Goal: Information Seeking & Learning: Learn about a topic

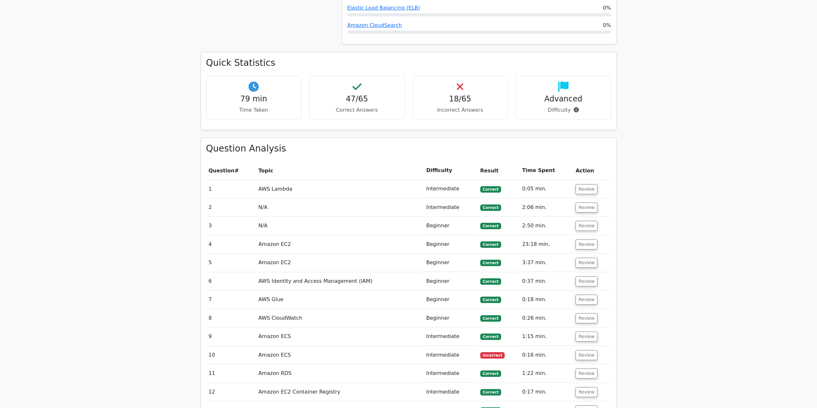
scroll to position [550, 0]
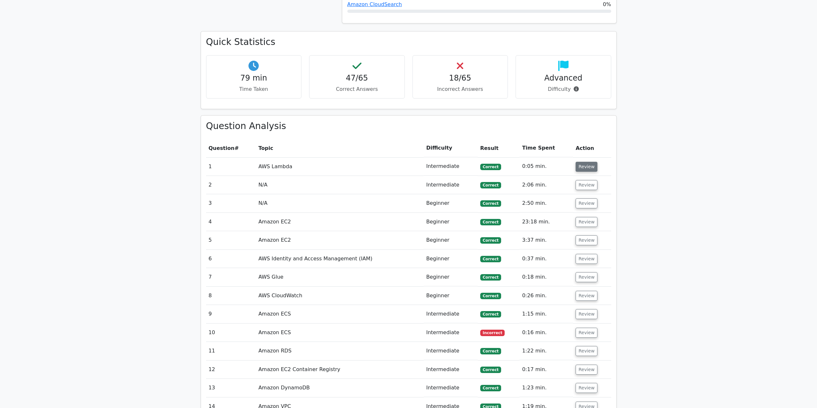
click at [586, 170] on button "Review" at bounding box center [587, 167] width 22 height 10
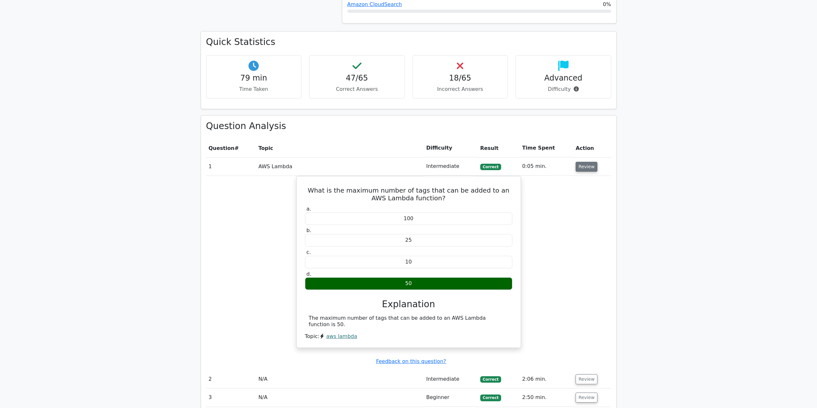
click at [586, 170] on button "Review" at bounding box center [587, 167] width 22 height 10
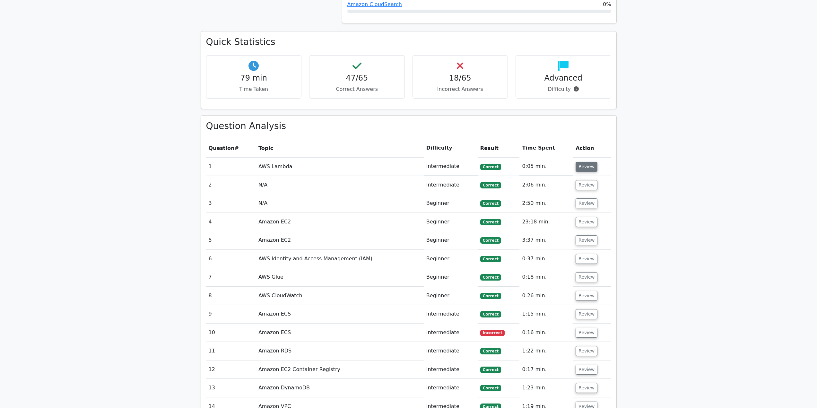
click at [586, 170] on button "Review" at bounding box center [587, 167] width 22 height 10
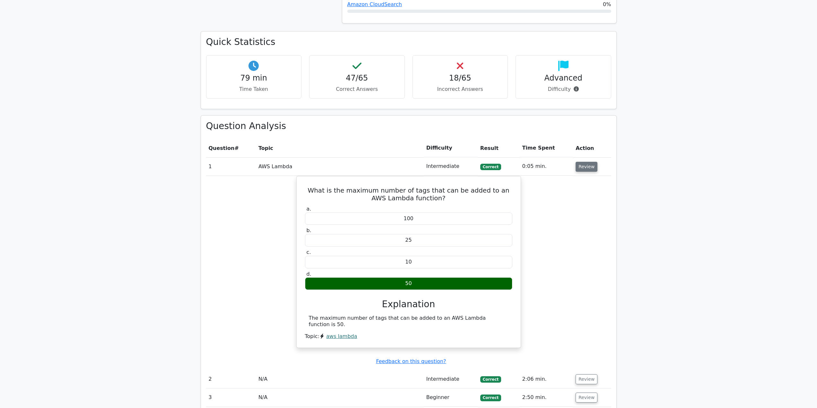
click at [586, 170] on button "Review" at bounding box center [587, 167] width 22 height 10
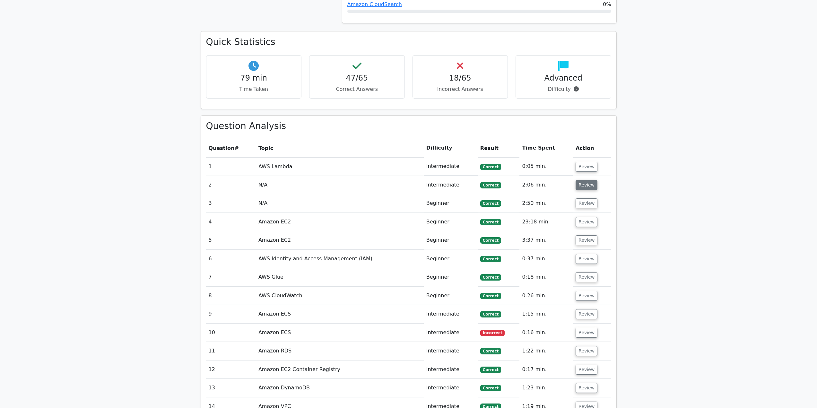
click at [586, 187] on button "Review" at bounding box center [587, 185] width 22 height 10
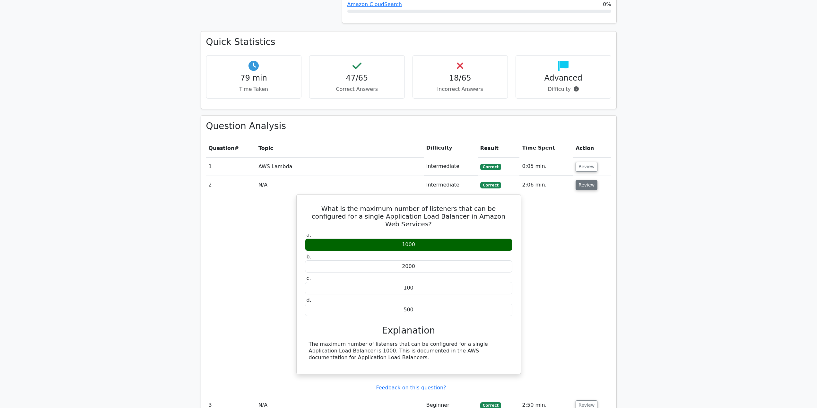
click at [586, 187] on button "Review" at bounding box center [587, 185] width 22 height 10
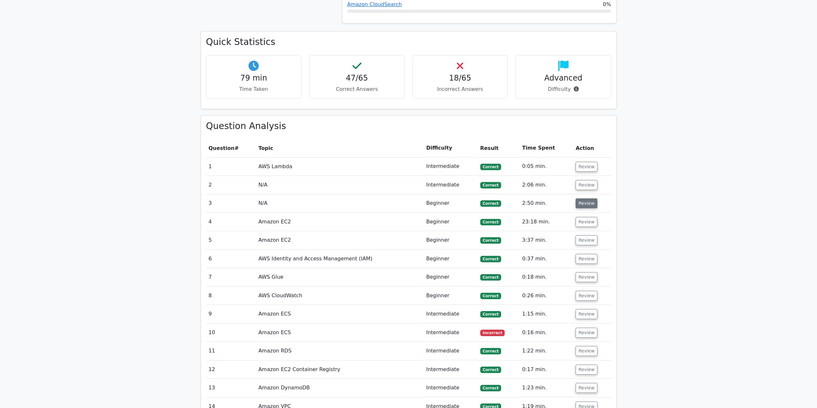
click at [584, 201] on button "Review" at bounding box center [587, 203] width 22 height 10
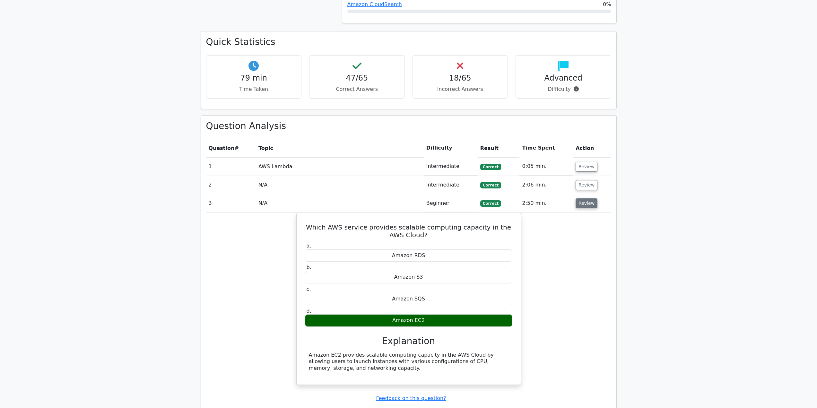
click at [583, 201] on button "Review" at bounding box center [587, 203] width 22 height 10
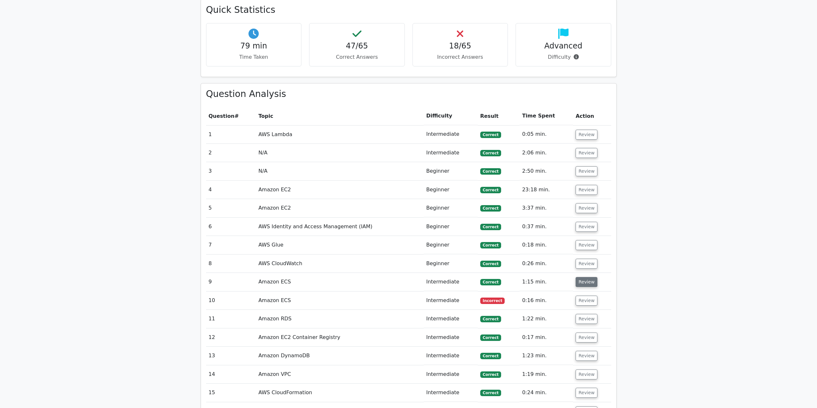
click at [585, 285] on button "Review" at bounding box center [587, 282] width 22 height 10
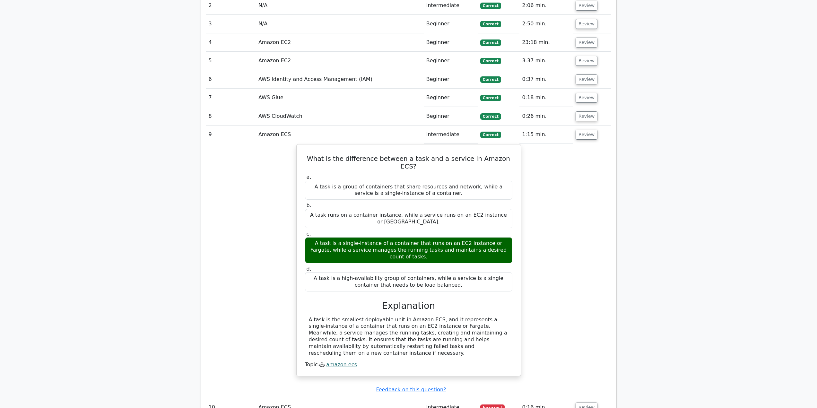
scroll to position [742, 0]
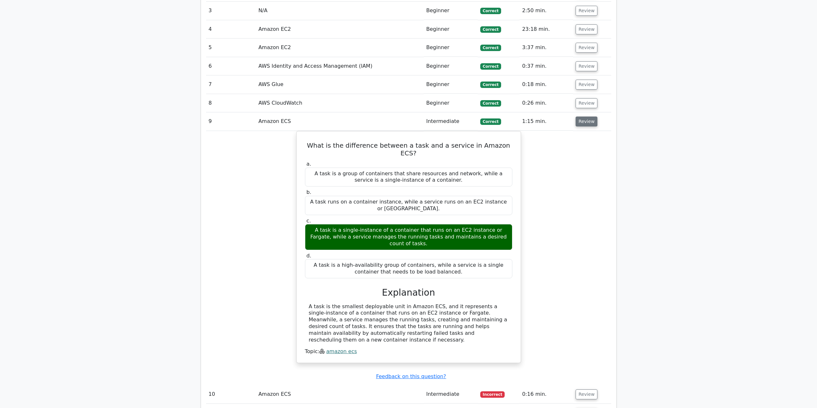
click at [587, 121] on button "Review" at bounding box center [587, 122] width 22 height 10
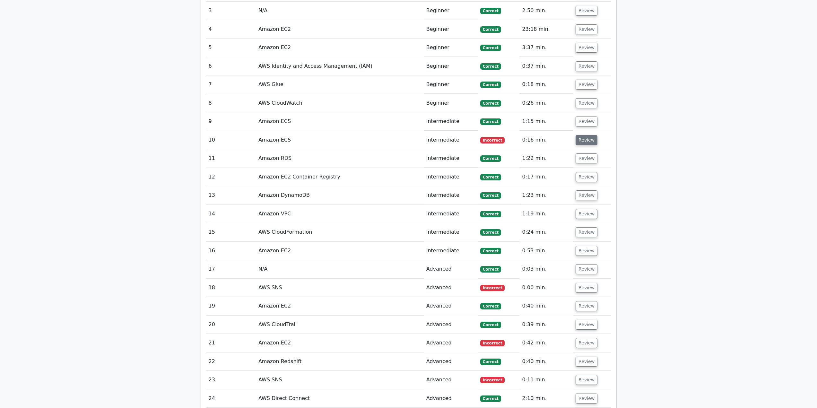
click at [583, 144] on button "Review" at bounding box center [587, 140] width 22 height 10
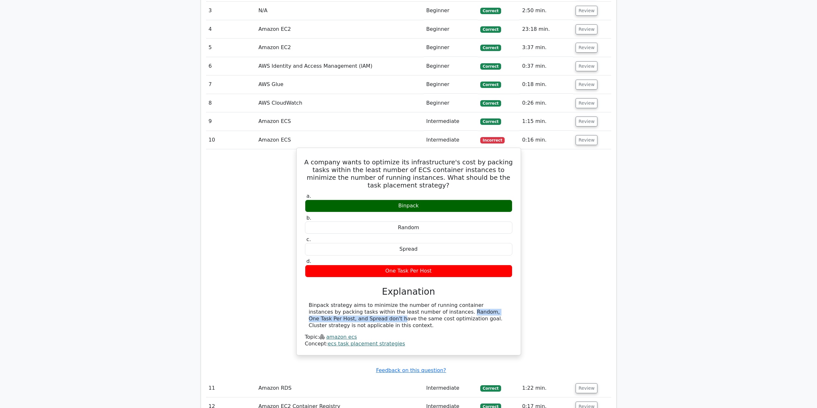
drag, startPoint x: 389, startPoint y: 310, endPoint x: 490, endPoint y: 308, distance: 100.8
click at [492, 309] on div "Binpack strategy aims to minimize the number of running container instances by …" at bounding box center [409, 315] width 200 height 27
click at [489, 306] on div "Binpack strategy aims to minimize the number of running container instances by …" at bounding box center [409, 315] width 200 height 27
drag, startPoint x: 491, startPoint y: 304, endPoint x: 452, endPoint y: 312, distance: 39.0
click at [452, 312] on div "Binpack strategy aims to minimize the number of running container instances by …" at bounding box center [409, 315] width 200 height 27
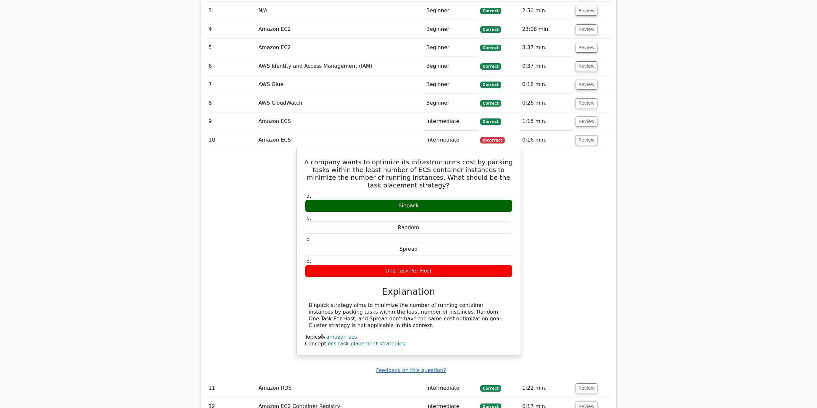
click at [481, 312] on div "Binpack strategy aims to minimize the number of running container instances by …" at bounding box center [409, 315] width 200 height 27
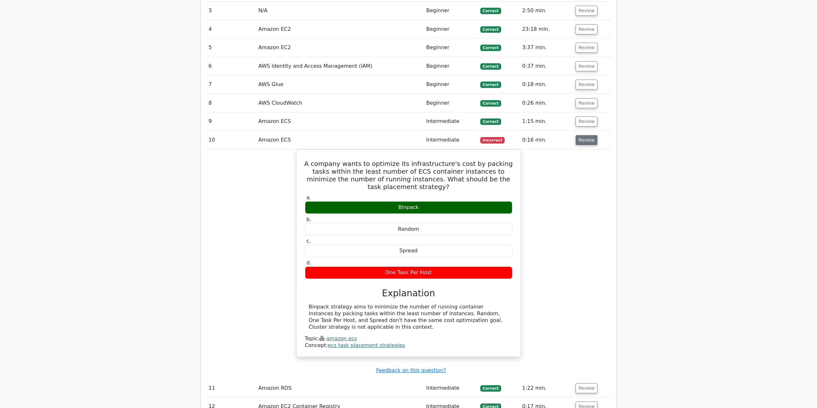
click at [581, 144] on button "Review" at bounding box center [587, 140] width 22 height 10
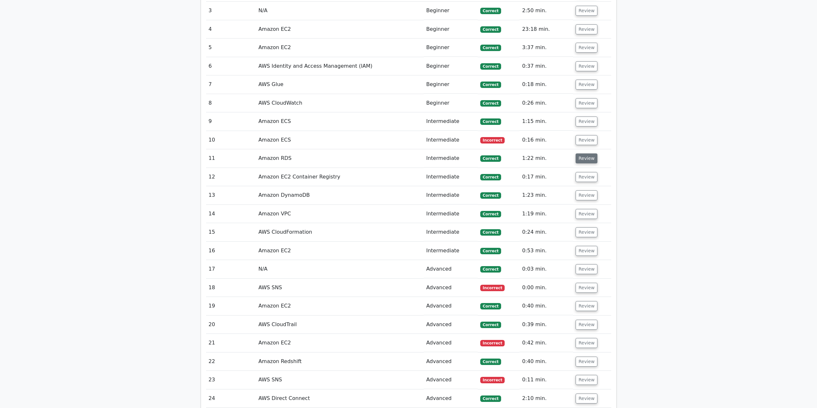
click at [579, 163] on button "Review" at bounding box center [587, 158] width 22 height 10
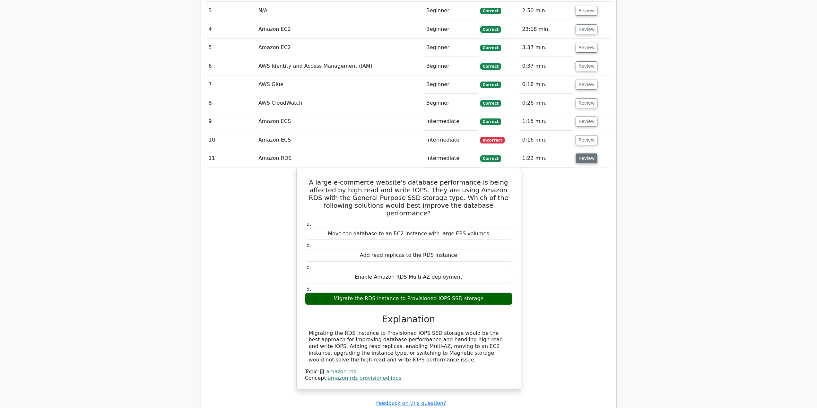
click at [579, 163] on button "Review" at bounding box center [587, 158] width 22 height 10
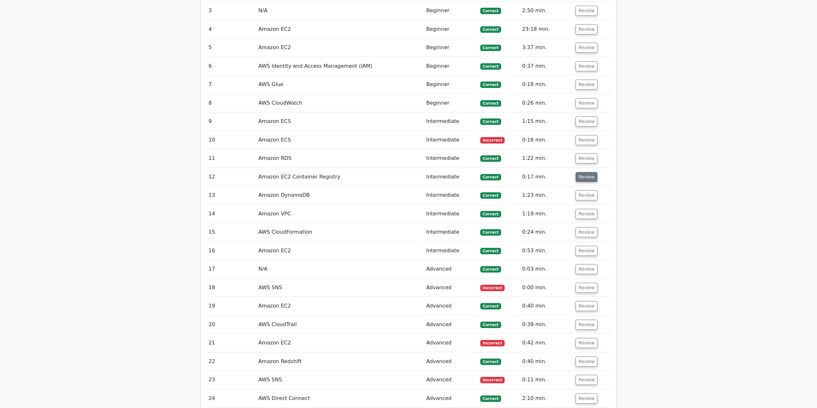
click at [580, 177] on button "Review" at bounding box center [587, 177] width 22 height 10
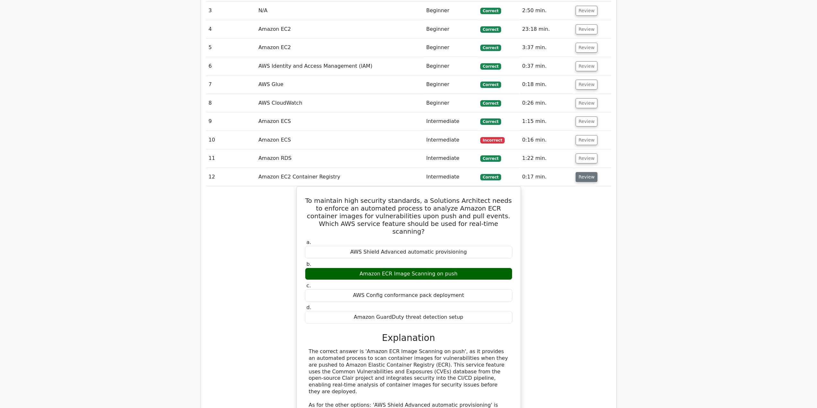
click at [580, 177] on button "Review" at bounding box center [587, 177] width 22 height 10
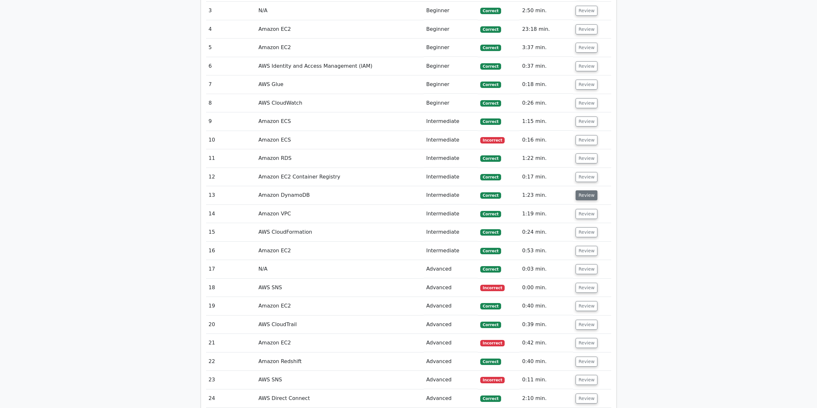
click at [585, 198] on button "Review" at bounding box center [587, 195] width 22 height 10
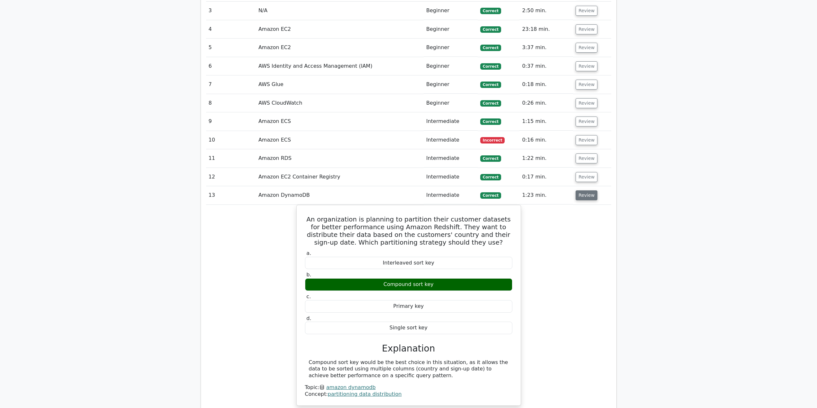
click at [585, 198] on button "Review" at bounding box center [587, 195] width 22 height 10
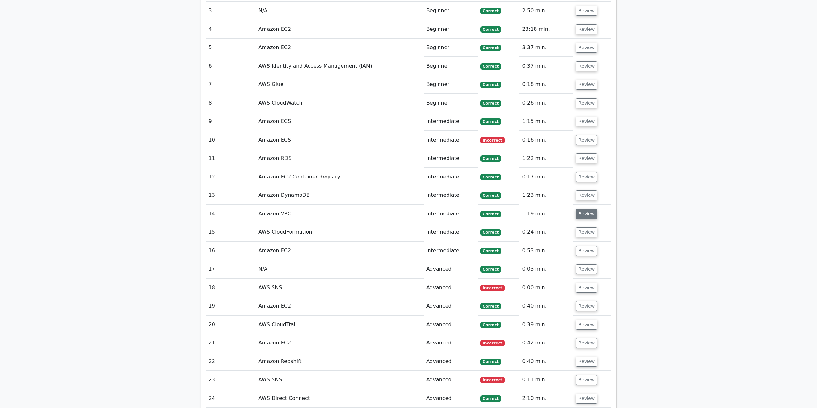
click at [587, 214] on button "Review" at bounding box center [587, 214] width 22 height 10
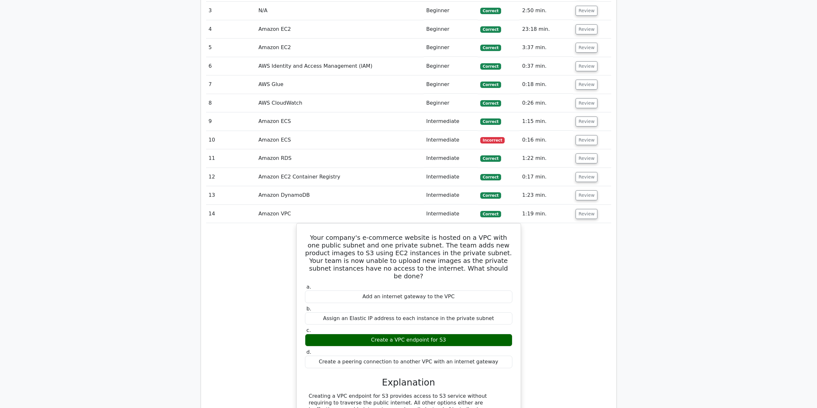
drag, startPoint x: 587, startPoint y: 214, endPoint x: 586, endPoint y: 203, distance: 11.9
click at [587, 214] on button "Review" at bounding box center [587, 214] width 22 height 10
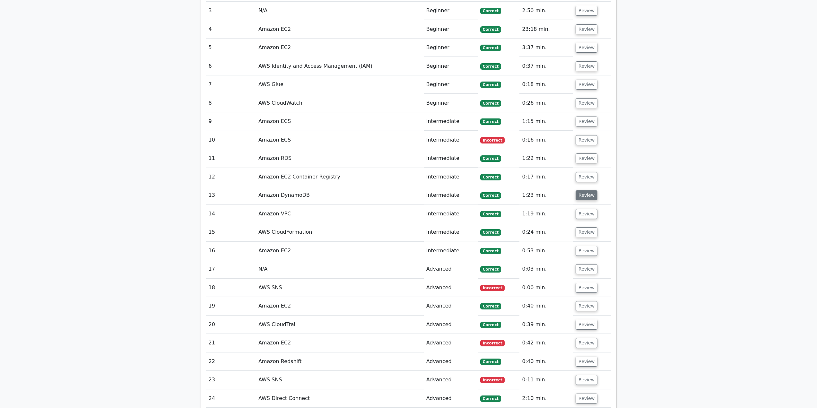
click at [584, 194] on button "Review" at bounding box center [587, 195] width 22 height 10
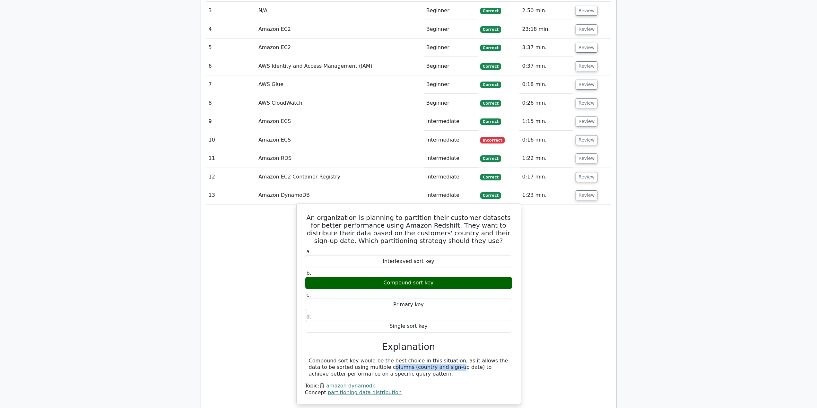
drag, startPoint x: 322, startPoint y: 368, endPoint x: 383, endPoint y: 367, distance: 61.3
click at [383, 368] on div "Compound sort key would be the best choice in this situation, as it allows the …" at bounding box center [409, 368] width 200 height 20
click at [394, 366] on div "Compound sort key would be the best choice in this situation, as it allows the …" at bounding box center [409, 368] width 200 height 20
drag, startPoint x: 440, startPoint y: 366, endPoint x: 483, endPoint y: 370, distance: 42.6
click at [483, 370] on div "Compound sort key would be the best choice in this situation, as it allows the …" at bounding box center [409, 368] width 200 height 20
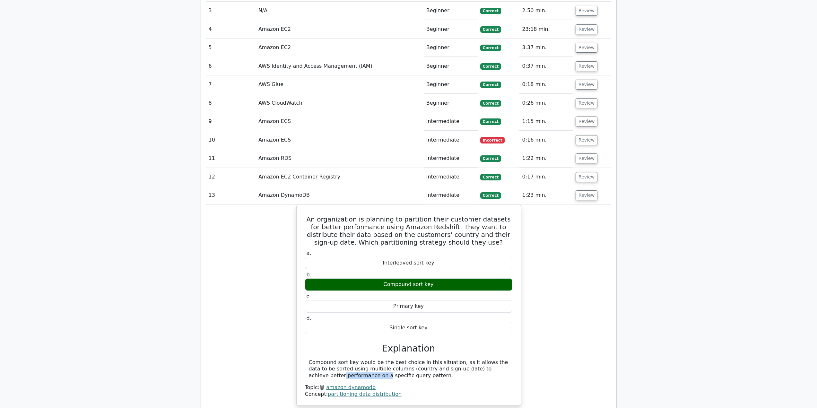
drag, startPoint x: 587, startPoint y: 258, endPoint x: 591, endPoint y: 252, distance: 7.5
click at [591, 253] on div "An organization is planning to partition their customer datasets for better per…" at bounding box center [408, 309] width 405 height 209
click at [581, 197] on button "Review" at bounding box center [587, 195] width 22 height 10
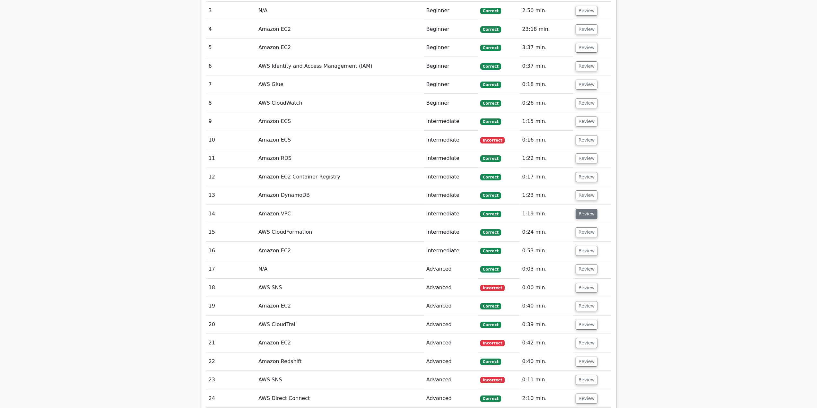
click at [582, 212] on button "Review" at bounding box center [587, 214] width 22 height 10
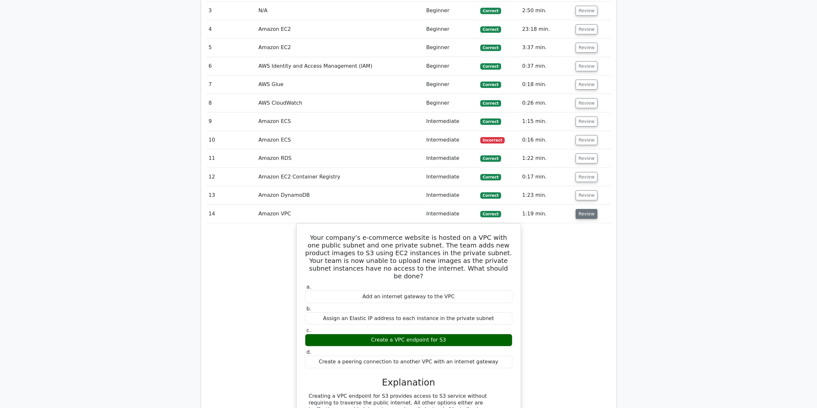
click at [582, 212] on button "Review" at bounding box center [587, 214] width 22 height 10
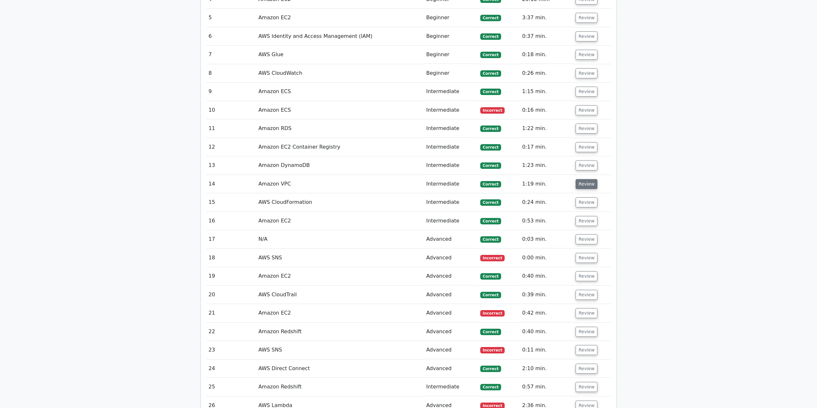
scroll to position [774, 0]
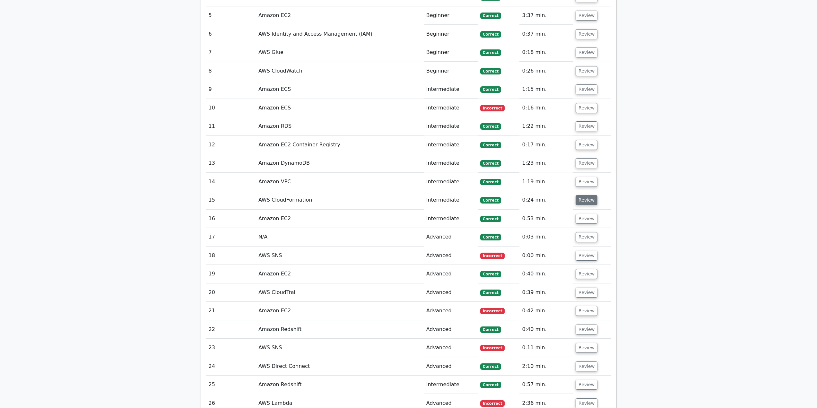
click at [585, 203] on button "Review" at bounding box center [587, 200] width 22 height 10
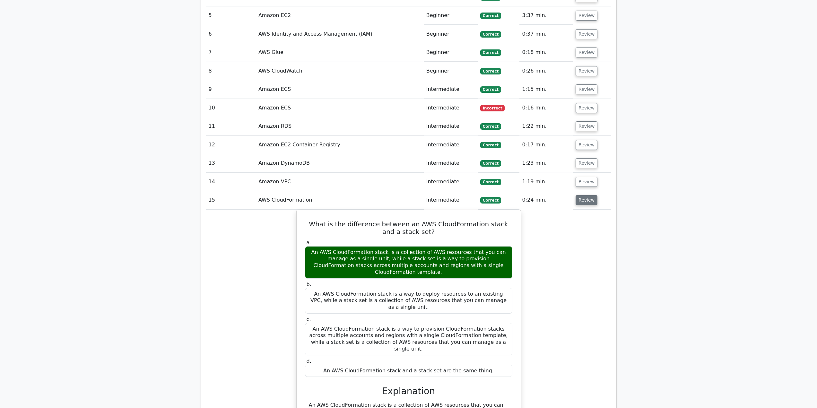
click at [584, 203] on button "Review" at bounding box center [587, 200] width 22 height 10
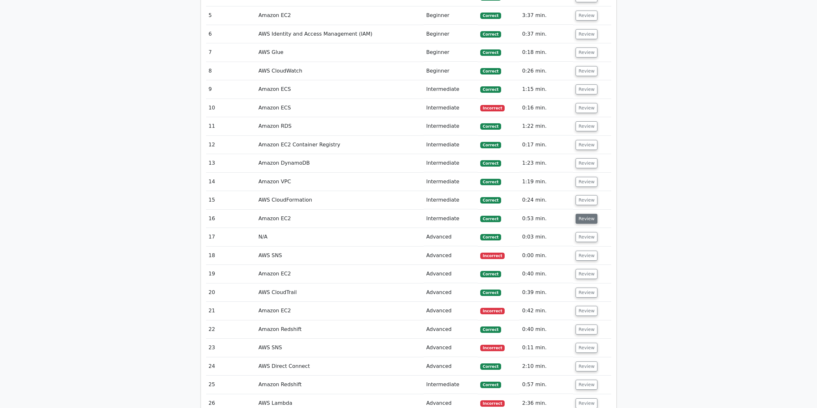
click at [583, 216] on button "Review" at bounding box center [587, 219] width 22 height 10
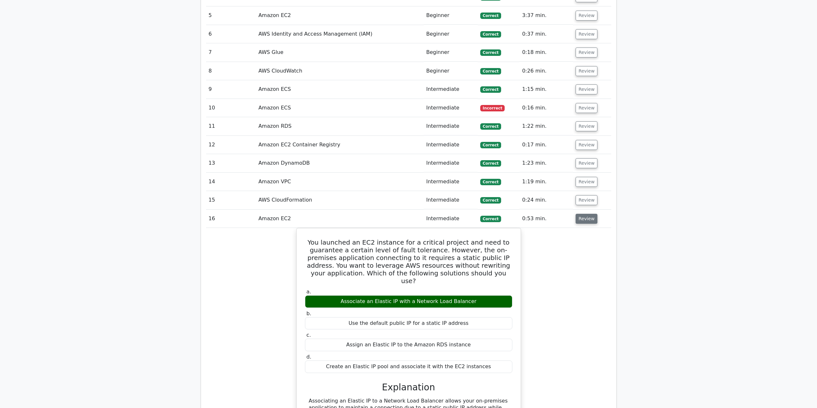
click at [583, 217] on button "Review" at bounding box center [587, 219] width 22 height 10
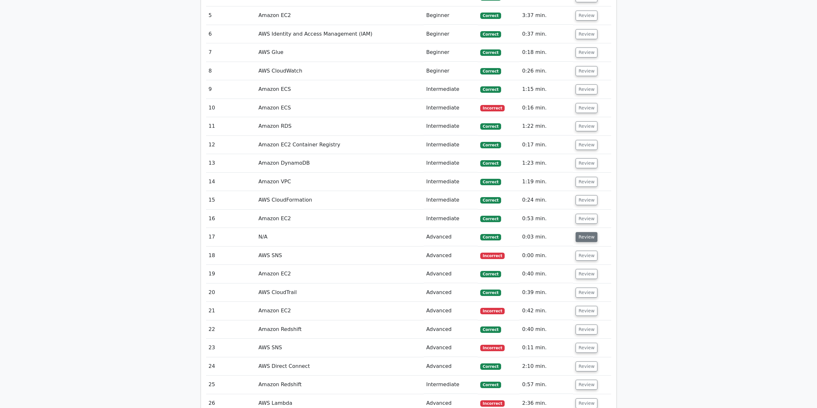
click at [588, 238] on button "Review" at bounding box center [587, 237] width 22 height 10
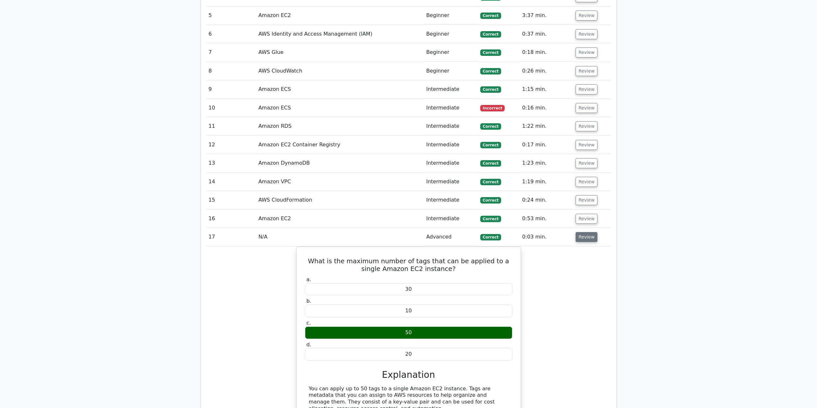
click at [586, 237] on button "Review" at bounding box center [587, 237] width 22 height 10
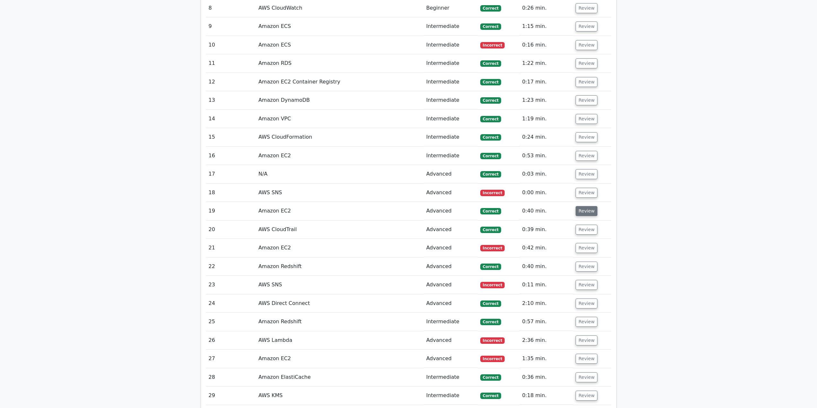
scroll to position [839, 0]
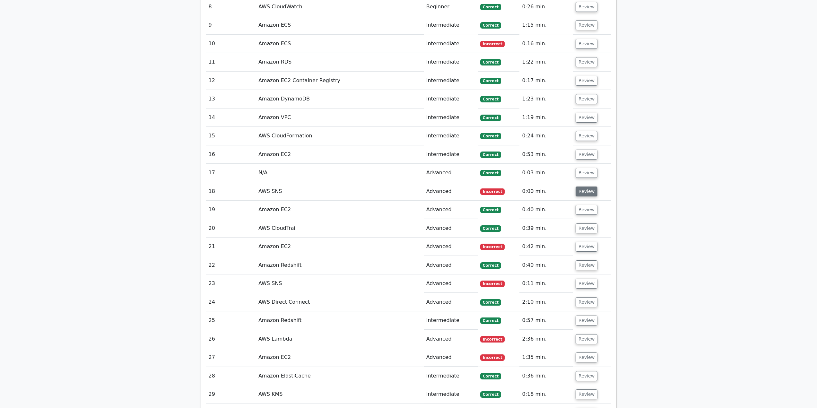
click at [582, 196] on button "Review" at bounding box center [587, 192] width 22 height 10
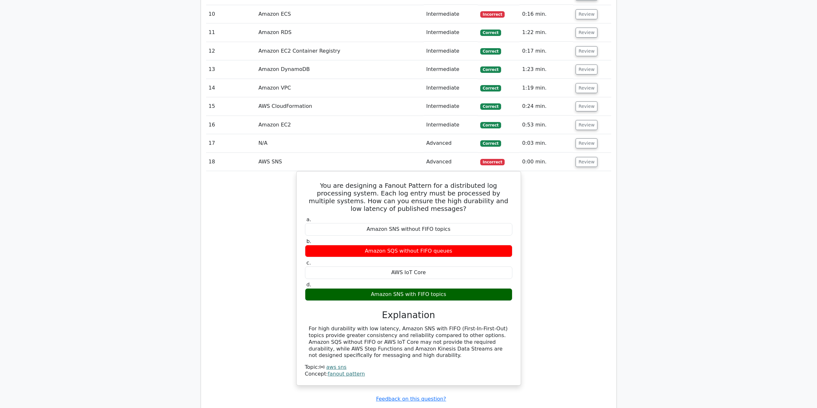
scroll to position [871, 0]
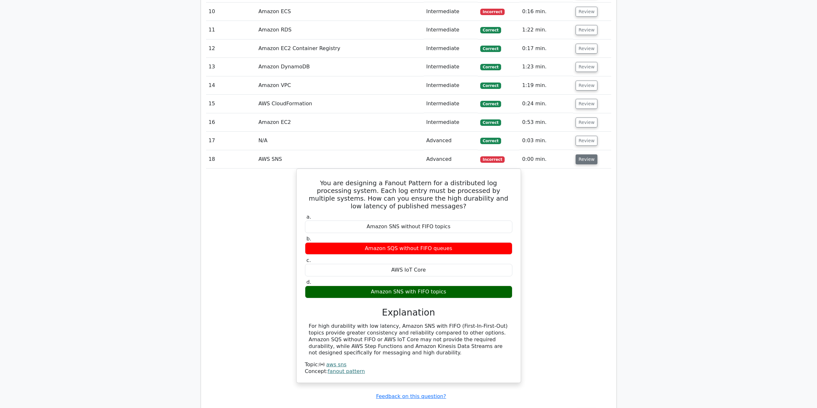
click at [587, 161] on button "Review" at bounding box center [587, 159] width 22 height 10
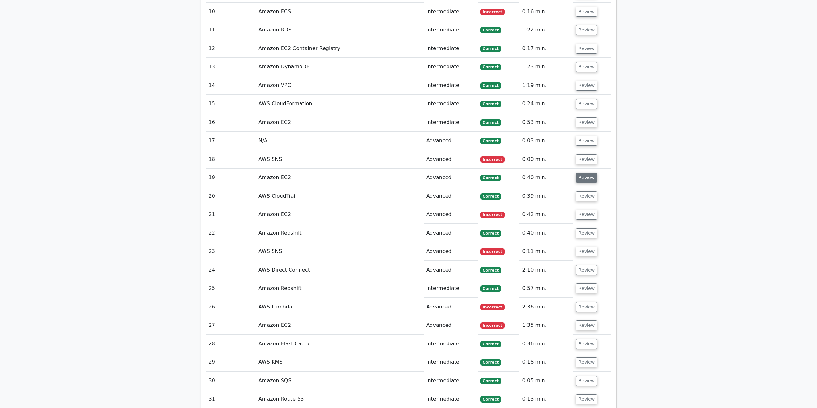
click at [579, 181] on button "Review" at bounding box center [587, 178] width 22 height 10
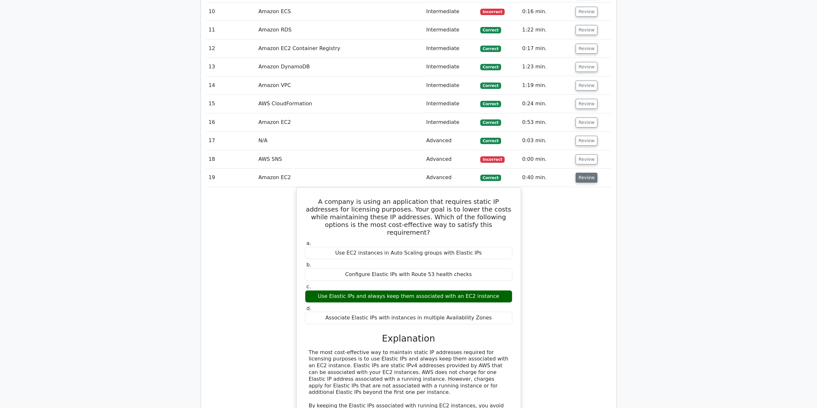
click at [582, 179] on button "Review" at bounding box center [587, 178] width 22 height 10
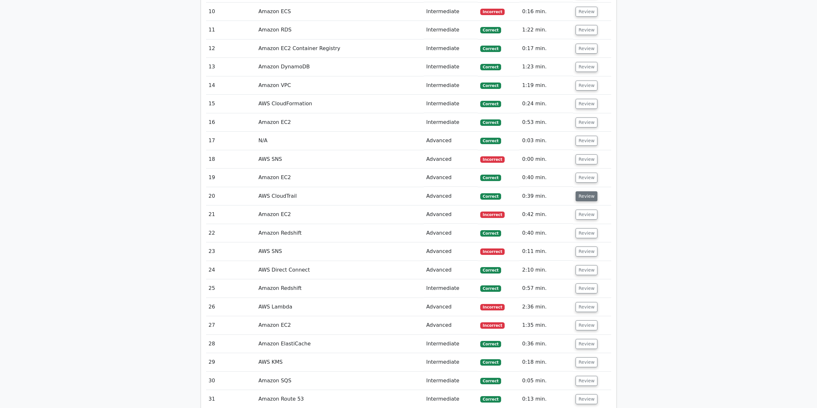
click at [587, 192] on button "Review" at bounding box center [587, 196] width 22 height 10
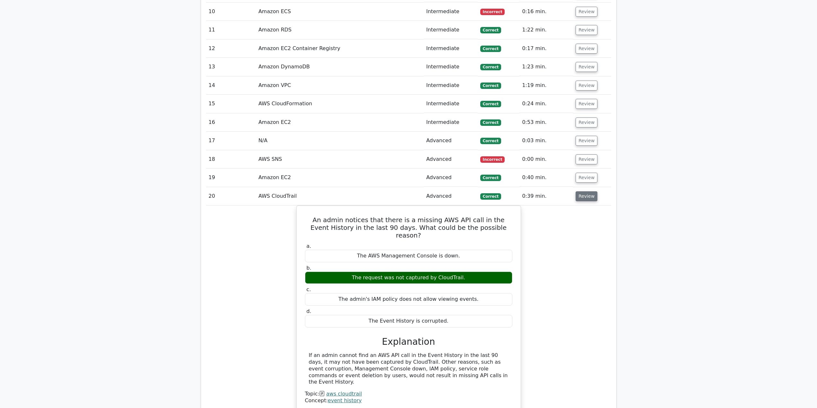
click at [587, 192] on button "Review" at bounding box center [587, 196] width 22 height 10
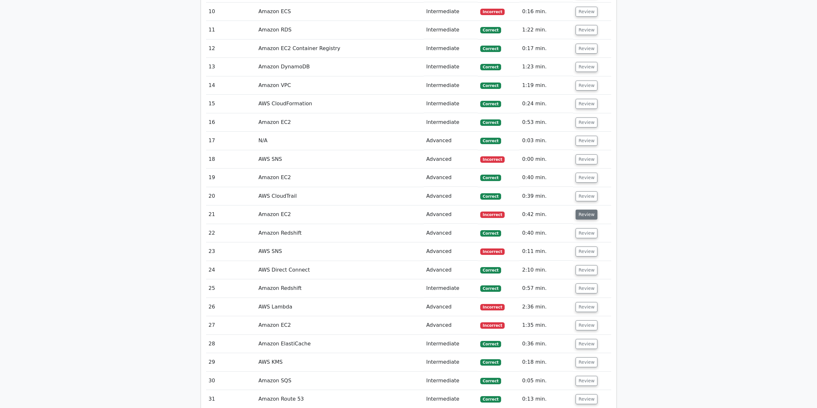
click at [588, 213] on button "Review" at bounding box center [587, 215] width 22 height 10
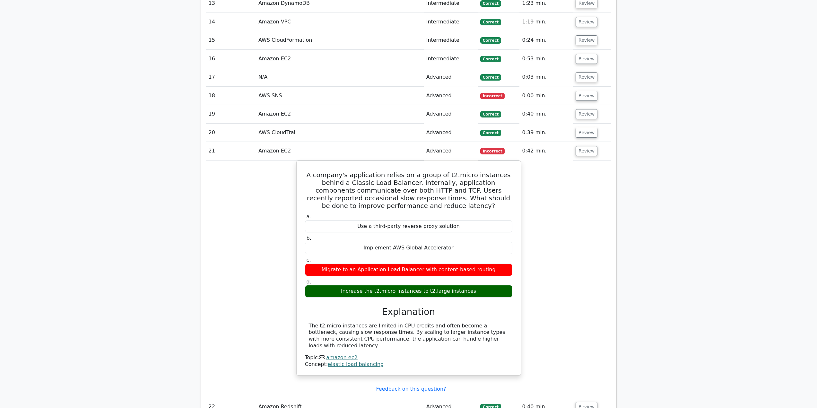
scroll to position [935, 0]
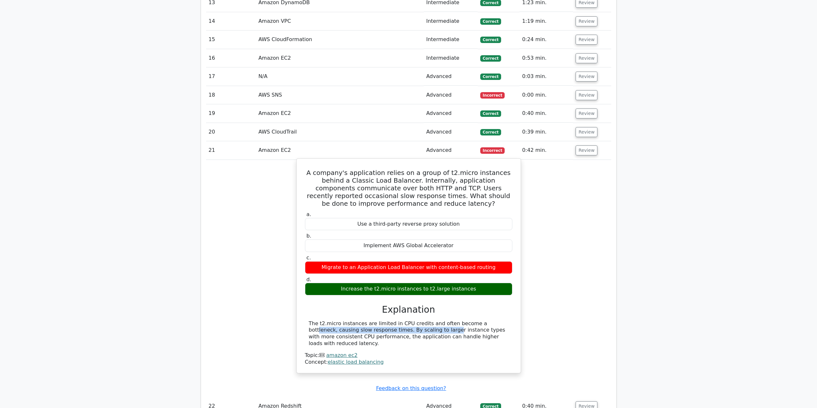
drag, startPoint x: 387, startPoint y: 327, endPoint x: 433, endPoint y: 326, distance: 46.0
click at [433, 326] on div "The t2.micro instances are limited in CPU credits and often become a bottleneck…" at bounding box center [409, 333] width 200 height 27
click at [454, 327] on div "The t2.micro instances are limited in CPU credits and often become a bottleneck…" at bounding box center [409, 333] width 200 height 27
drag, startPoint x: 327, startPoint y: 331, endPoint x: 493, endPoint y: 335, distance: 166.0
click at [493, 335] on div "The t2.micro instances are limited in CPU credits and often become a bottleneck…" at bounding box center [409, 333] width 200 height 27
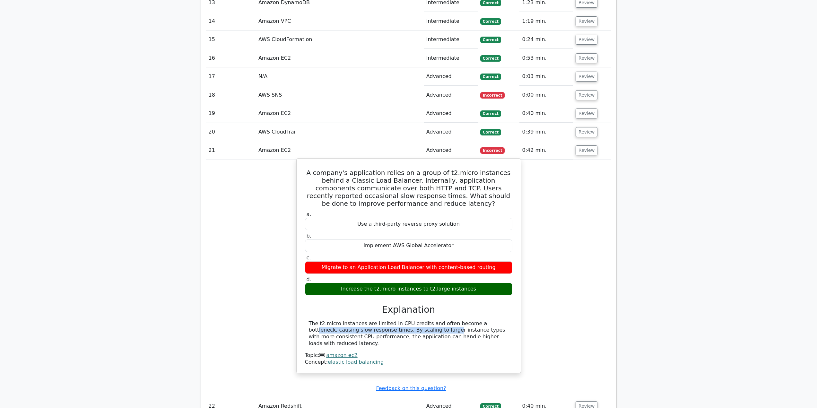
click at [494, 336] on div "The t2.micro instances are limited in CPU credits and often become a bottleneck…" at bounding box center [409, 333] width 200 height 27
drag, startPoint x: 491, startPoint y: 337, endPoint x: 417, endPoint y: 334, distance: 73.9
click at [417, 334] on div "The t2.micro instances are limited in CPU credits and often become a bottleneck…" at bounding box center [409, 333] width 200 height 27
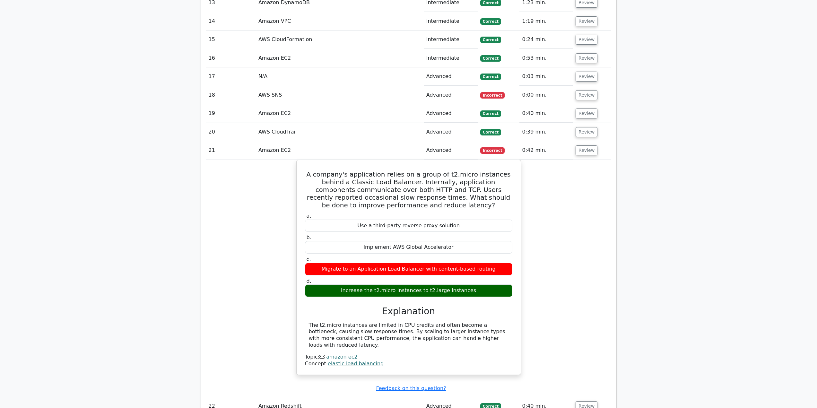
click at [579, 259] on div "A company's application relies on a group of t2.micro instances behind a Classi…" at bounding box center [408, 271] width 405 height 223
click at [593, 152] on button "Review" at bounding box center [587, 150] width 22 height 10
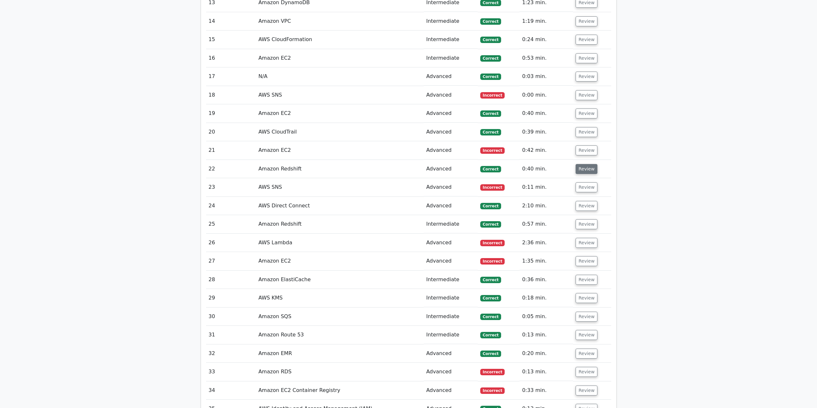
click at [586, 170] on button "Review" at bounding box center [587, 169] width 22 height 10
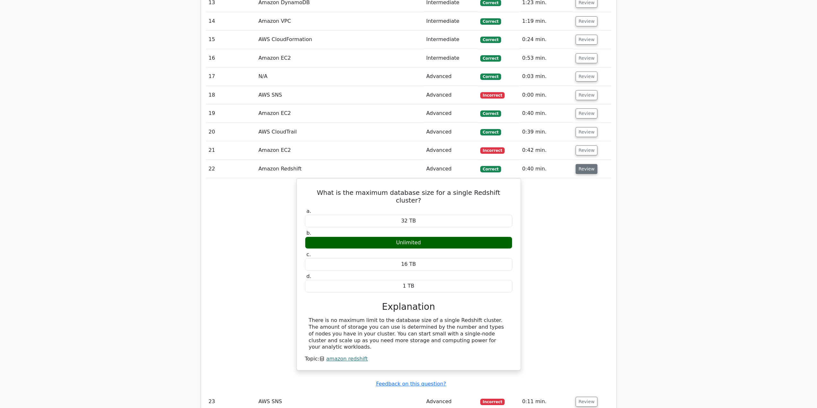
click at [586, 170] on button "Review" at bounding box center [587, 169] width 22 height 10
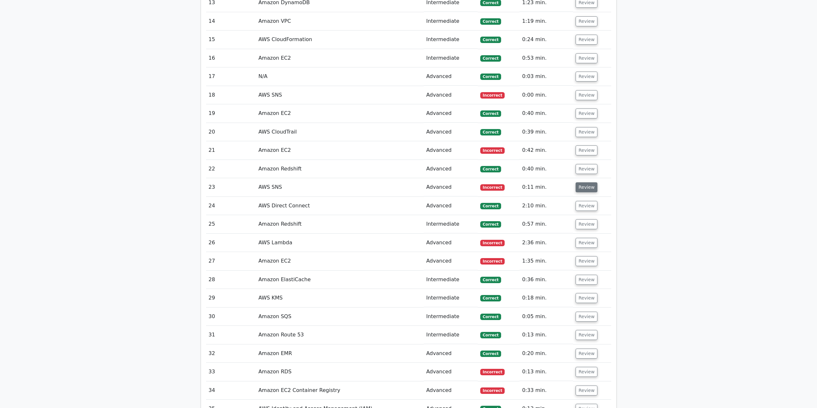
click at [586, 192] on button "Review" at bounding box center [587, 187] width 22 height 10
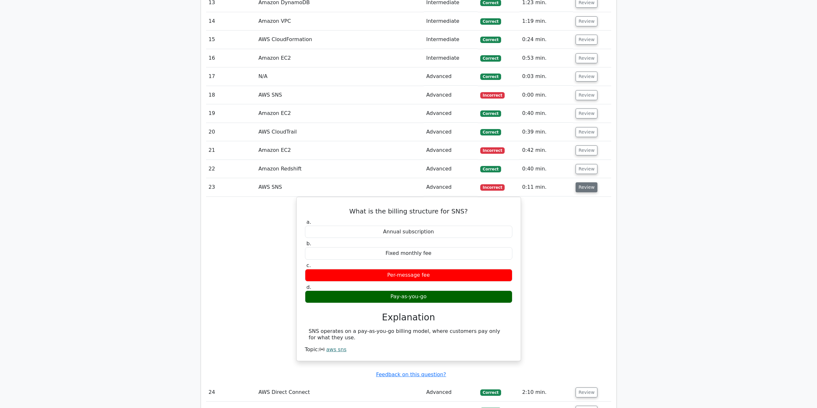
click at [584, 192] on button "Review" at bounding box center [587, 187] width 22 height 10
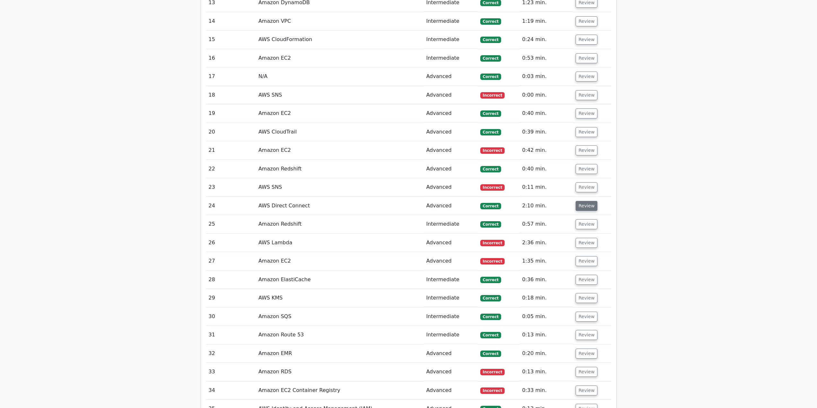
click at [582, 205] on button "Review" at bounding box center [587, 206] width 22 height 10
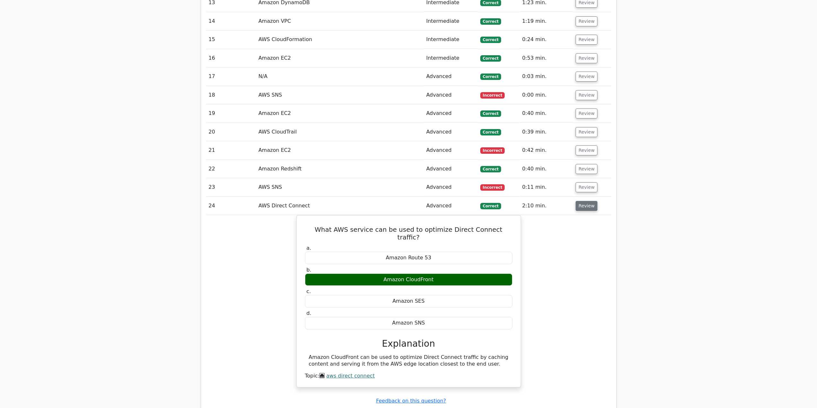
click at [582, 205] on button "Review" at bounding box center [587, 206] width 22 height 10
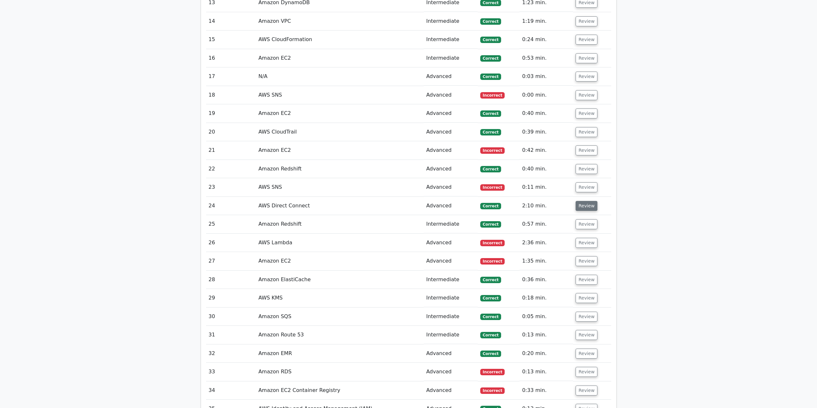
click at [581, 208] on button "Review" at bounding box center [587, 206] width 22 height 10
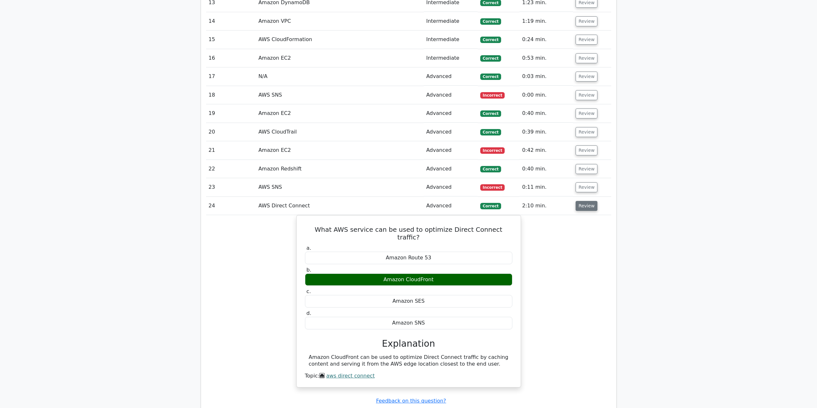
click at [581, 208] on button "Review" at bounding box center [587, 206] width 22 height 10
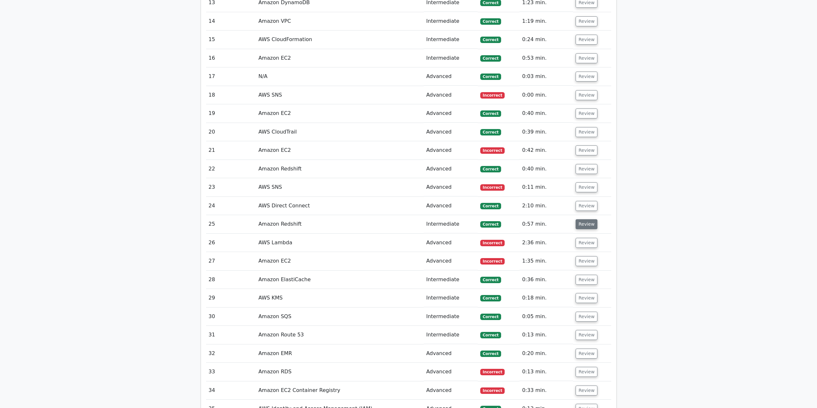
click at [586, 226] on button "Review" at bounding box center [587, 224] width 22 height 10
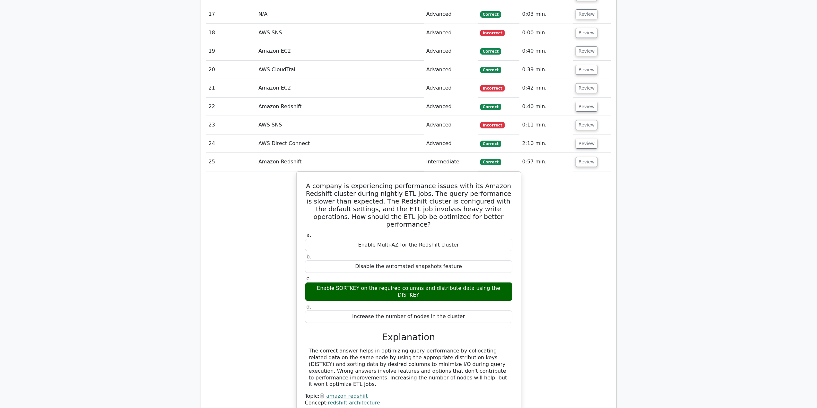
scroll to position [999, 0]
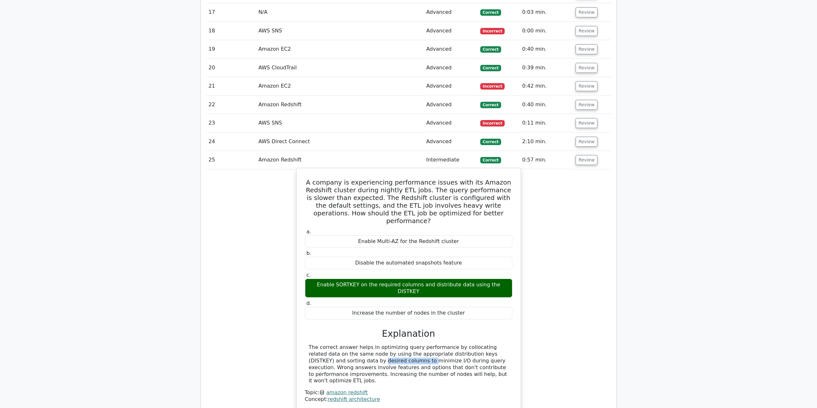
drag, startPoint x: 322, startPoint y: 344, endPoint x: 478, endPoint y: 340, distance: 155.5
click at [478, 344] on div "The correct answer helps in optimizing query performance by collocating related…" at bounding box center [409, 364] width 200 height 40
click at [473, 349] on div "The correct answer helps in optimizing query performance by collocating related…" at bounding box center [409, 364] width 200 height 40
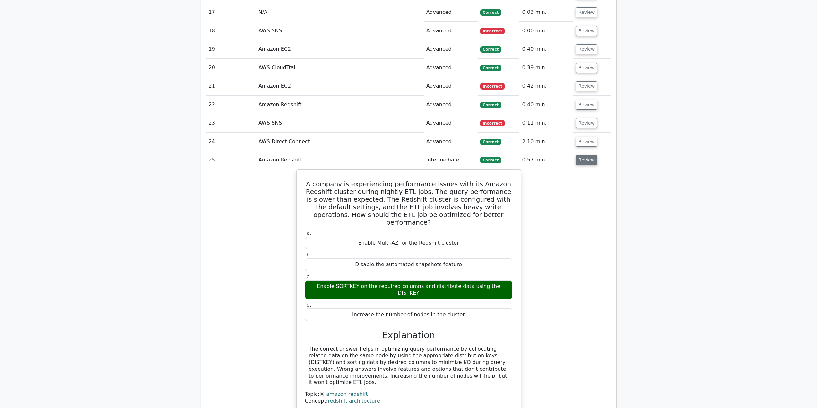
click at [586, 163] on button "Review" at bounding box center [587, 160] width 22 height 10
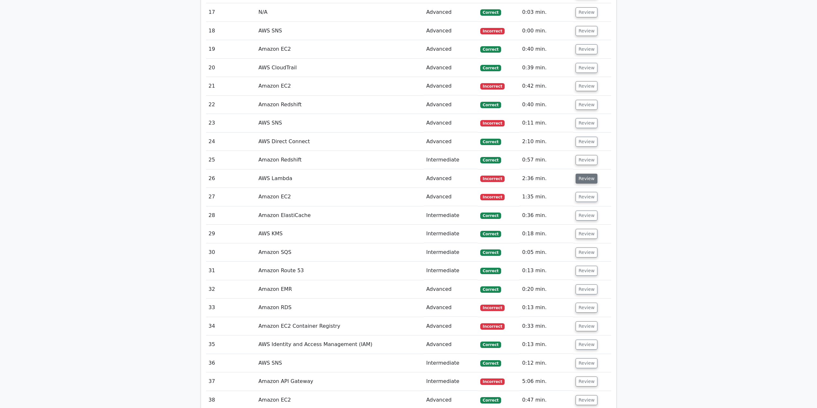
click at [582, 177] on button "Review" at bounding box center [587, 179] width 22 height 10
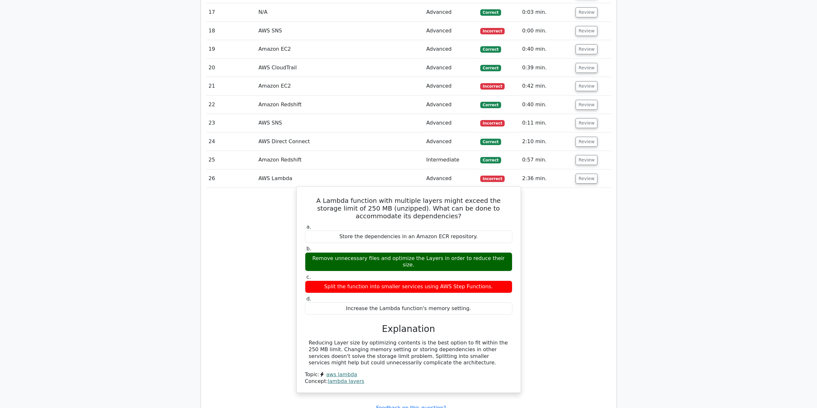
drag, startPoint x: 347, startPoint y: 257, endPoint x: 429, endPoint y: 262, distance: 82.4
click at [426, 262] on div "Remove unnecessary files and optimize the Layers in order to reduce their size." at bounding box center [408, 261] width 207 height 19
click at [498, 259] on div "Remove unnecessary files and optimize the Layers in order to reduce their size." at bounding box center [408, 261] width 207 height 19
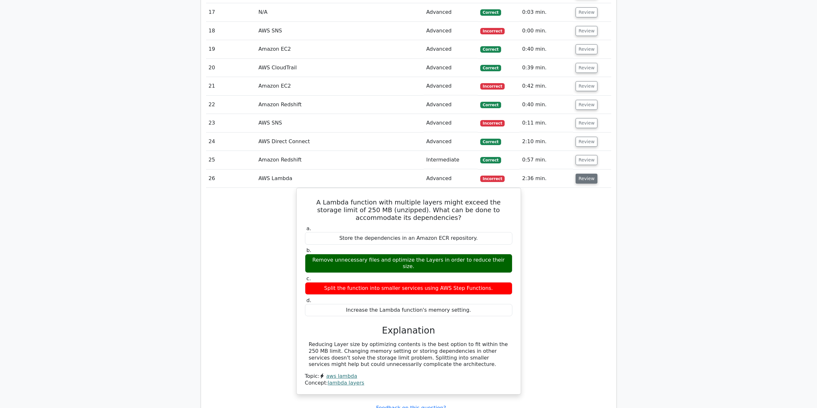
click at [587, 184] on button "Review" at bounding box center [587, 179] width 22 height 10
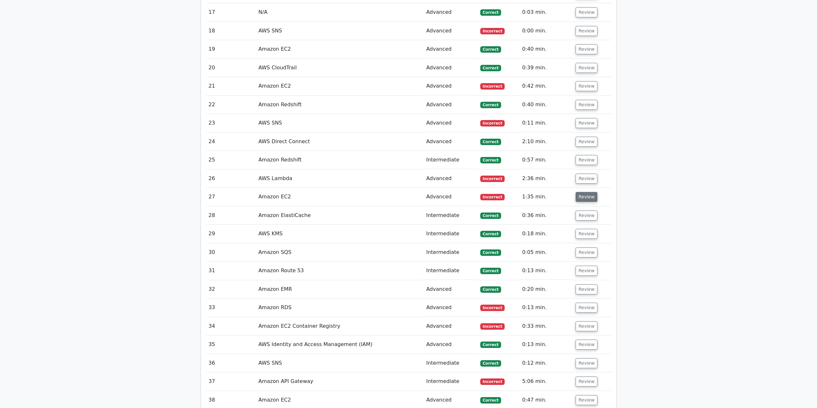
click at [584, 197] on button "Review" at bounding box center [587, 197] width 22 height 10
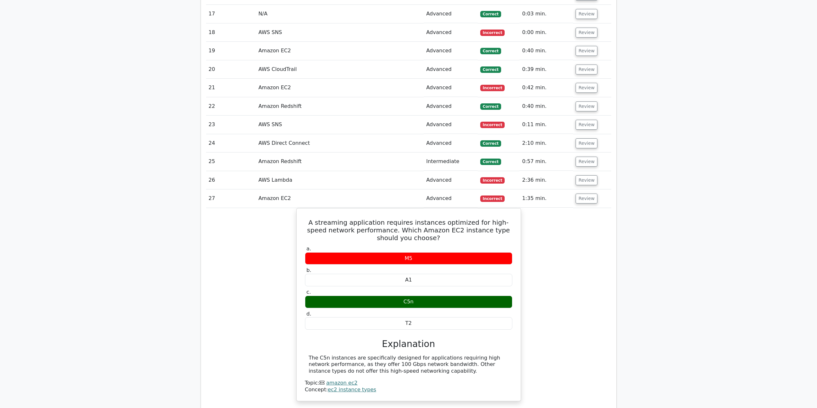
click at [786, 179] on main "Your Test Results AWS Certified Solutions Architect - Associate 72% Your Score …" at bounding box center [408, 103] width 817 height 2165
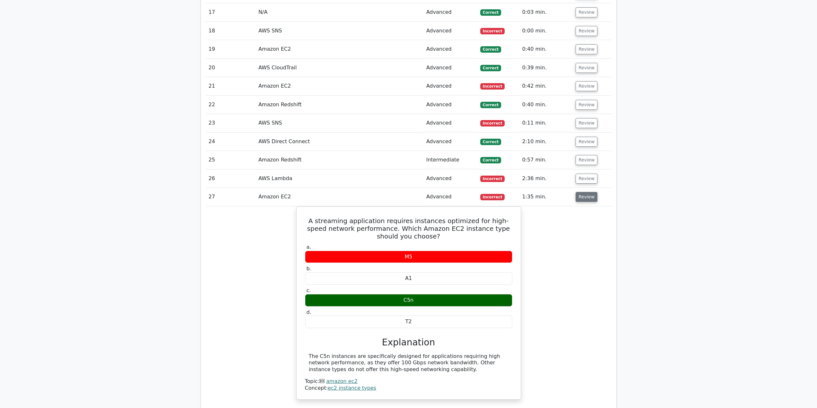
click at [585, 201] on button "Review" at bounding box center [587, 197] width 22 height 10
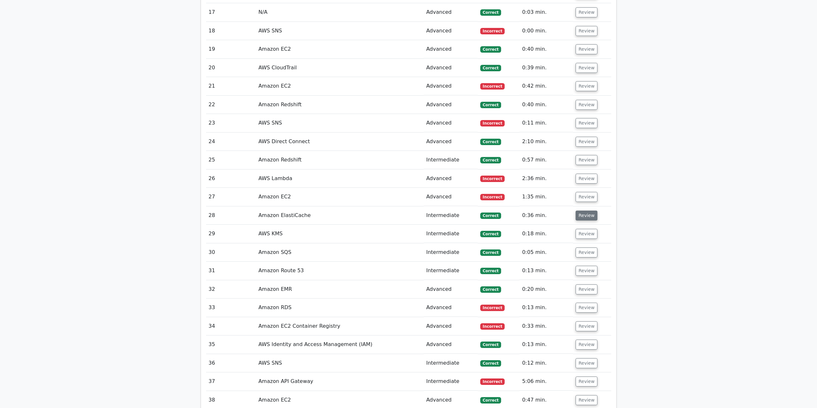
click at [584, 211] on button "Review" at bounding box center [587, 216] width 22 height 10
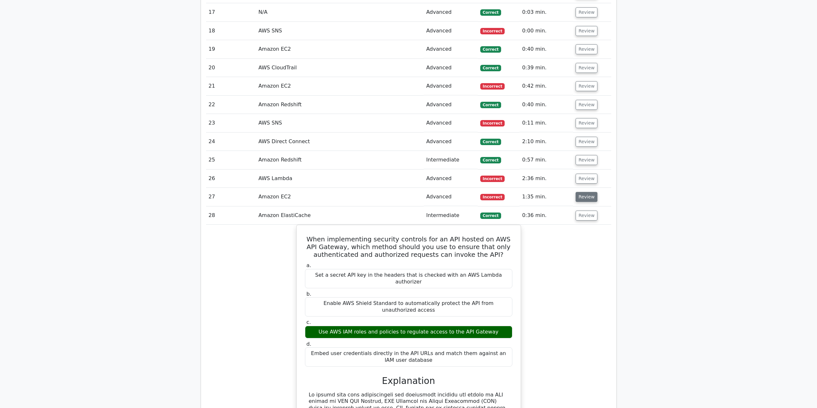
click at [584, 195] on button "Review" at bounding box center [587, 197] width 22 height 10
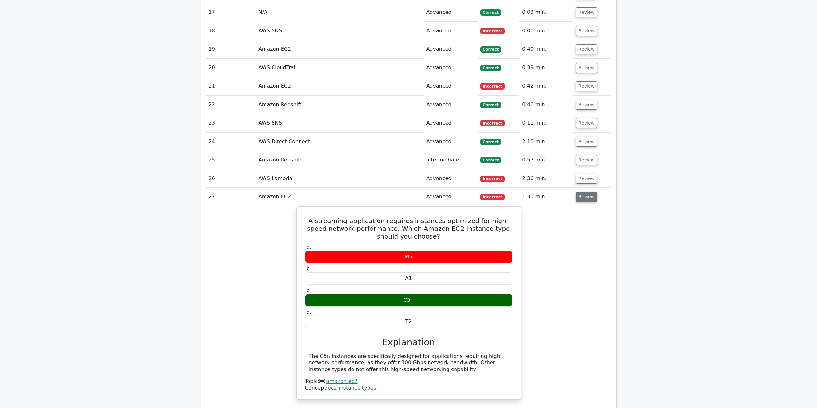
click at [584, 198] on button "Review" at bounding box center [587, 197] width 22 height 10
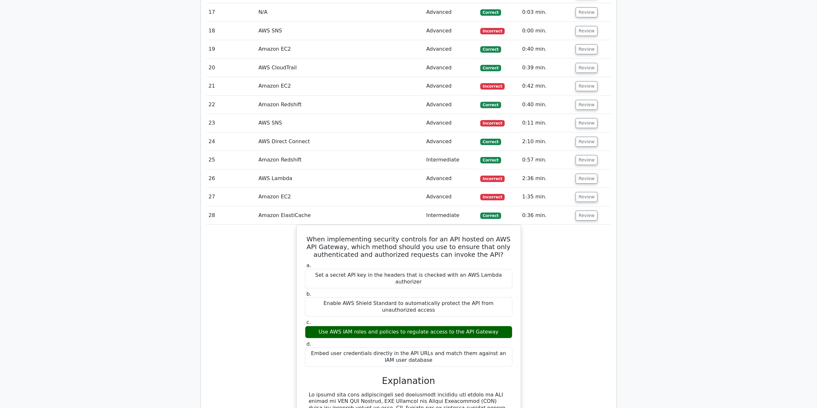
drag, startPoint x: 540, startPoint y: 214, endPoint x: 537, endPoint y: 211, distance: 3.6
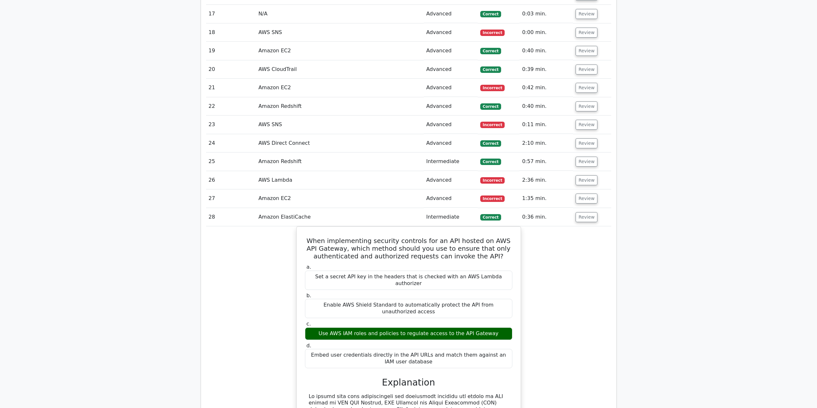
drag, startPoint x: 537, startPoint y: 211, endPoint x: 661, endPoint y: 146, distance: 139.6
click at [661, 146] on main "Your Test Results AWS Certified Solutions Architect - Associate 72% Your Score …" at bounding box center [408, 160] width 817 height 2278
click at [700, 99] on main "Your Test Results AWS Certified Solutions Architect - Associate 72% Your Score …" at bounding box center [408, 160] width 817 height 2278
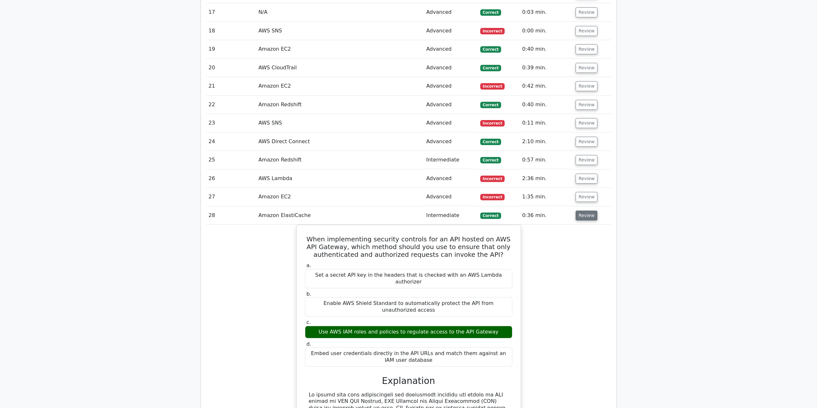
click at [588, 218] on button "Review" at bounding box center [587, 216] width 22 height 10
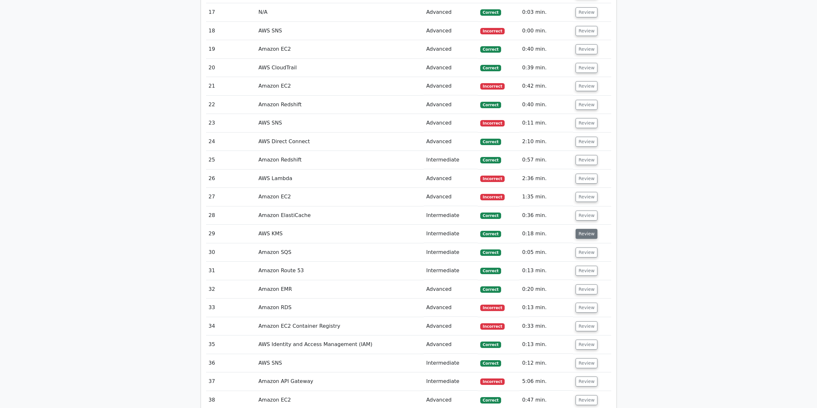
click at [585, 233] on button "Review" at bounding box center [587, 234] width 22 height 10
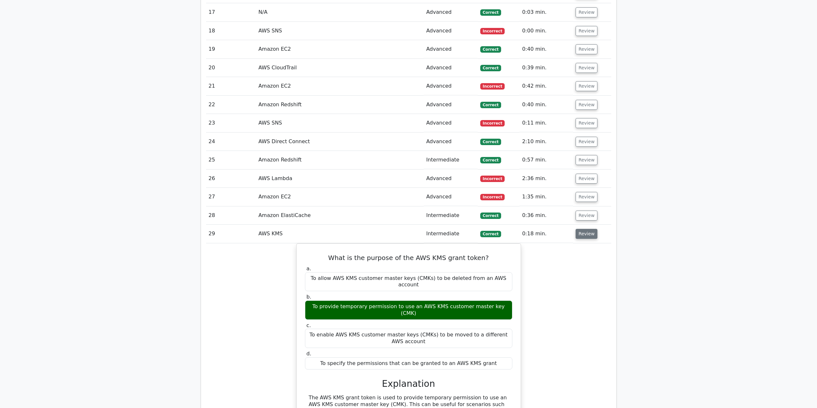
click at [584, 233] on button "Review" at bounding box center [587, 234] width 22 height 10
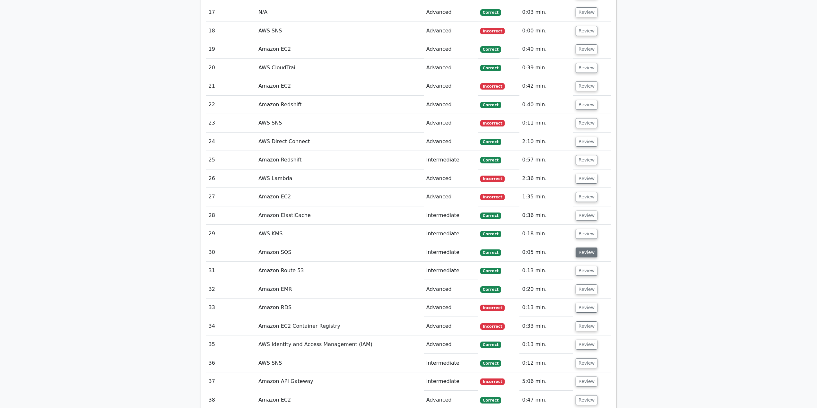
click at [583, 253] on button "Review" at bounding box center [587, 253] width 22 height 10
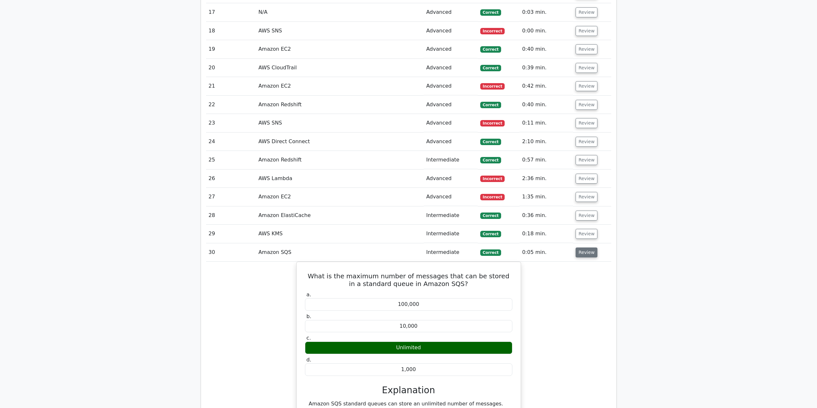
click at [582, 253] on button "Review" at bounding box center [587, 253] width 22 height 10
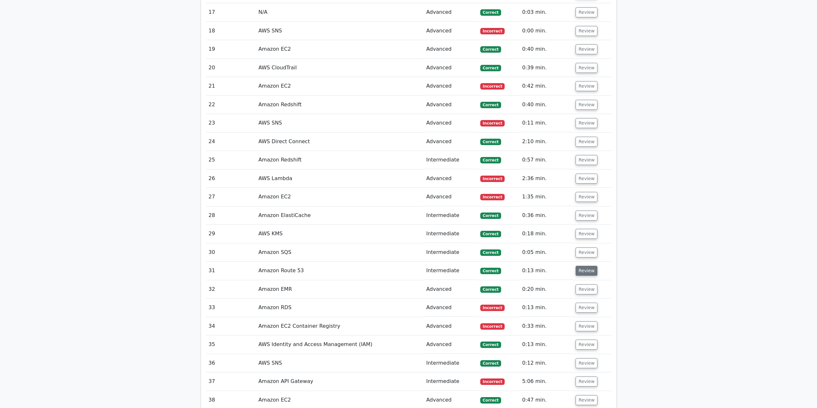
click at [582, 269] on button "Review" at bounding box center [587, 271] width 22 height 10
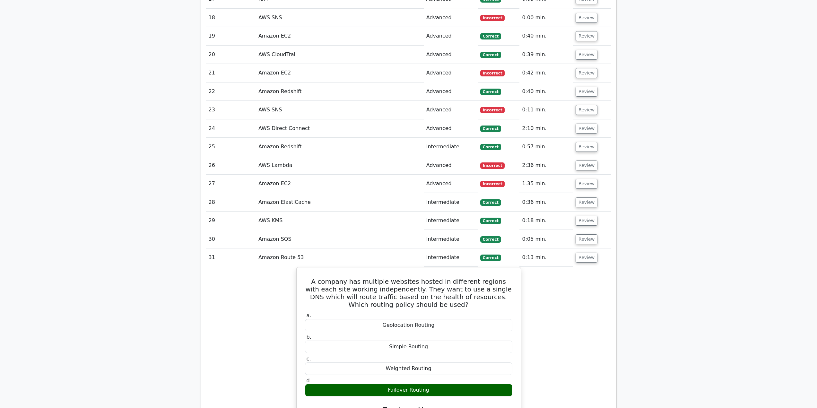
scroll to position [1031, 0]
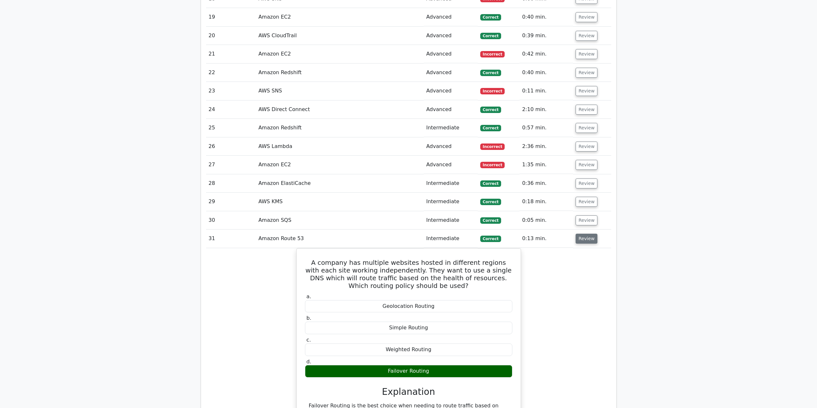
click at [581, 241] on button "Review" at bounding box center [587, 239] width 22 height 10
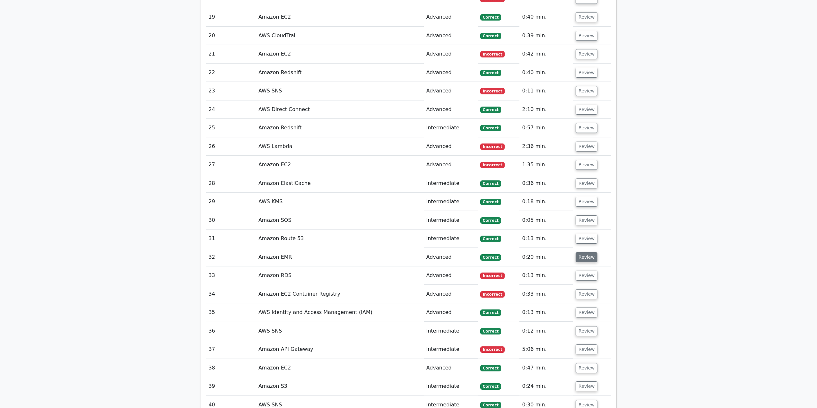
click at [579, 262] on button "Review" at bounding box center [587, 257] width 22 height 10
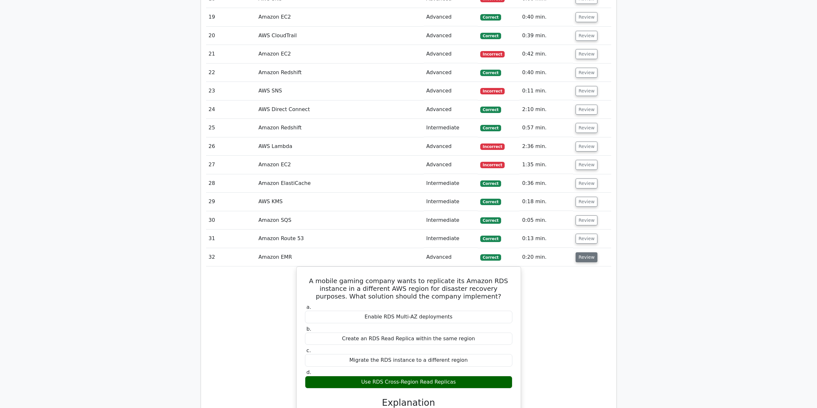
click at [579, 262] on button "Review" at bounding box center [587, 257] width 22 height 10
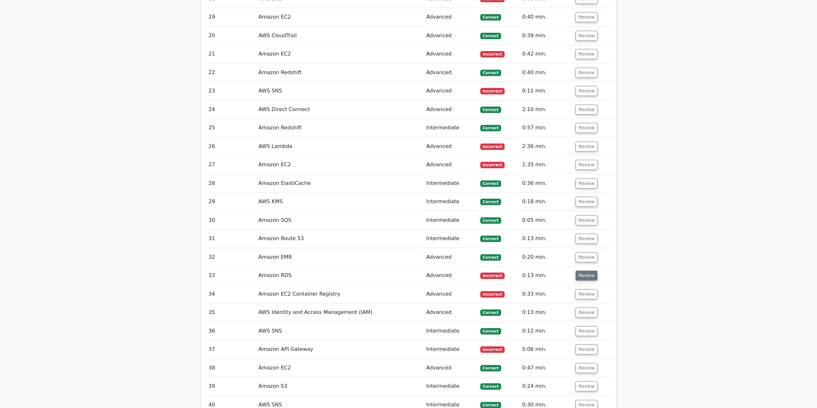
click at [583, 276] on button "Review" at bounding box center [587, 276] width 22 height 10
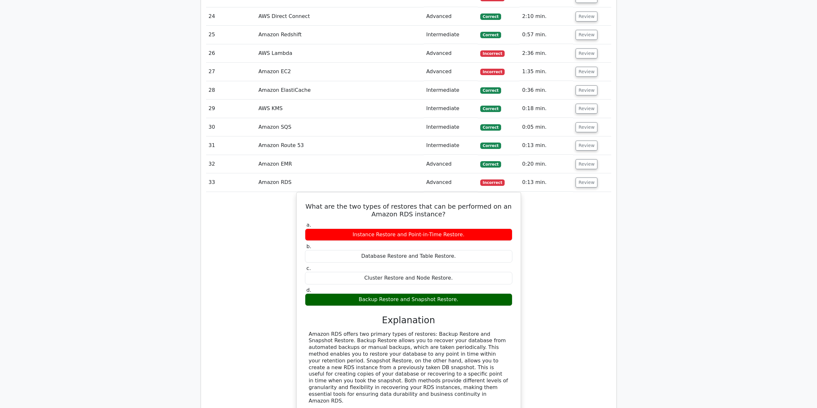
scroll to position [1128, 0]
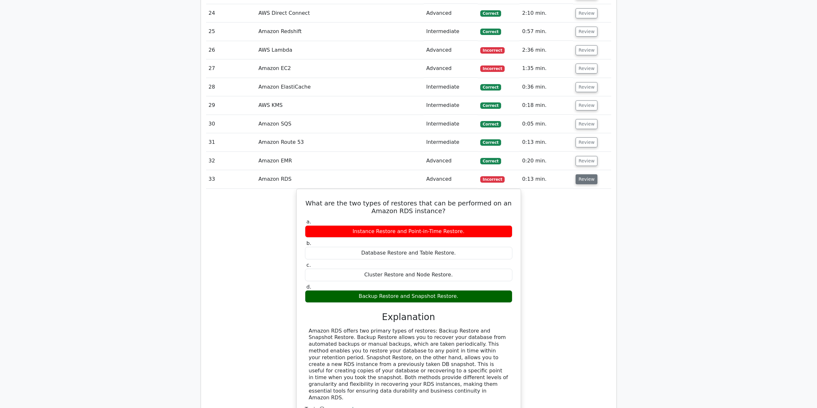
click at [585, 183] on button "Review" at bounding box center [587, 179] width 22 height 10
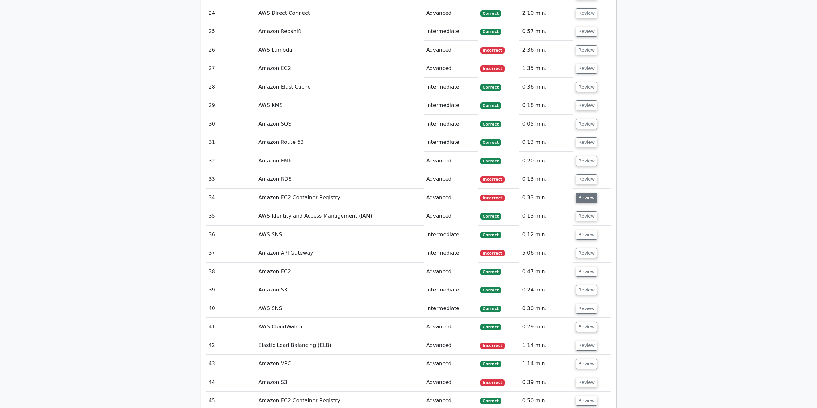
click at [578, 197] on button "Review" at bounding box center [587, 198] width 22 height 10
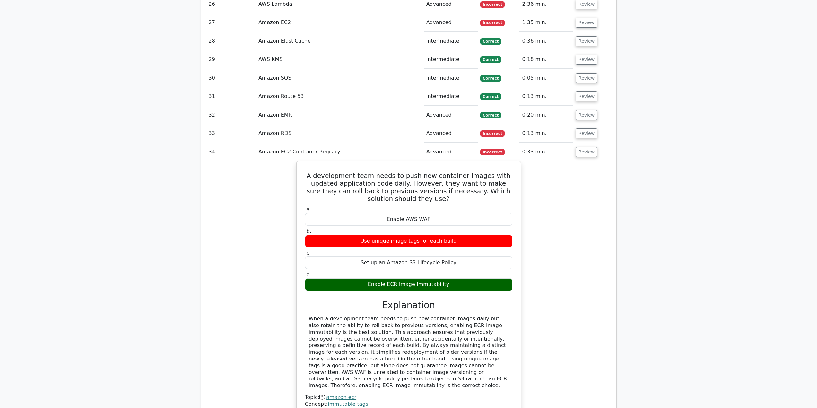
scroll to position [1224, 0]
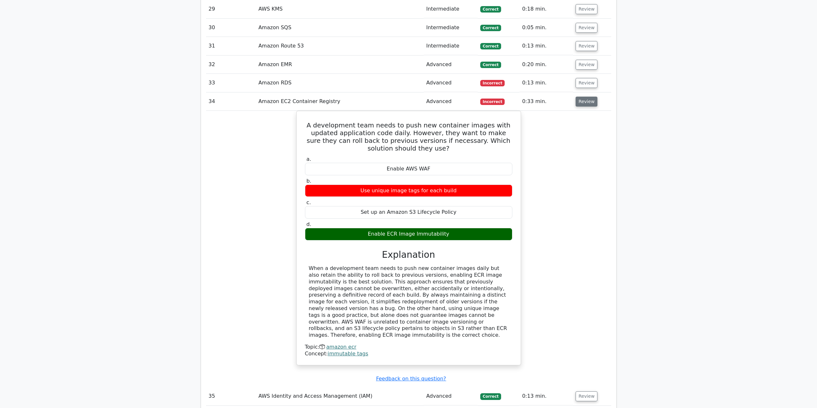
click at [583, 105] on button "Review" at bounding box center [587, 102] width 22 height 10
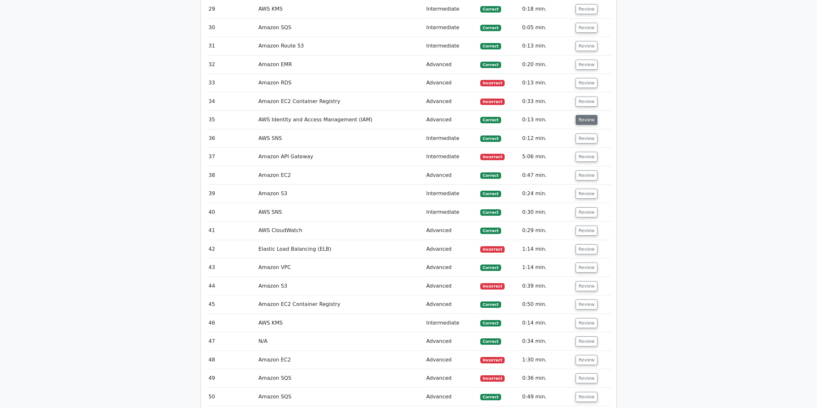
click at [591, 120] on button "Review" at bounding box center [587, 120] width 22 height 10
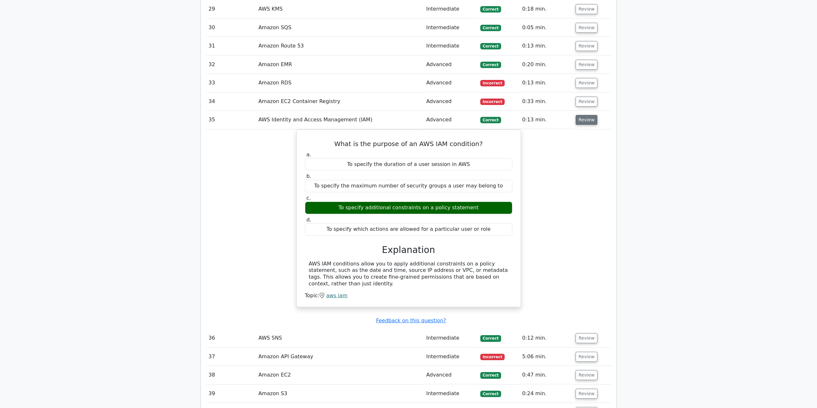
click at [591, 120] on button "Review" at bounding box center [587, 120] width 22 height 10
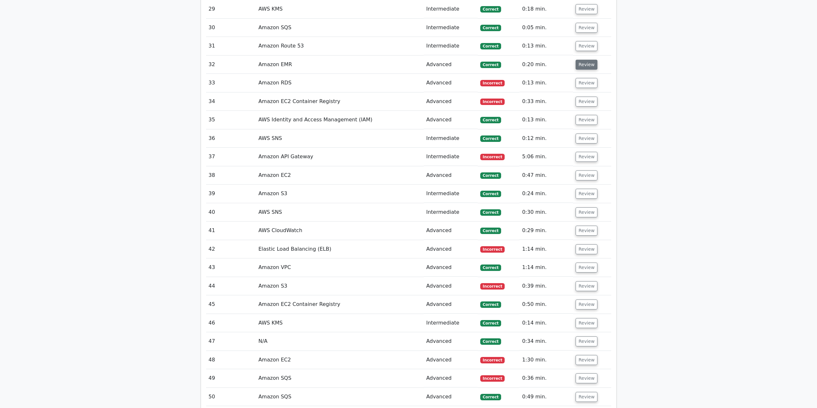
click at [588, 65] on button "Review" at bounding box center [587, 65] width 22 height 10
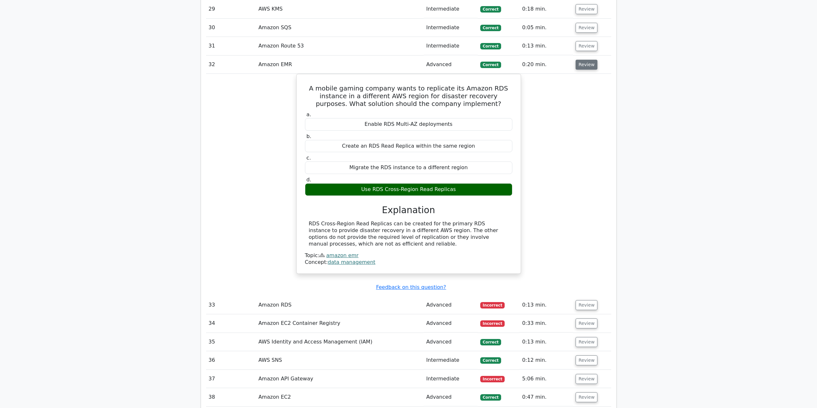
click at [588, 66] on button "Review" at bounding box center [587, 65] width 22 height 10
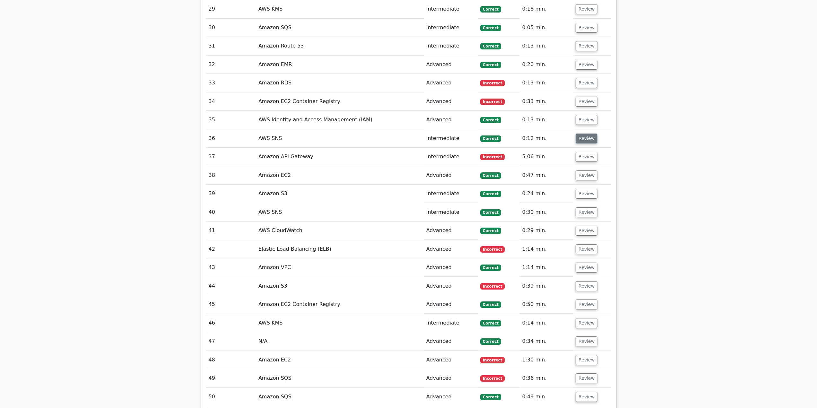
click at [585, 143] on button "Review" at bounding box center [587, 139] width 22 height 10
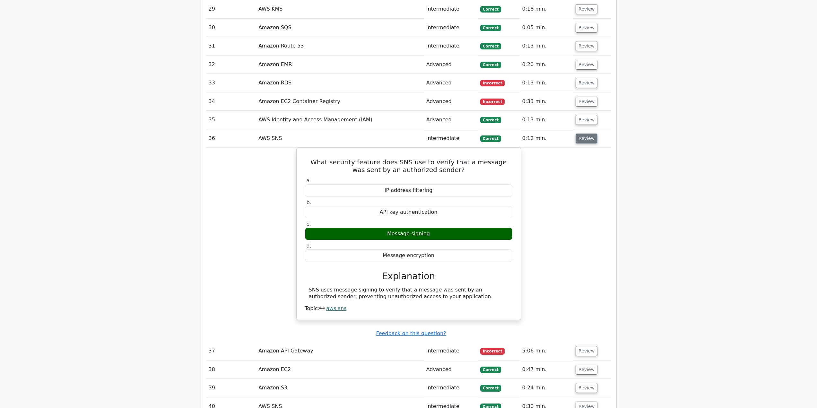
click at [584, 143] on button "Review" at bounding box center [587, 139] width 22 height 10
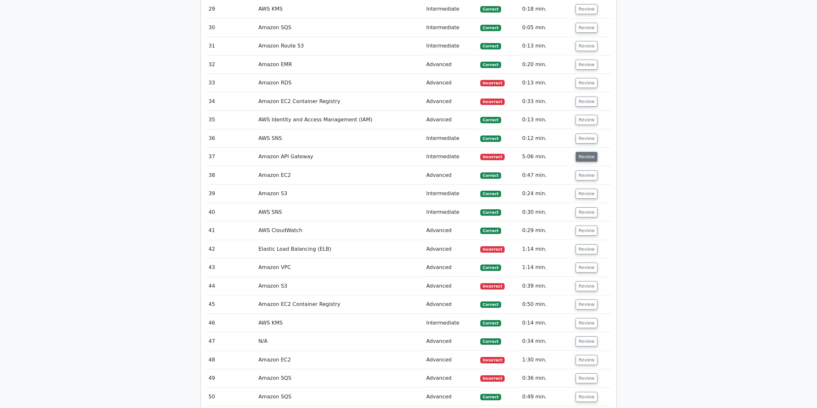
click at [585, 153] on button "Review" at bounding box center [587, 157] width 22 height 10
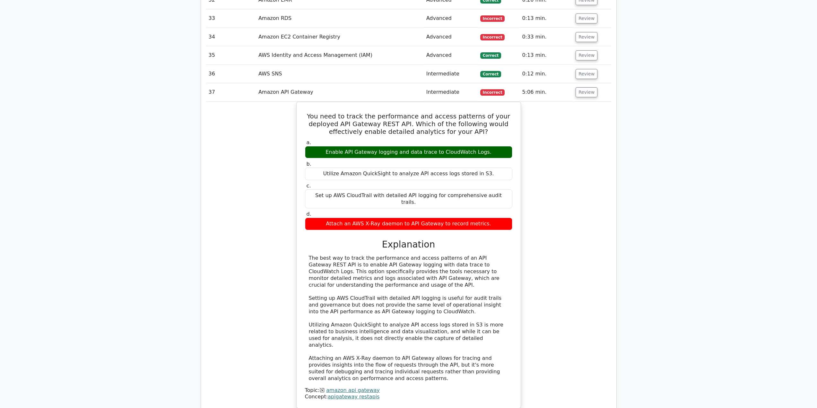
scroll to position [1288, 0]
click at [587, 94] on button "Review" at bounding box center [587, 93] width 22 height 10
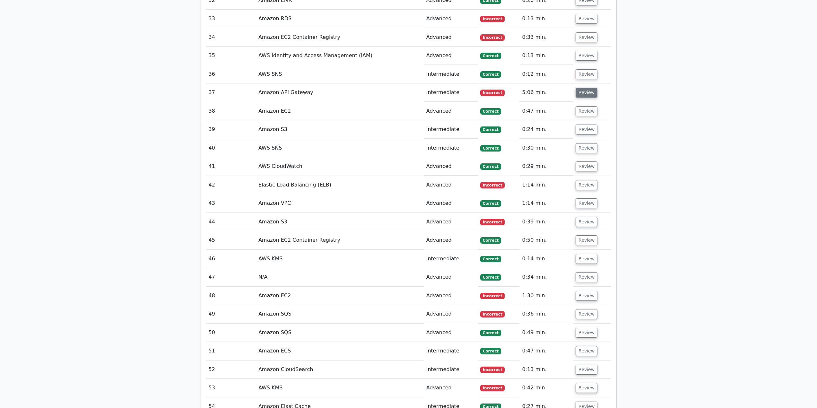
click at [583, 97] on button "Review" at bounding box center [587, 93] width 22 height 10
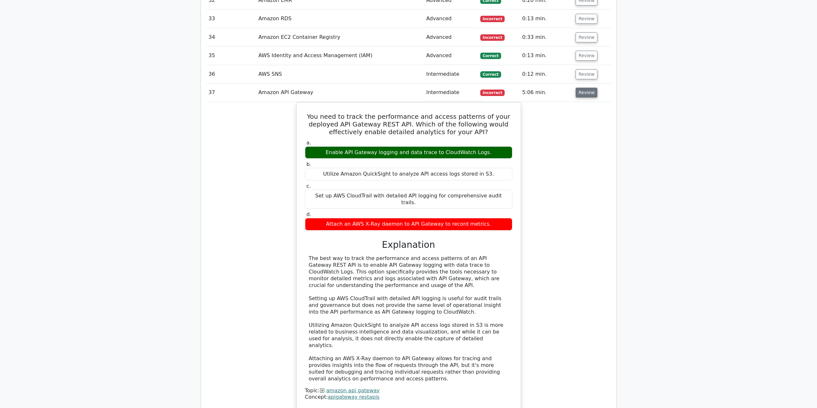
click at [576, 93] on button "Review" at bounding box center [587, 93] width 22 height 10
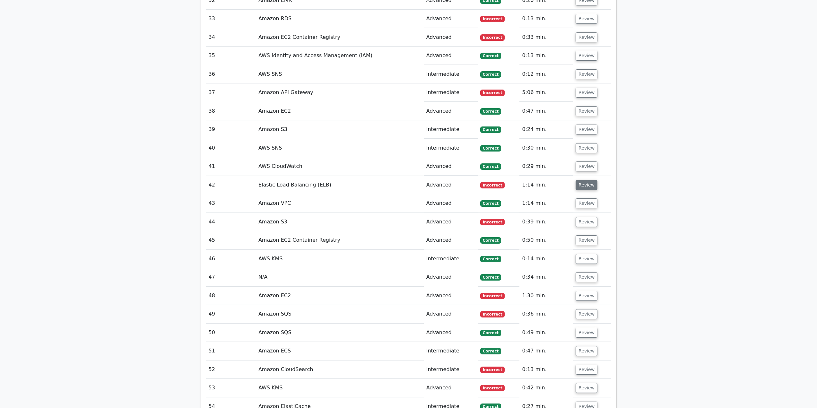
click at [590, 183] on button "Review" at bounding box center [587, 185] width 22 height 10
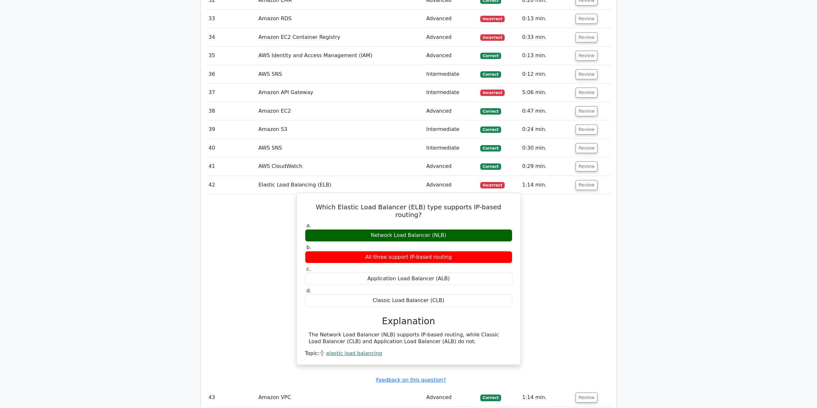
click at [353, 350] on link "elastic load balancing" at bounding box center [354, 353] width 56 height 6
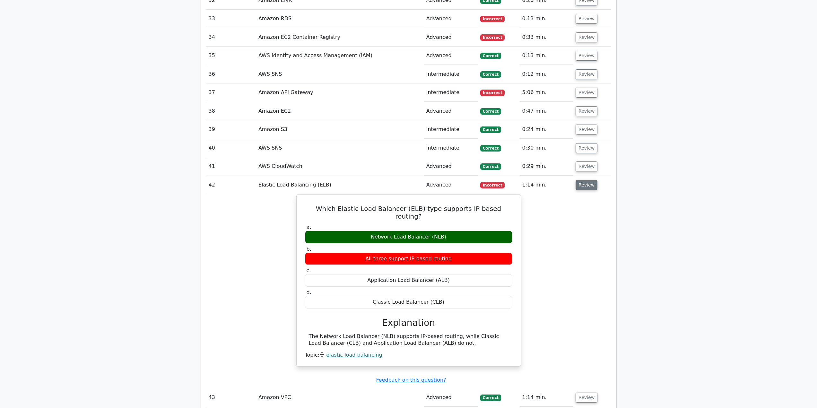
click at [583, 190] on button "Review" at bounding box center [587, 185] width 22 height 10
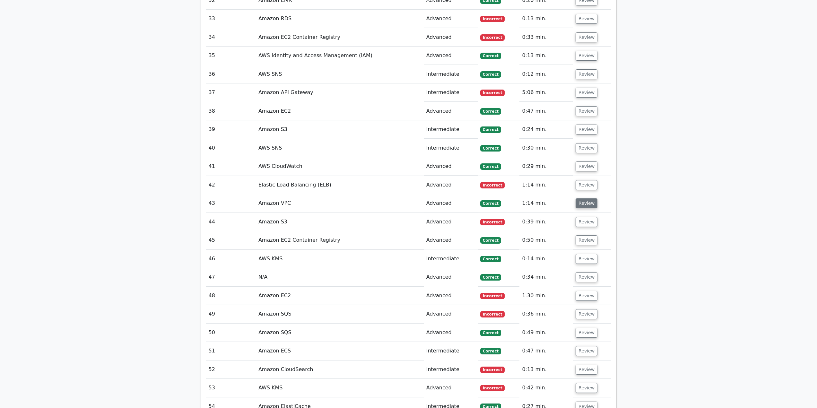
click at [588, 203] on button "Review" at bounding box center [587, 203] width 22 height 10
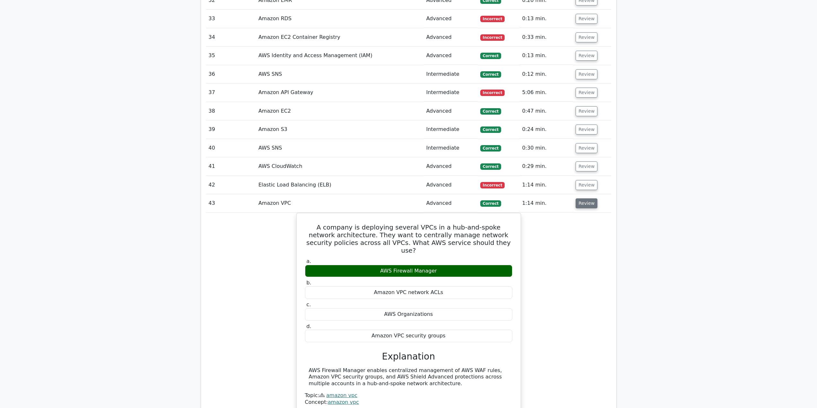
click at [588, 203] on button "Review" at bounding box center [587, 203] width 22 height 10
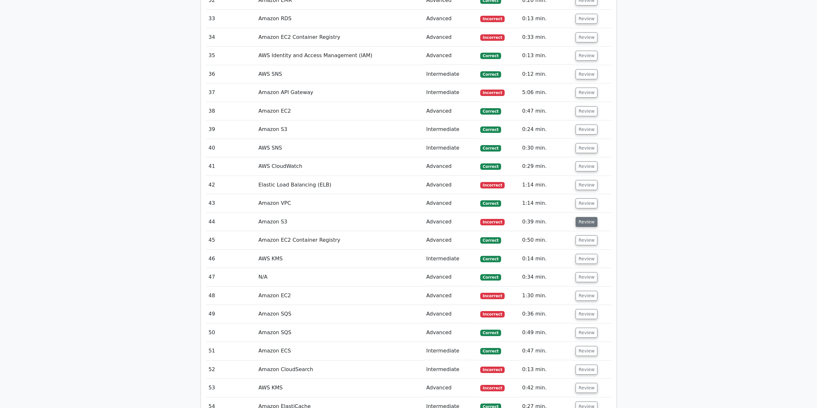
click at [583, 220] on button "Review" at bounding box center [587, 222] width 22 height 10
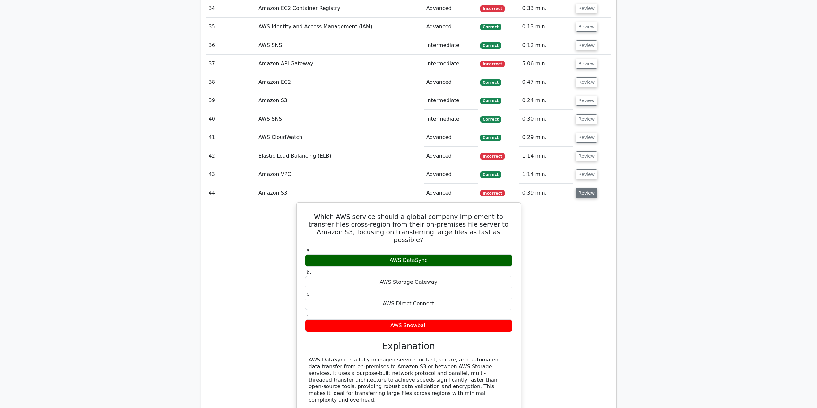
scroll to position [1320, 0]
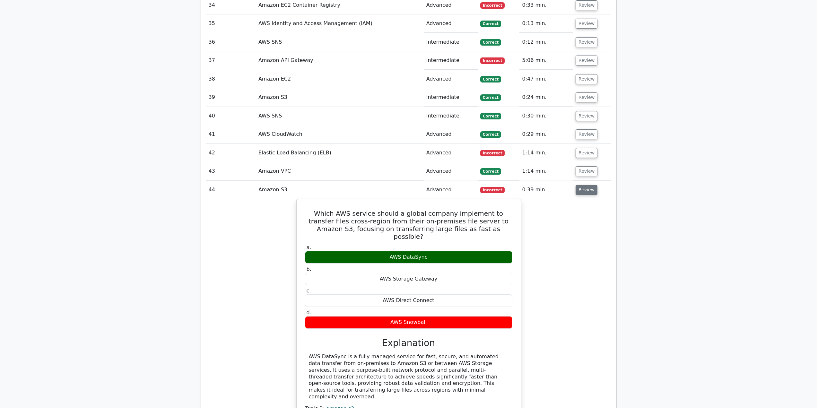
click at [591, 191] on button "Review" at bounding box center [587, 190] width 22 height 10
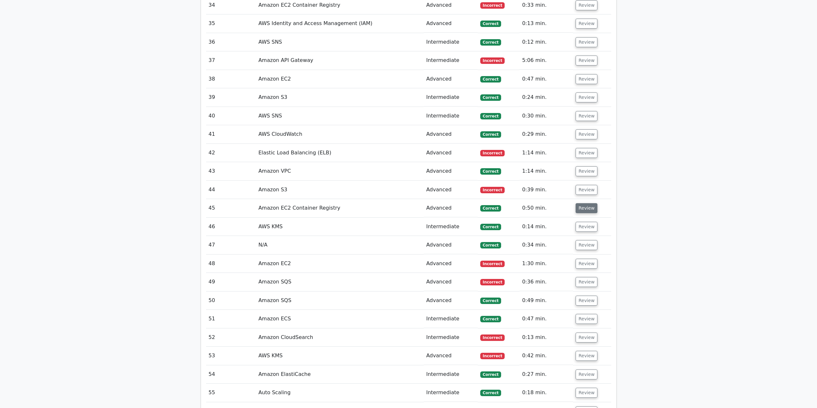
click at [588, 207] on button "Review" at bounding box center [587, 208] width 22 height 10
click at [588, 206] on button "Review" at bounding box center [587, 208] width 22 height 10
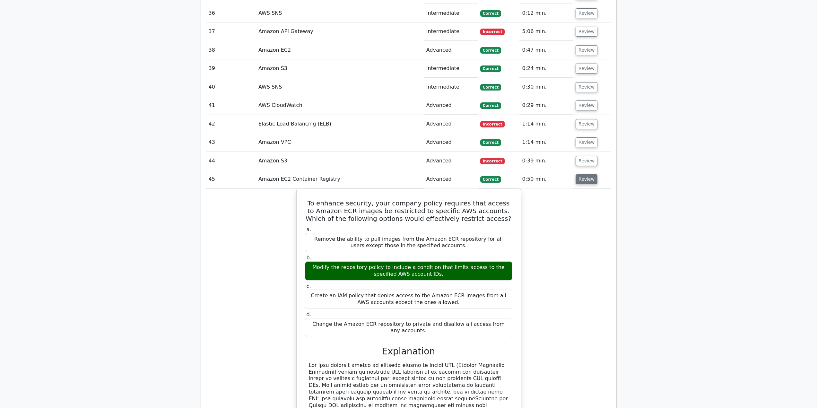
scroll to position [1352, 0]
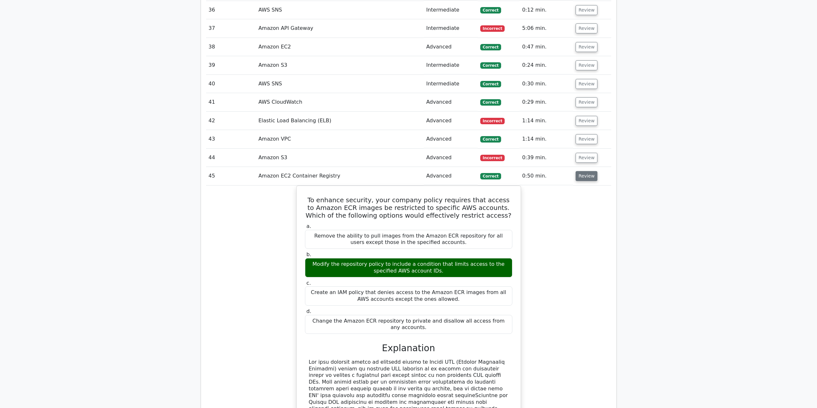
click at [588, 180] on button "Review" at bounding box center [587, 176] width 22 height 10
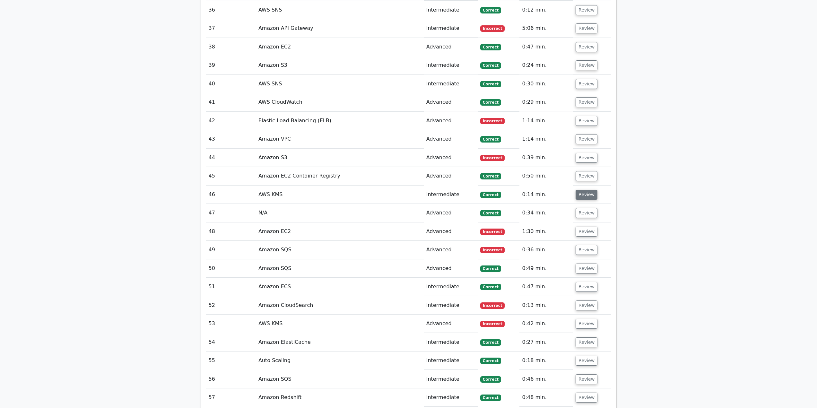
click at [583, 196] on button "Review" at bounding box center [587, 195] width 22 height 10
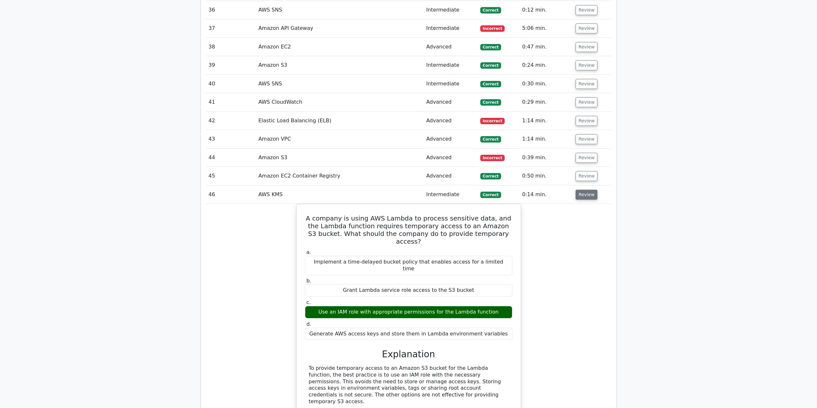
click at [583, 196] on button "Review" at bounding box center [587, 195] width 22 height 10
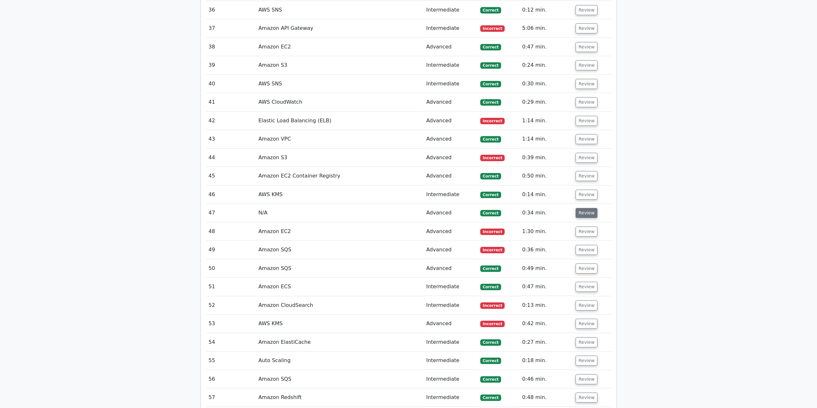
click at [581, 211] on button "Review" at bounding box center [587, 213] width 22 height 10
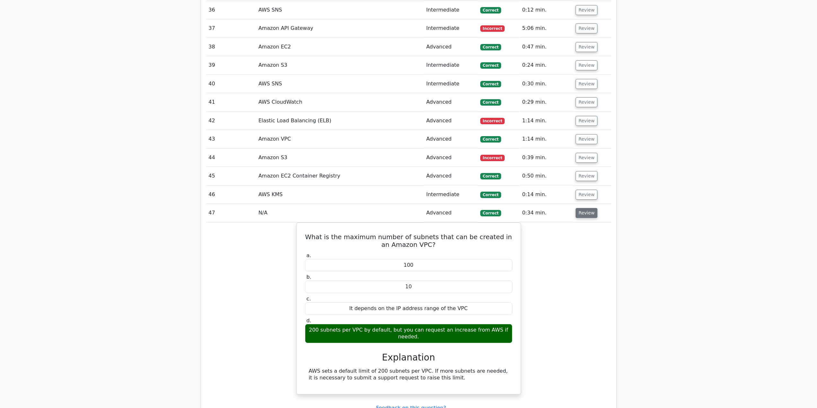
click at [582, 214] on button "Review" at bounding box center [587, 213] width 22 height 10
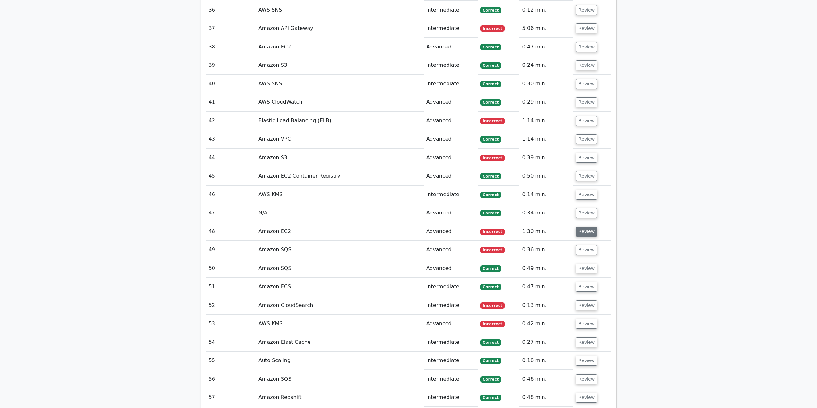
click at [583, 229] on button "Review" at bounding box center [587, 232] width 22 height 10
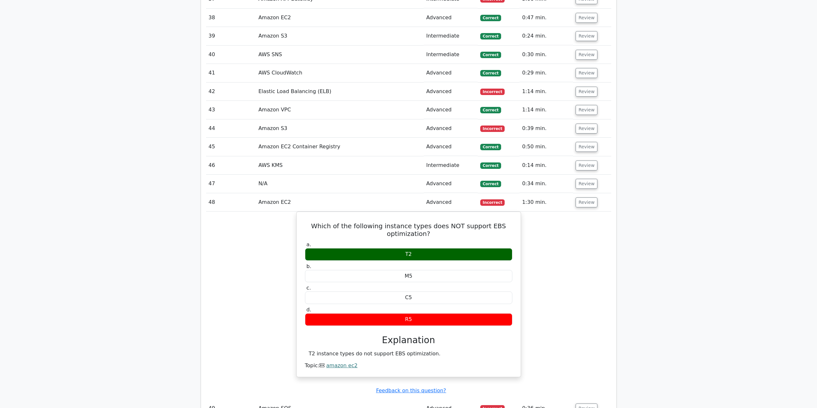
scroll to position [1384, 0]
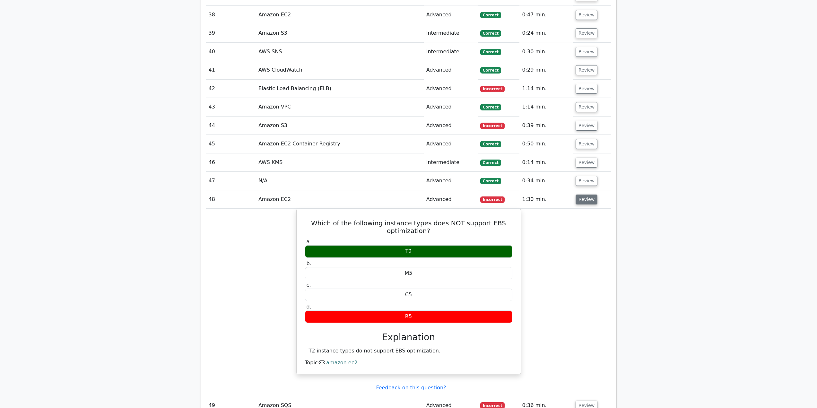
click at [588, 197] on button "Review" at bounding box center [587, 200] width 22 height 10
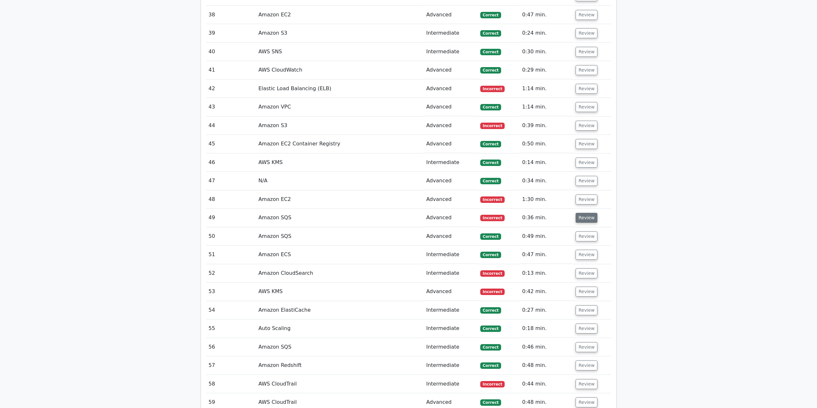
click at [584, 218] on button "Review" at bounding box center [587, 218] width 22 height 10
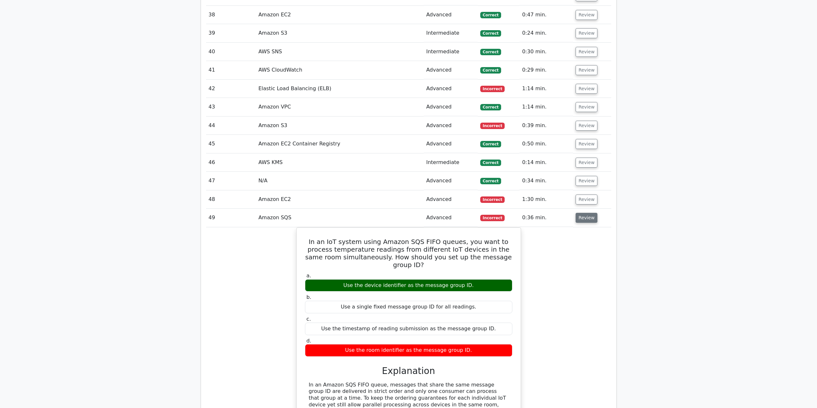
click at [581, 221] on button "Review" at bounding box center [587, 218] width 22 height 10
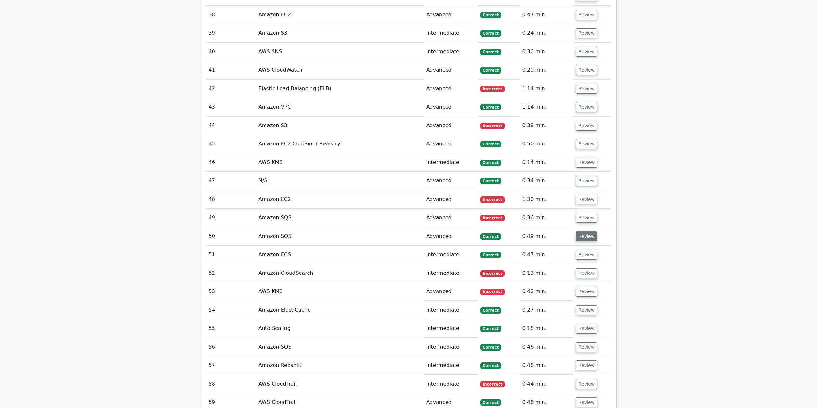
click at [582, 237] on button "Review" at bounding box center [587, 236] width 22 height 10
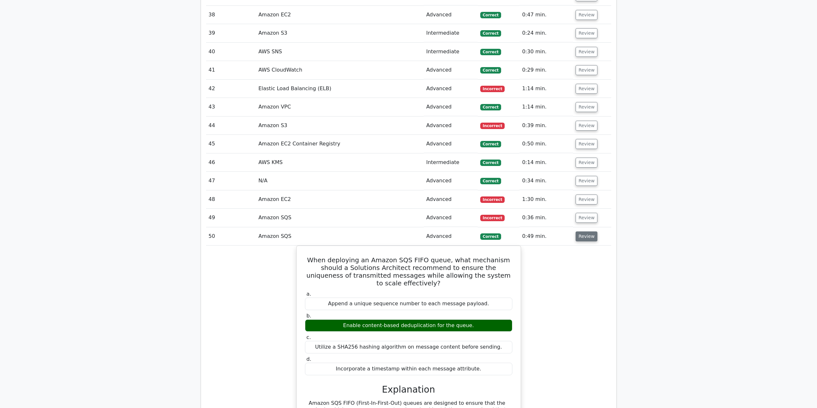
click at [582, 237] on button "Review" at bounding box center [587, 236] width 22 height 10
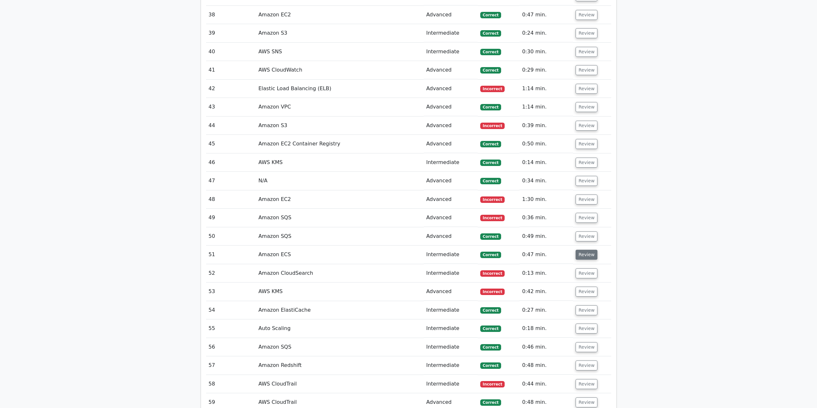
click at [586, 254] on button "Review" at bounding box center [587, 255] width 22 height 10
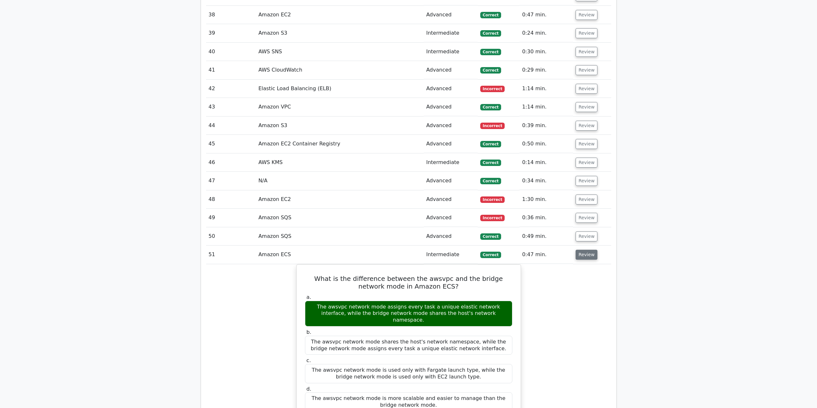
click at [586, 254] on button "Review" at bounding box center [587, 255] width 22 height 10
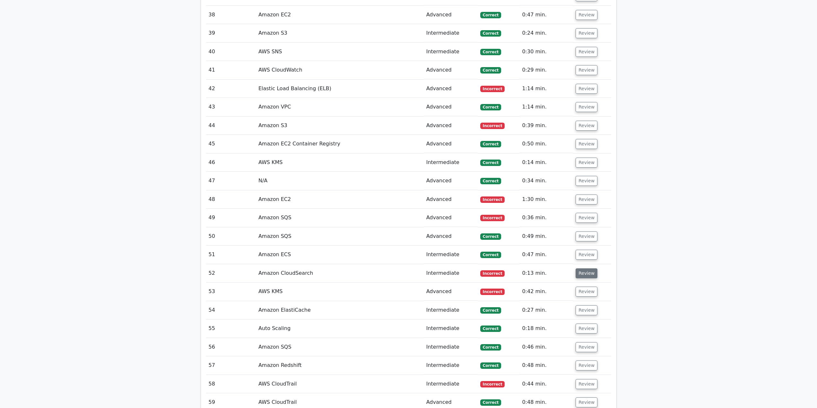
click at [589, 271] on button "Review" at bounding box center [587, 273] width 22 height 10
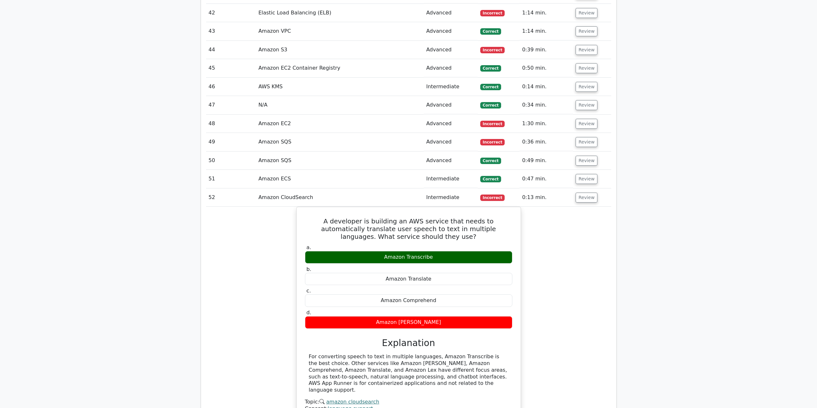
scroll to position [1481, 0]
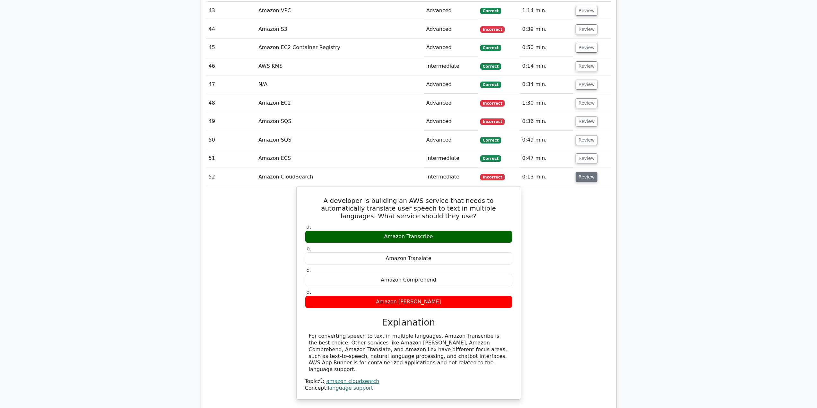
click at [583, 181] on button "Review" at bounding box center [587, 177] width 22 height 10
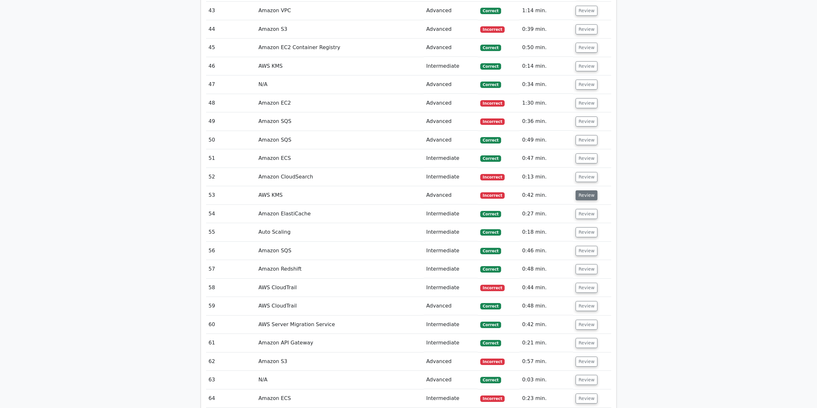
click at [577, 195] on button "Review" at bounding box center [587, 195] width 22 height 10
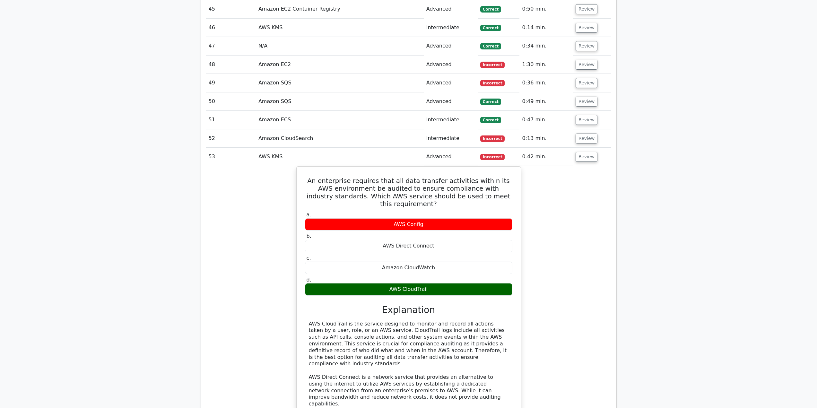
scroll to position [1513, 0]
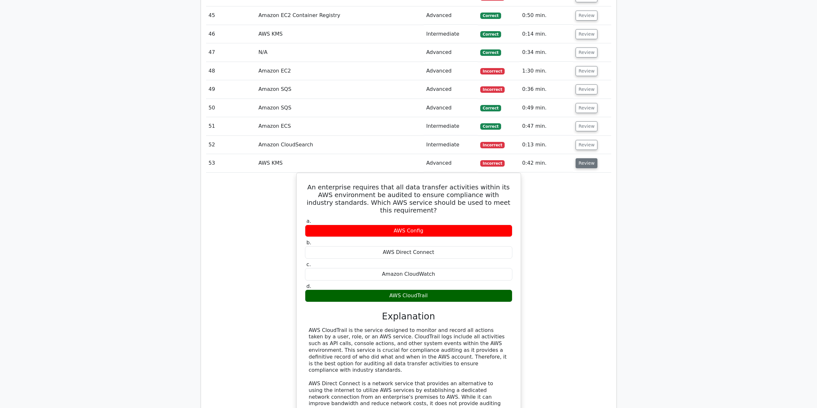
click at [583, 167] on button "Review" at bounding box center [587, 163] width 22 height 10
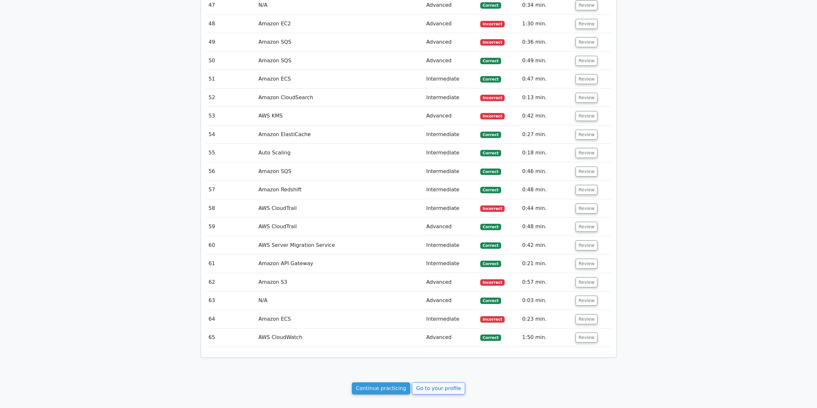
scroll to position [1609, 0]
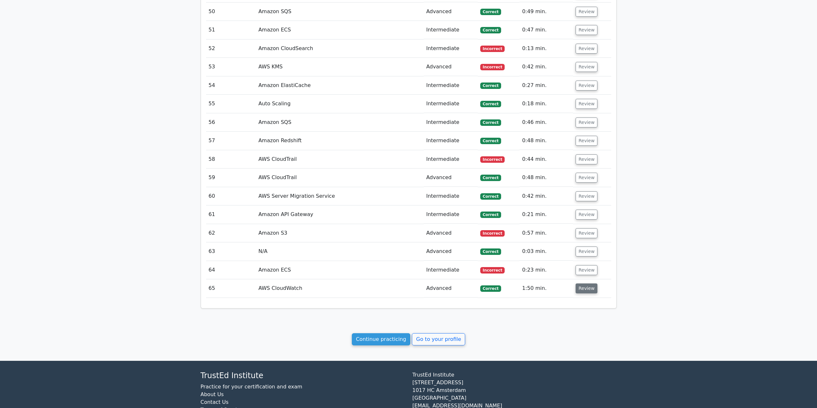
click at [582, 290] on button "Review" at bounding box center [587, 288] width 22 height 10
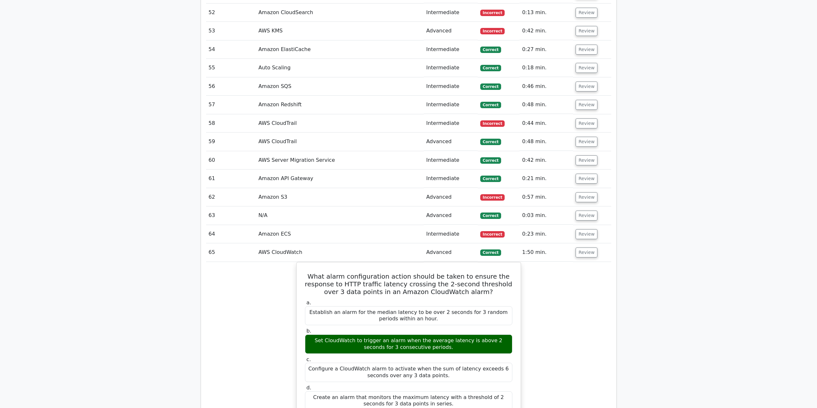
scroll to position [1641, 0]
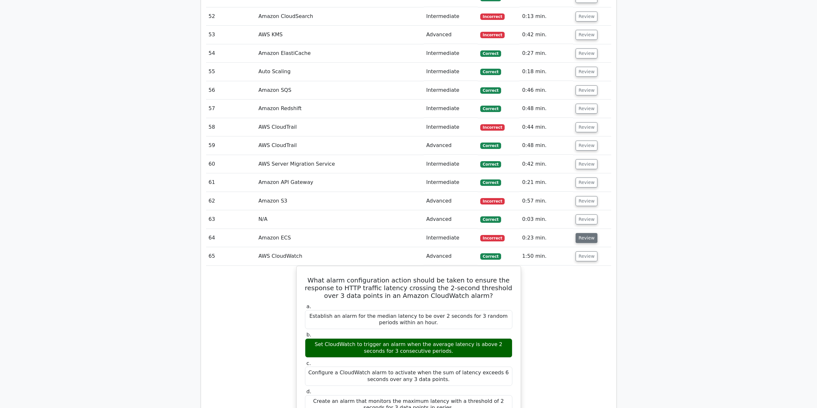
click at [585, 240] on button "Review" at bounding box center [587, 238] width 22 height 10
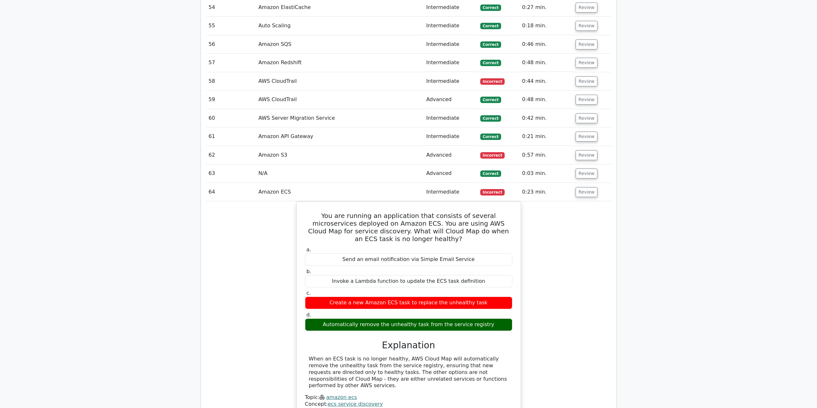
scroll to position [1802, 0]
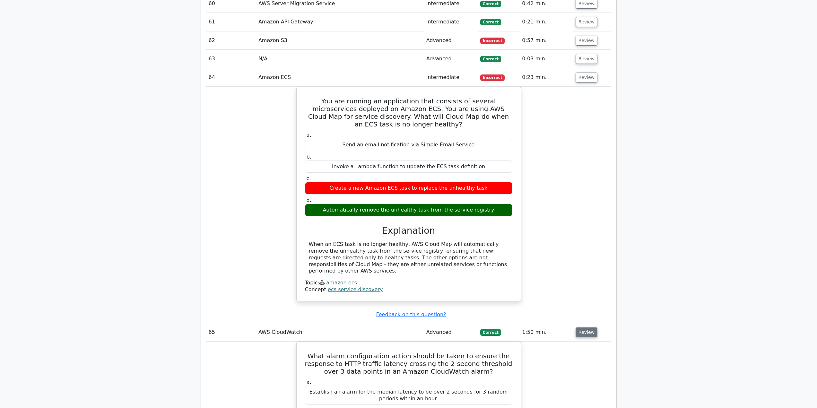
click at [589, 327] on button "Review" at bounding box center [587, 332] width 22 height 10
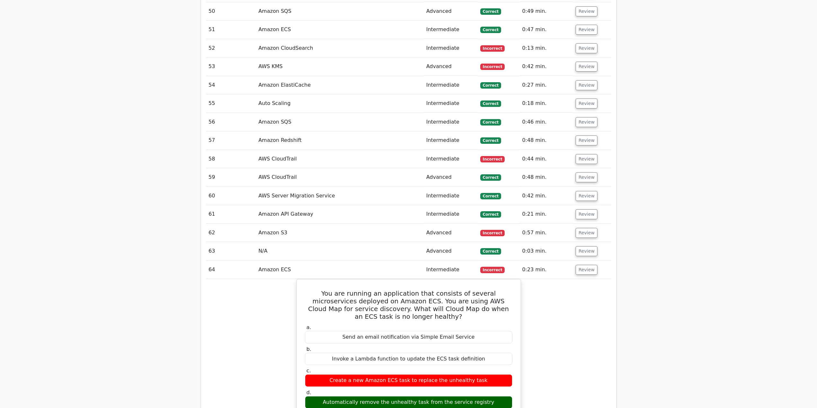
scroll to position [1609, 0]
click at [581, 249] on button "Review" at bounding box center [587, 252] width 22 height 10
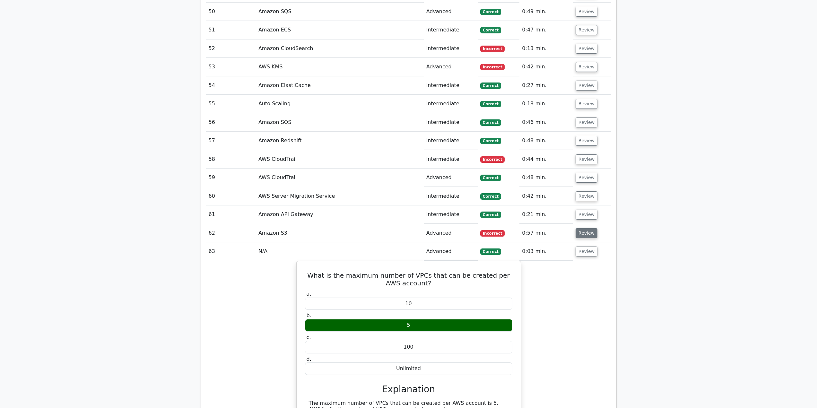
click at [583, 231] on button "Review" at bounding box center [587, 233] width 22 height 10
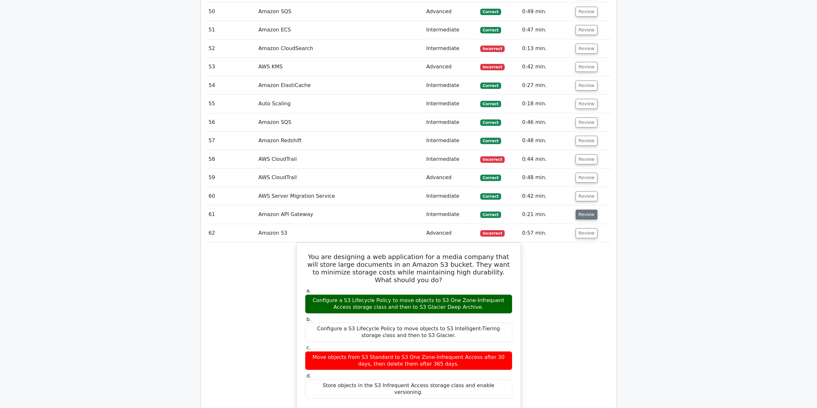
click at [592, 214] on button "Review" at bounding box center [587, 215] width 22 height 10
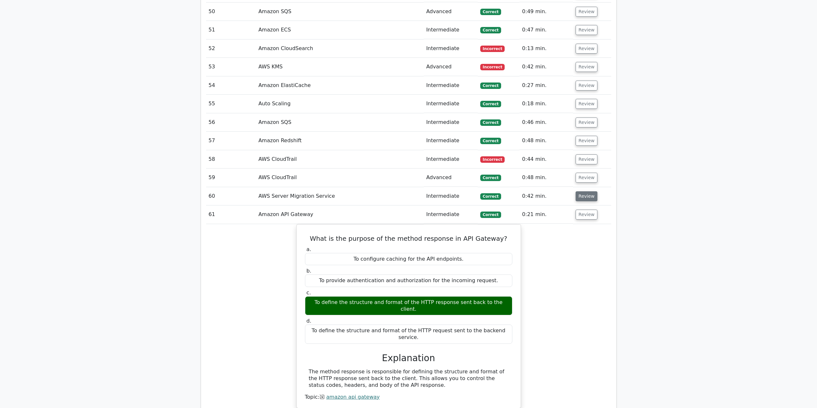
click at [591, 196] on button "Review" at bounding box center [587, 196] width 22 height 10
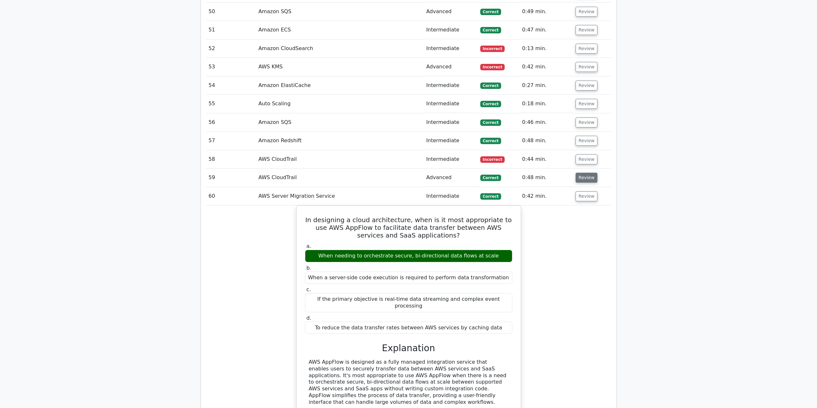
click at [589, 181] on button "Review" at bounding box center [587, 178] width 22 height 10
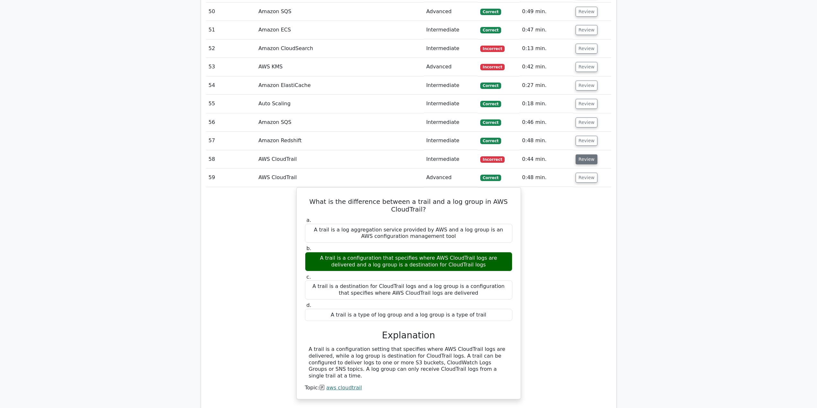
click at [581, 160] on button "Review" at bounding box center [587, 159] width 22 height 10
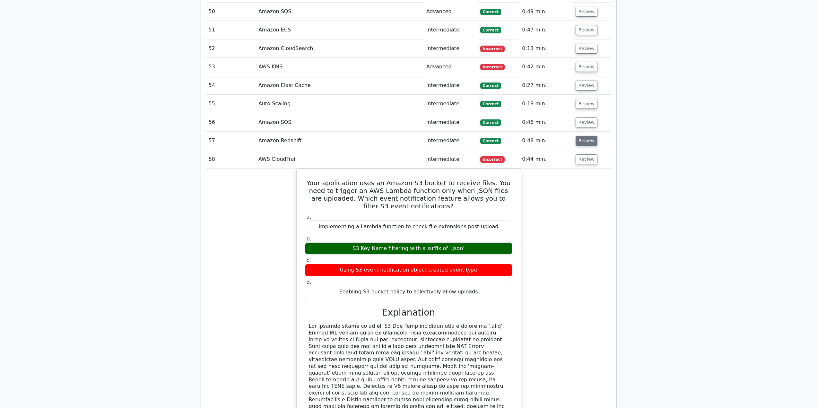
click at [584, 141] on button "Review" at bounding box center [587, 141] width 22 height 10
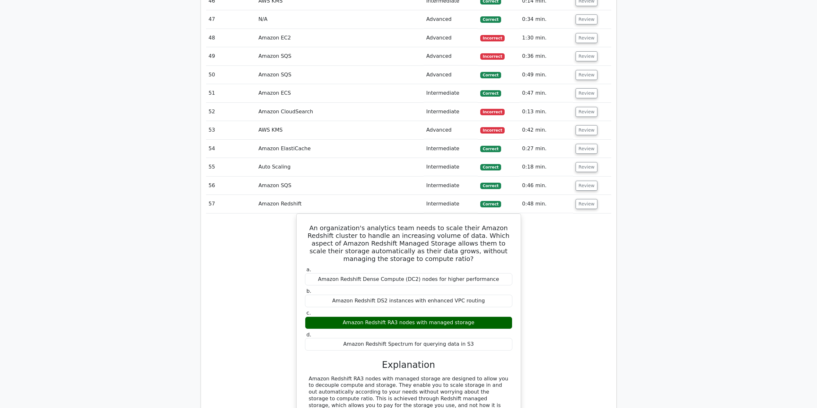
scroll to position [1545, 0]
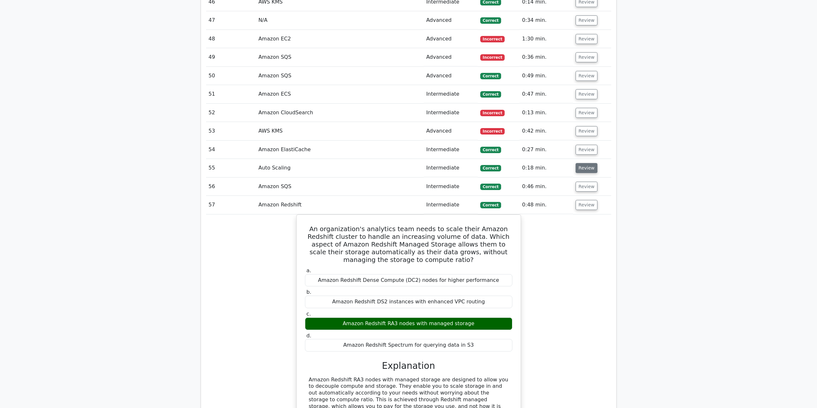
click at [585, 167] on button "Review" at bounding box center [587, 168] width 22 height 10
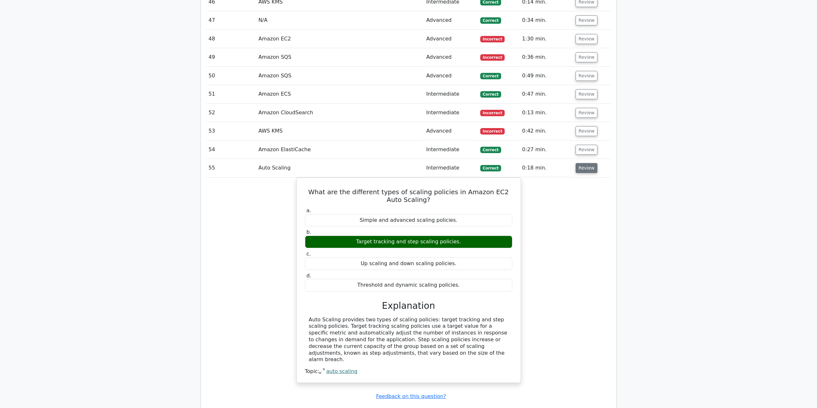
click at [582, 169] on button "Review" at bounding box center [587, 168] width 22 height 10
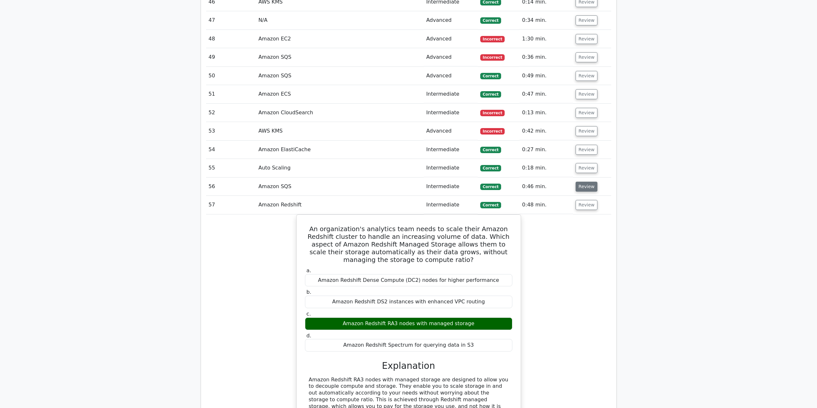
click at [583, 185] on button "Review" at bounding box center [587, 187] width 22 height 10
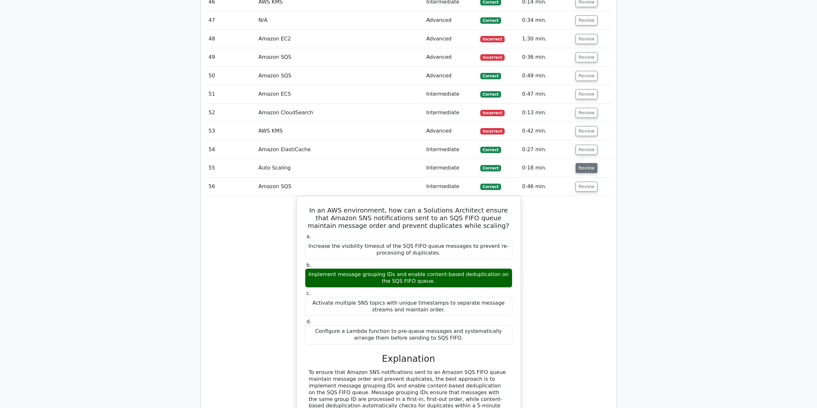
click at [585, 168] on button "Review" at bounding box center [587, 168] width 22 height 10
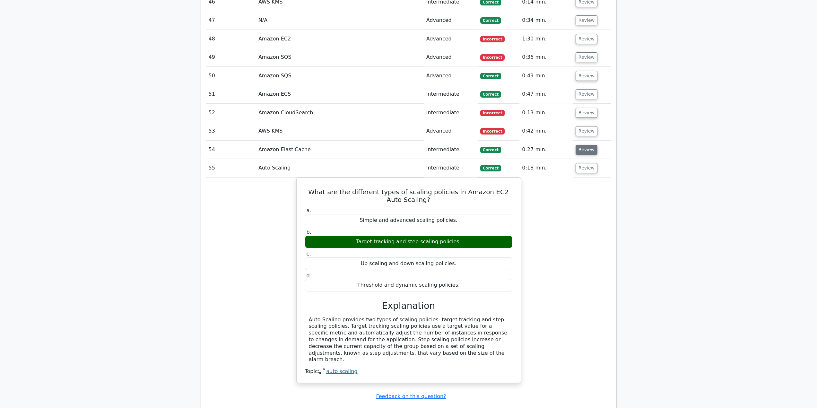
click at [588, 153] on button "Review" at bounding box center [587, 150] width 22 height 10
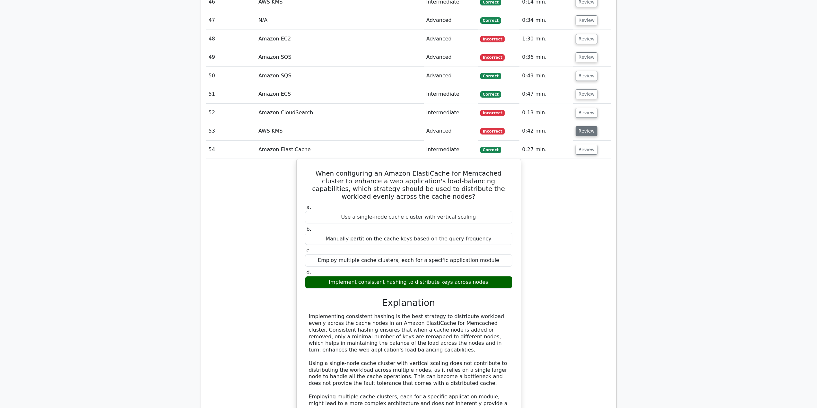
click at [583, 134] on button "Review" at bounding box center [587, 131] width 22 height 10
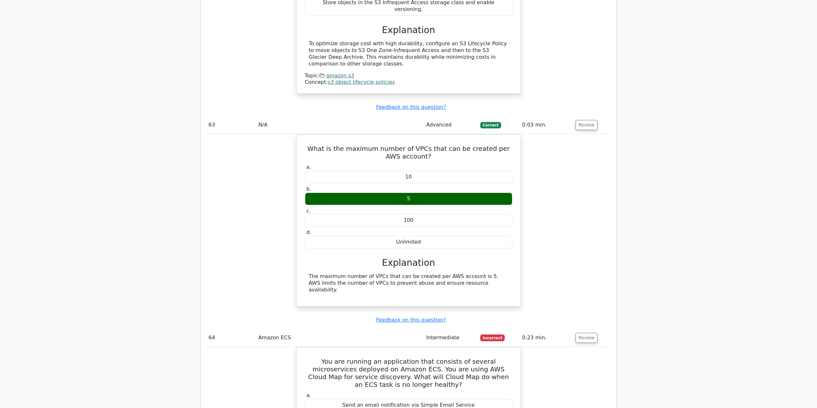
scroll to position [4841, 0]
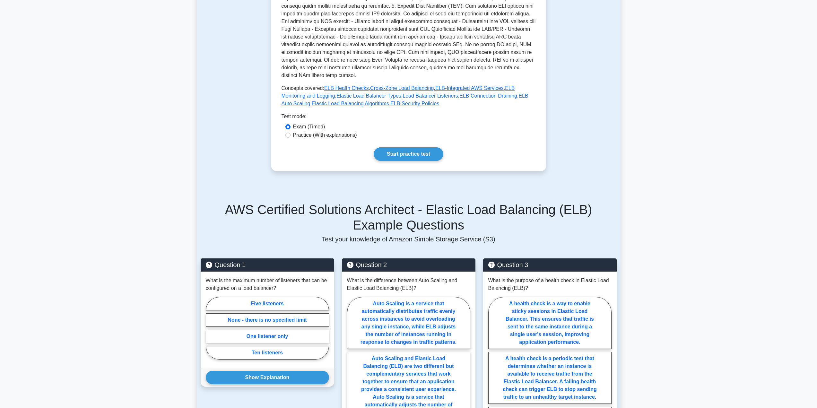
scroll to position [225, 0]
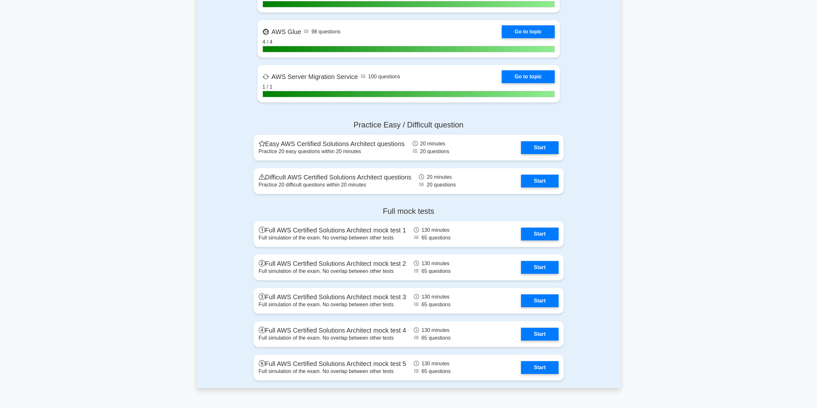
scroll to position [1528, 0]
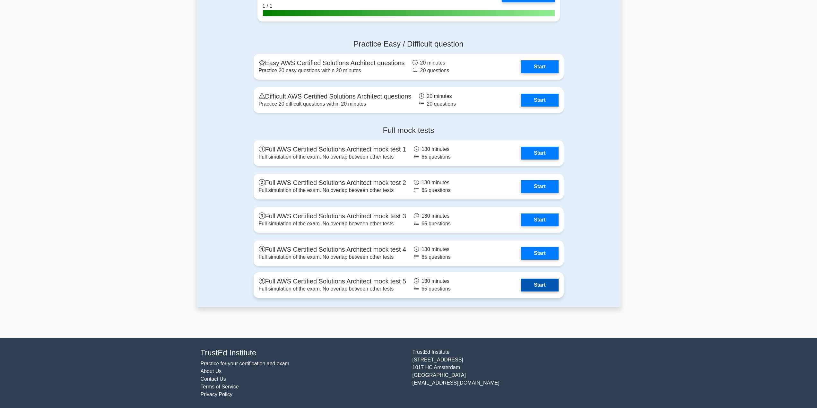
click at [542, 285] on link "Start" at bounding box center [539, 285] width 37 height 13
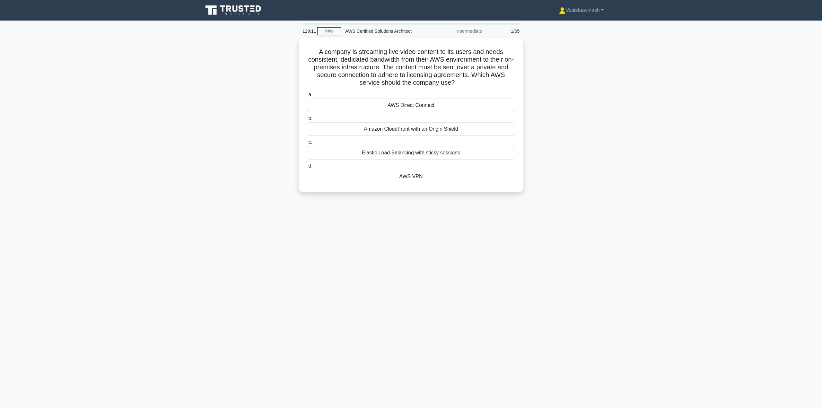
drag, startPoint x: 321, startPoint y: 213, endPoint x: 222, endPoint y: 213, distance: 99.2
click at [222, 213] on div "129:11 Stop AWS Certified Solutions Architect Intermediate 1/65 A company is st…" at bounding box center [411, 183] width 424 height 321
drag, startPoint x: 593, startPoint y: 109, endPoint x: 591, endPoint y: 98, distance: 11.8
click at [593, 109] on div "A company is streaming live video content to its users and needs consistent, de…" at bounding box center [411, 119] width 424 height 162
click at [427, 104] on div "AWS Direct Connect" at bounding box center [411, 103] width 208 height 13
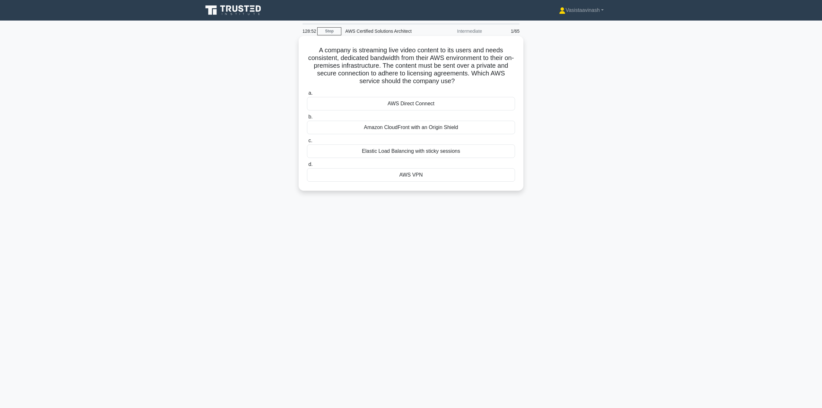
click at [307, 95] on input "a. AWS Direct Connect" at bounding box center [307, 93] width 0 height 4
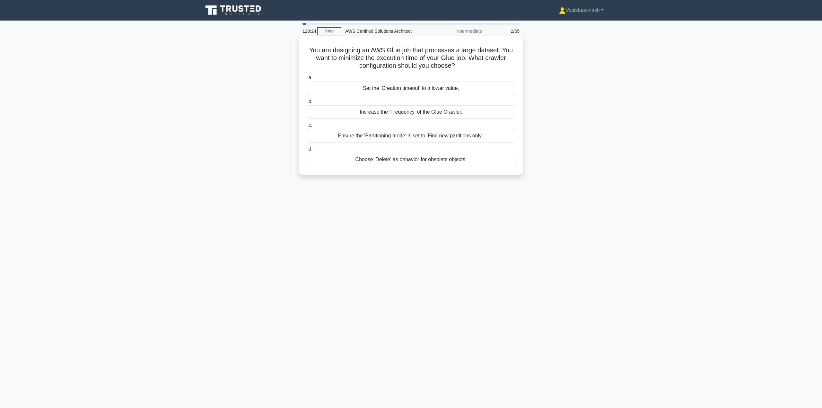
click at [398, 87] on div "Set the 'Creation timeout' to a lower value." at bounding box center [411, 88] width 208 height 13
click at [307, 80] on input "a. Set the 'Creation timeout' to a lower value." at bounding box center [307, 78] width 0 height 4
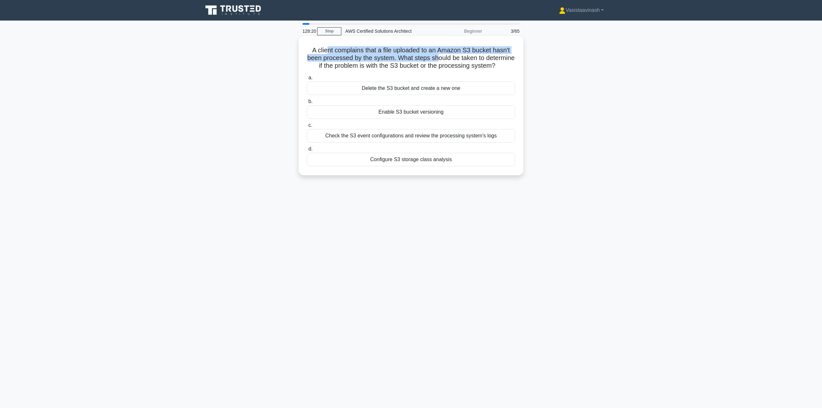
drag, startPoint x: 347, startPoint y: 53, endPoint x: 453, endPoint y: 56, distance: 106.3
click at [453, 56] on h5 "A client complains that a file uploaded to an Amazon S3 bucket hasn't been proc…" at bounding box center [410, 58] width 209 height 24
drag, startPoint x: 419, startPoint y: 61, endPoint x: 424, endPoint y: 74, distance: 13.8
click at [424, 70] on h5 "A client complains that a file uploaded to an Amazon S3 bucket hasn't been proc…" at bounding box center [410, 58] width 209 height 24
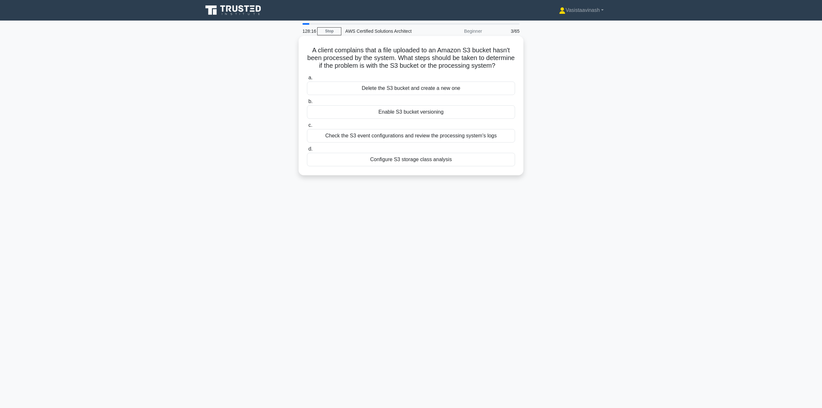
click at [495, 70] on icon ".spinner_0XTQ{transform-origin:center;animation:spinner_y6GP .75s linear infini…" at bounding box center [499, 66] width 8 height 8
click at [463, 143] on div "Check the S3 event configurations and review the processing system's logs" at bounding box center [411, 135] width 208 height 13
click at [307, 127] on input "c. Check the S3 event configurations and review the processing system's logs" at bounding box center [307, 125] width 0 height 4
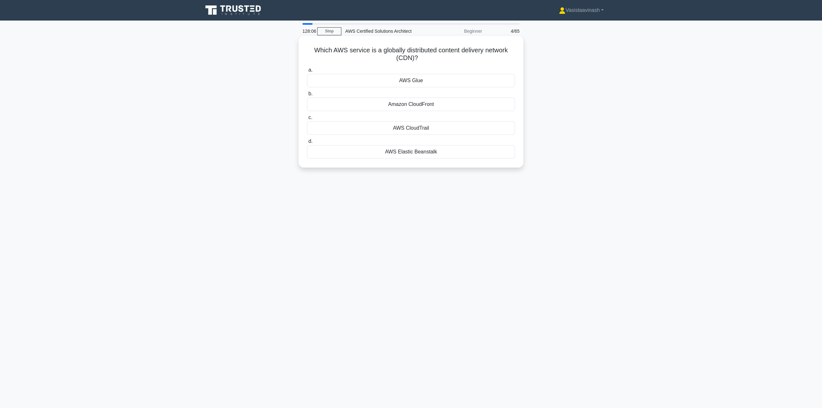
click at [409, 107] on div "Amazon CloudFront" at bounding box center [411, 104] width 208 height 13
click at [307, 96] on input "b. Amazon CloudFront" at bounding box center [307, 94] width 0 height 4
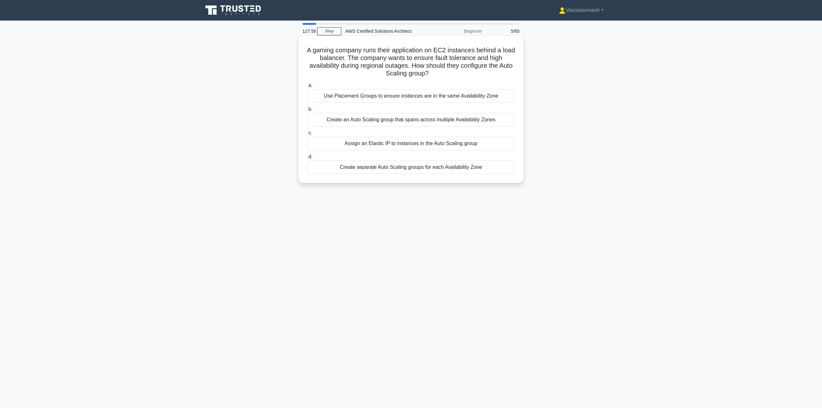
click at [364, 123] on div "Create an Auto Scaling group that spans across multiple Availability Zones" at bounding box center [411, 119] width 208 height 13
click at [307, 111] on input "b. Create an Auto Scaling group that spans across multiple Availability Zones" at bounding box center [307, 109] width 0 height 4
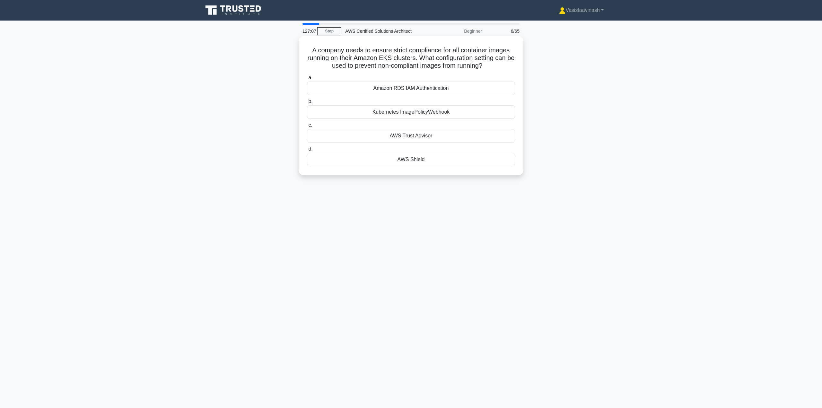
click at [450, 114] on div "Kubernetes ImagePolicyWebhook" at bounding box center [411, 111] width 208 height 13
click at [307, 104] on input "b. Kubernetes ImagePolicyWebhook" at bounding box center [307, 102] width 0 height 4
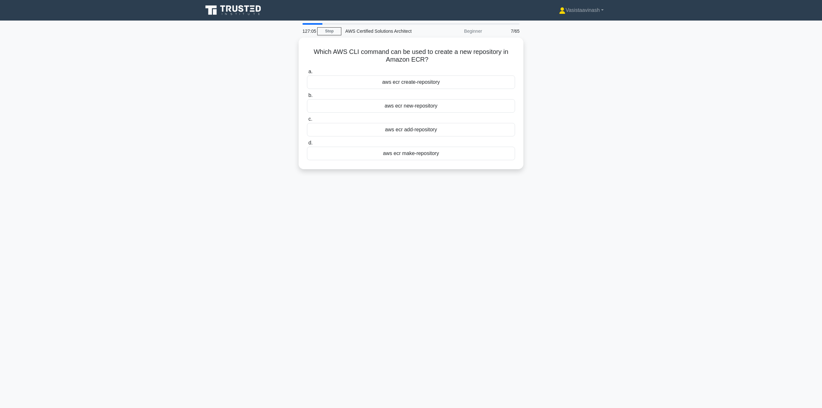
click at [577, 73] on div "Which AWS CLI command can be used to create a new repository in Amazon ECR? .sp…" at bounding box center [411, 107] width 424 height 139
click at [434, 82] on div "aws ecr create-repository" at bounding box center [411, 80] width 208 height 13
click at [307, 72] on input "a. aws ecr create-repository" at bounding box center [307, 70] width 0 height 4
click at [411, 105] on div "AWS SNS" at bounding box center [411, 104] width 208 height 13
click at [307, 96] on input "b. AWS SNS" at bounding box center [307, 94] width 0 height 4
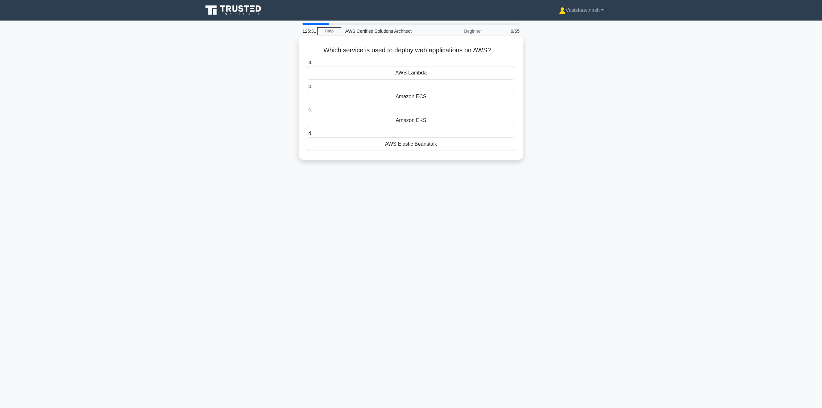
click at [402, 99] on div "Amazon ECS" at bounding box center [411, 96] width 208 height 13
click at [307, 88] on input "b. Amazon ECS" at bounding box center [307, 86] width 0 height 4
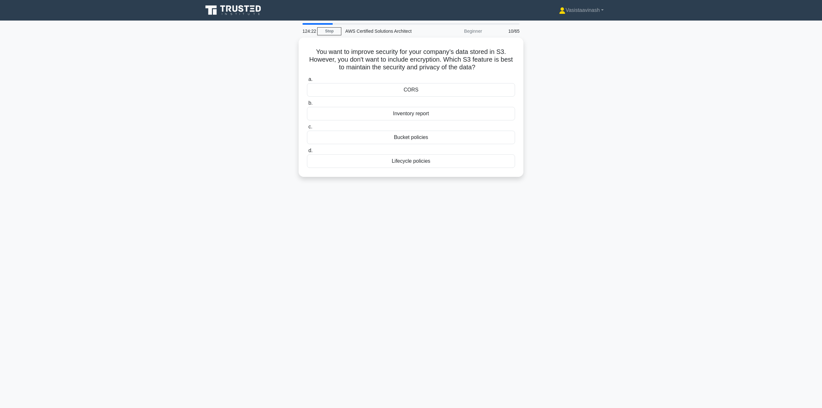
click at [631, 201] on main "124:22 Stop AWS Certified Solutions Architect Beginner 10/65 You want to improv…" at bounding box center [411, 215] width 822 height 388
click at [465, 138] on div "Bucket policies" at bounding box center [411, 135] width 208 height 13
click at [307, 127] on input "c. Bucket policies" at bounding box center [307, 125] width 0 height 4
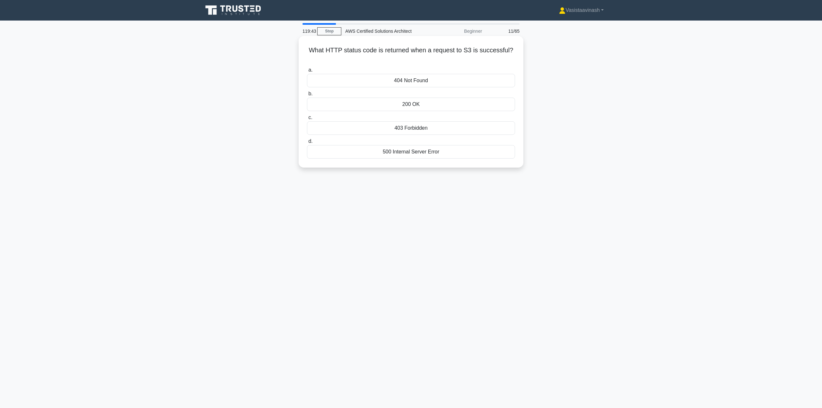
click at [436, 105] on div "200 OK" at bounding box center [411, 104] width 208 height 13
click at [307, 96] on input "b. 200 OK" at bounding box center [307, 94] width 0 height 4
click at [457, 107] on div "As many as required" at bounding box center [411, 104] width 208 height 13
click at [307, 96] on input "b. As many as required" at bounding box center [307, 94] width 0 height 4
click at [453, 153] on div "Amazon Aurora" at bounding box center [411, 151] width 208 height 13
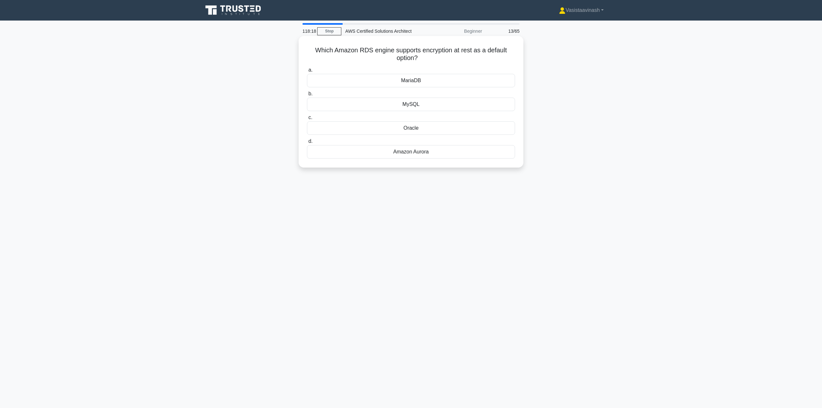
click at [307, 144] on input "d. Amazon Aurora" at bounding box center [307, 141] width 0 height 4
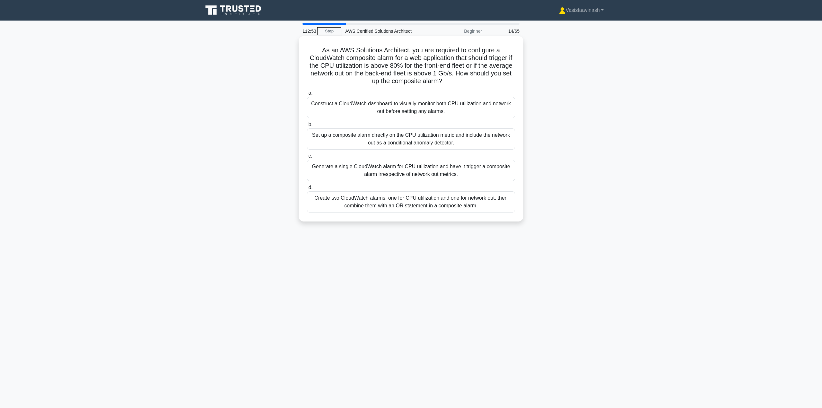
click at [492, 205] on div "Create two CloudWatch alarms, one for CPU utilization and one for network out, …" at bounding box center [411, 201] width 208 height 21
click at [307, 190] on input "d. Create two CloudWatch alarms, one for CPU utilization and one for network ou…" at bounding box center [307, 188] width 0 height 4
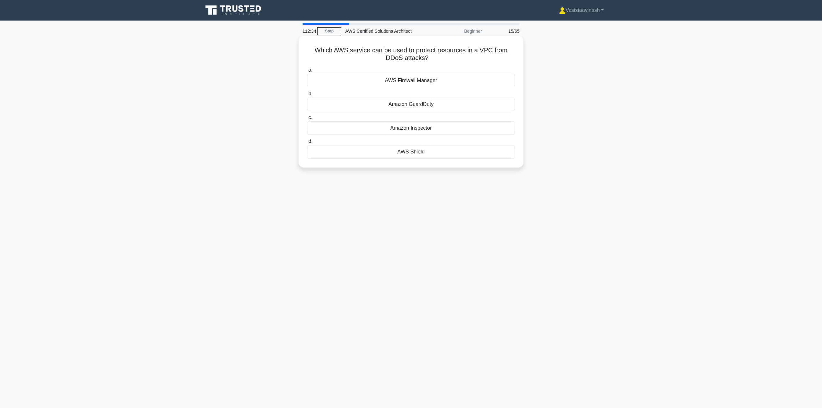
click at [422, 151] on div "AWS Shield" at bounding box center [411, 151] width 208 height 13
click at [307, 144] on input "d. AWS Shield" at bounding box center [307, 141] width 0 height 4
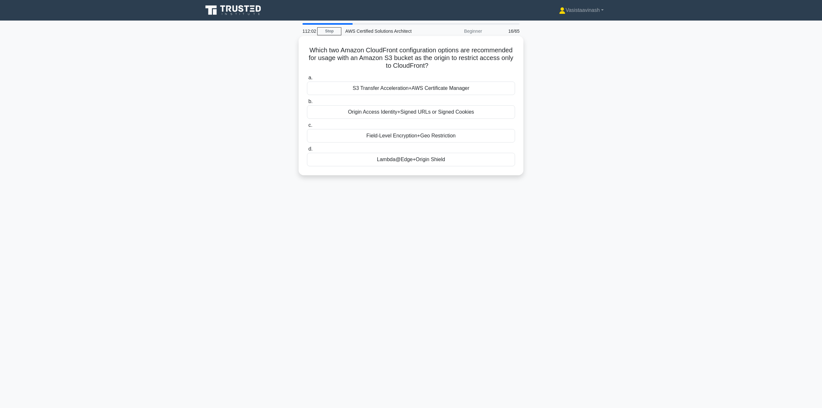
click at [431, 116] on div "Origin Access Identity+Signed URLs or Signed Cookies" at bounding box center [411, 111] width 208 height 13
click at [307, 104] on input "b. Origin Access Identity+Signed URLs or Signed Cookies" at bounding box center [307, 102] width 0 height 4
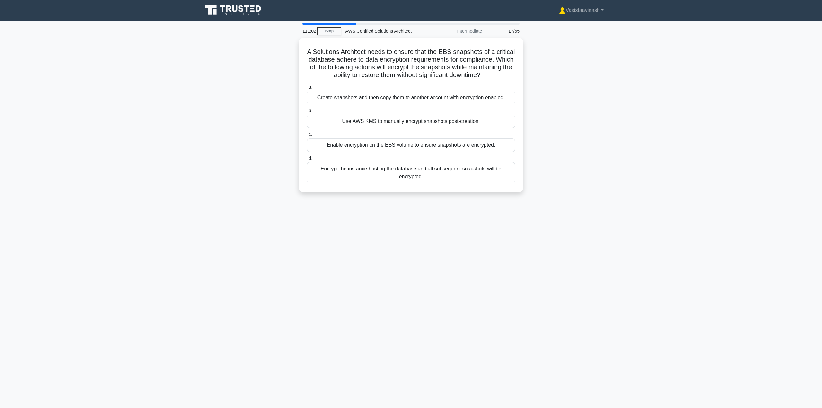
click at [638, 110] on main "111:02 Stop AWS Certified Solutions Architect Intermediate 17/65 A Solutions Ar…" at bounding box center [411, 215] width 822 height 388
click at [598, 86] on div "A Solutions Architect needs to ensure that the EBS snapshots of a critical data…" at bounding box center [411, 119] width 424 height 162
click at [559, 104] on div "A Solutions Architect needs to ensure that the EBS snapshots of a critical data…" at bounding box center [411, 119] width 424 height 162
drag, startPoint x: 427, startPoint y: 83, endPoint x: 317, endPoint y: 59, distance: 112.5
click at [317, 59] on h5 "A Solutions Architect needs to ensure that the EBS snapshots of a critical data…" at bounding box center [410, 61] width 209 height 31
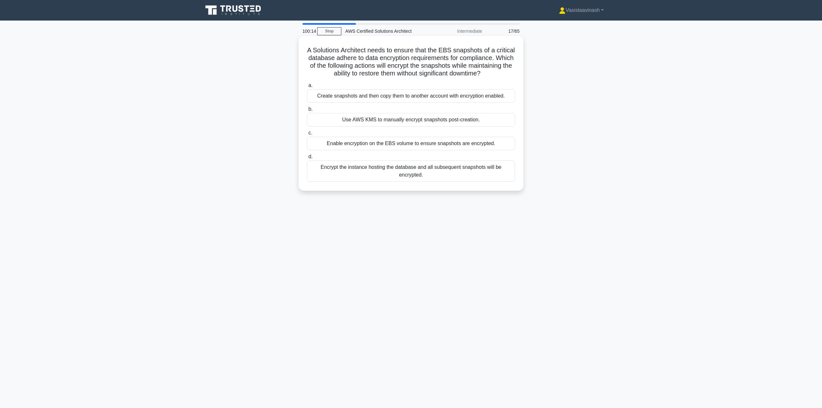
click at [315, 57] on h5 "A Solutions Architect needs to ensure that the EBS snapshots of a critical data…" at bounding box center [410, 61] width 209 height 31
click at [314, 51] on h5 "A Solutions Architect needs to ensure that the EBS snapshots of a critical data…" at bounding box center [410, 61] width 209 height 31
drag, startPoint x: 425, startPoint y: 79, endPoint x: 317, endPoint y: 53, distance: 111.7
click at [317, 53] on h5 "A Solutions Architect needs to ensure that the EBS snapshots of a critical data…" at bounding box center [410, 61] width 209 height 31
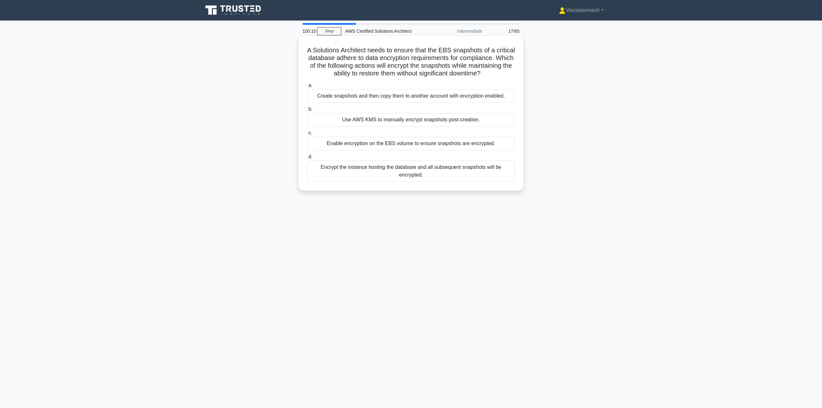
click at [422, 69] on h5 "A Solutions Architect needs to ensure that the EBS snapshots of a critical data…" at bounding box center [410, 61] width 209 height 31
drag, startPoint x: 362, startPoint y: 66, endPoint x: 425, endPoint y: 85, distance: 65.5
click at [425, 78] on h5 "A Solutions Architect needs to ensure that the EBS snapshots of a critical data…" at bounding box center [410, 61] width 209 height 31
click at [480, 78] on icon ".spinner_0XTQ{transform-origin:center;animation:spinner_y6GP .75s linear infini…" at bounding box center [484, 74] width 8 height 8
click at [543, 83] on div "A Solutions Architect needs to ensure that the EBS snapshots of a critical data…" at bounding box center [411, 119] width 424 height 162
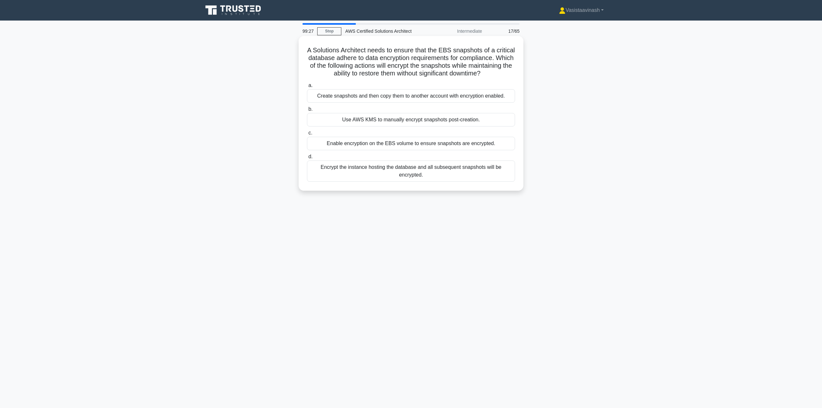
drag, startPoint x: 351, startPoint y: 60, endPoint x: 491, endPoint y: 78, distance: 141.1
click at [491, 78] on h5 "A Solutions Architect needs to ensure that the EBS snapshots of a critical data…" at bounding box center [410, 61] width 209 height 31
click at [447, 87] on div "A Solutions Architect needs to ensure that the EBS snapshots of a critical data…" at bounding box center [411, 114] width 220 height 150
drag, startPoint x: 488, startPoint y: 69, endPoint x: 516, endPoint y: 69, distance: 27.9
click at [516, 69] on div "A Solutions Architect needs to ensure that the EBS snapshots of a critical data…" at bounding box center [411, 114] width 220 height 150
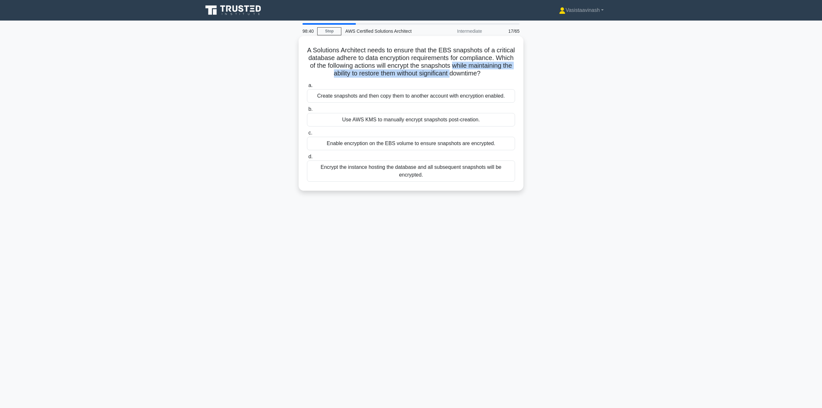
drag, startPoint x: 315, startPoint y: 75, endPoint x: 407, endPoint y: 85, distance: 92.6
click at [392, 78] on h5 "A Solutions Architect needs to ensure that the EBS snapshots of a critical data…" at bounding box center [410, 61] width 209 height 31
click at [407, 78] on h5 "A Solutions Architect needs to ensure that the EBS snapshots of a critical data…" at bounding box center [410, 61] width 209 height 31
click at [410, 78] on h5 "A Solutions Architect needs to ensure that the EBS snapshots of a critical data…" at bounding box center [410, 61] width 209 height 31
drag, startPoint x: 416, startPoint y: 80, endPoint x: 428, endPoint y: 78, distance: 12.4
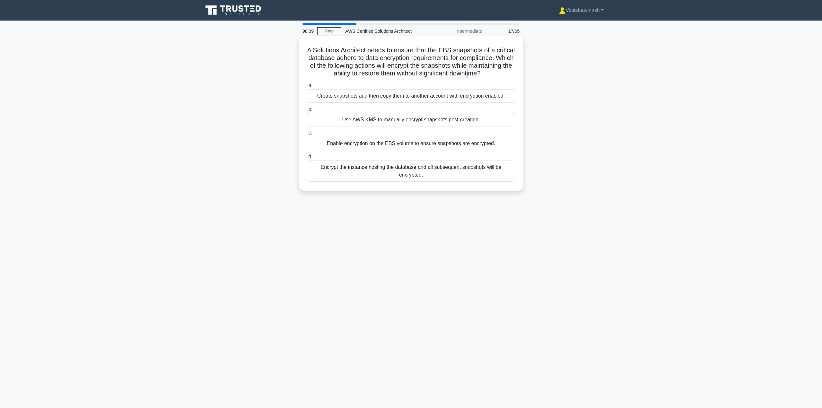
click at [427, 78] on h5 "A Solutions Architect needs to ensure that the EBS snapshots of a critical data…" at bounding box center [410, 61] width 209 height 31
click at [480, 78] on icon ".spinner_0XTQ{transform-origin:center;animation:spinner_y6GP .75s linear infini…" at bounding box center [484, 74] width 8 height 8
click at [365, 150] on div "Enable encryption on the EBS volume to ensure snapshots are encrypted." at bounding box center [411, 143] width 208 height 13
click at [307, 135] on input "c. Enable encryption on the EBS volume to ensure snapshots are encrypted." at bounding box center [307, 133] width 0 height 4
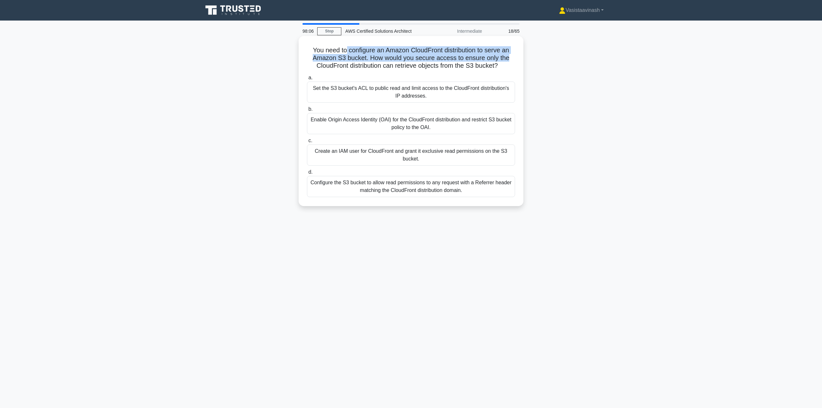
drag, startPoint x: 344, startPoint y: 53, endPoint x: 515, endPoint y: 57, distance: 170.5
click at [515, 57] on h5 "You need to configure an Amazon CloudFront distribution to serve an Amazon S3 b…" at bounding box center [410, 58] width 209 height 24
click at [515, 58] on h5 "You need to configure an Amazon CloudFront distribution to serve an Amazon S3 b…" at bounding box center [410, 58] width 209 height 24
drag, startPoint x: 378, startPoint y: 58, endPoint x: 502, endPoint y: 64, distance: 124.7
click at [502, 64] on h5 "You need to configure an Amazon CloudFront distribution to serve an Amazon S3 b…" at bounding box center [410, 58] width 209 height 24
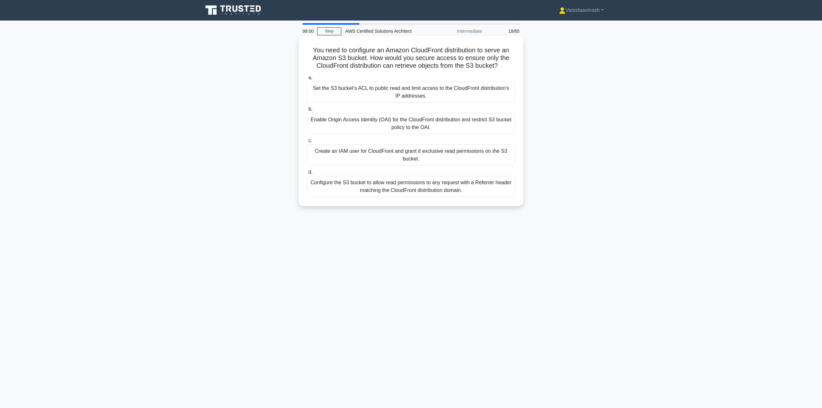
click at [501, 64] on icon at bounding box center [500, 66] width 4 height 7
click at [395, 127] on div "Enable Origin Access Identity (OAI) for the CloudFront distribution and restric…" at bounding box center [411, 123] width 208 height 21
click at [307, 111] on input "b. Enable Origin Access Identity (OAI) for the CloudFront distribution and rest…" at bounding box center [307, 109] width 0 height 4
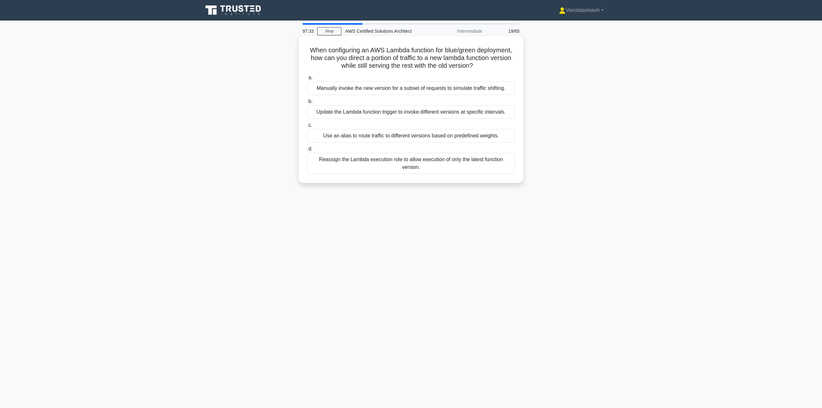
drag, startPoint x: 361, startPoint y: 54, endPoint x: 383, endPoint y: 52, distance: 22.3
click at [365, 53] on h5 "When configuring an AWS Lambda function for blue/green deployment, how can you …" at bounding box center [410, 58] width 209 height 24
drag, startPoint x: 383, startPoint y: 52, endPoint x: 487, endPoint y: 57, distance: 103.8
click at [487, 57] on h5 "When configuring an AWS Lambda function for blue/green deployment, how can you …" at bounding box center [410, 58] width 209 height 24
click at [440, 64] on h5 "When configuring an AWS Lambda function for blue/green deployment, how can you …" at bounding box center [410, 58] width 209 height 24
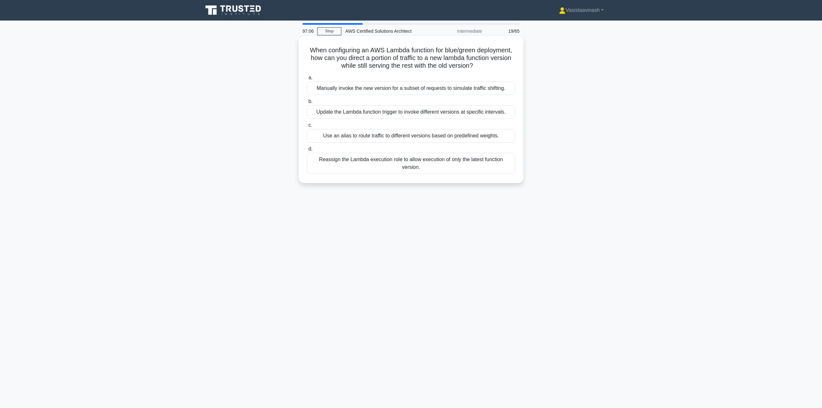
click at [383, 137] on div "Use an alias to route traffic to different versions based on predefined weights." at bounding box center [411, 135] width 208 height 13
click at [307, 127] on input "c. Use an alias to route traffic to different versions based on predefined weig…" at bounding box center [307, 125] width 0 height 4
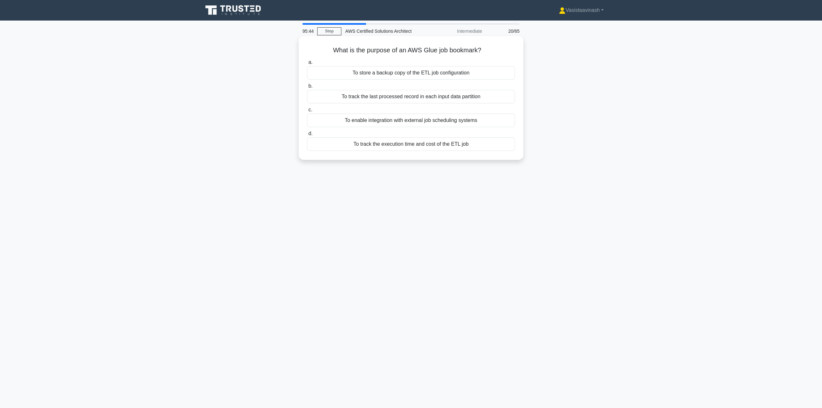
click at [403, 123] on div "To enable integration with external job scheduling systems" at bounding box center [411, 120] width 208 height 13
click at [307, 112] on input "c. To enable integration with external job scheduling systems" at bounding box center [307, 110] width 0 height 4
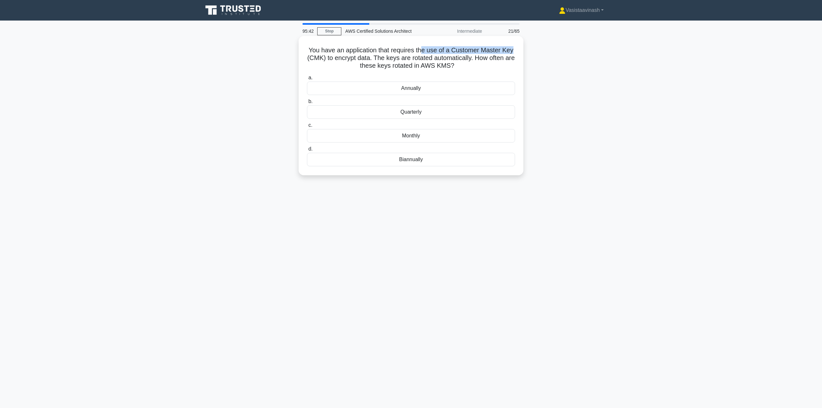
drag, startPoint x: 424, startPoint y: 50, endPoint x: 518, endPoint y: 52, distance: 93.4
click at [518, 52] on div "You have an application that requires the use of a Customer Master Key (CMK) to…" at bounding box center [411, 106] width 220 height 134
drag, startPoint x: 384, startPoint y: 58, endPoint x: 474, endPoint y: 58, distance: 89.9
click at [474, 58] on h5 "You have an application that requires the use of a Customer Master Key (CMK) to…" at bounding box center [410, 58] width 209 height 24
drag, startPoint x: 483, startPoint y: 59, endPoint x: 470, endPoint y: 67, distance: 15.0
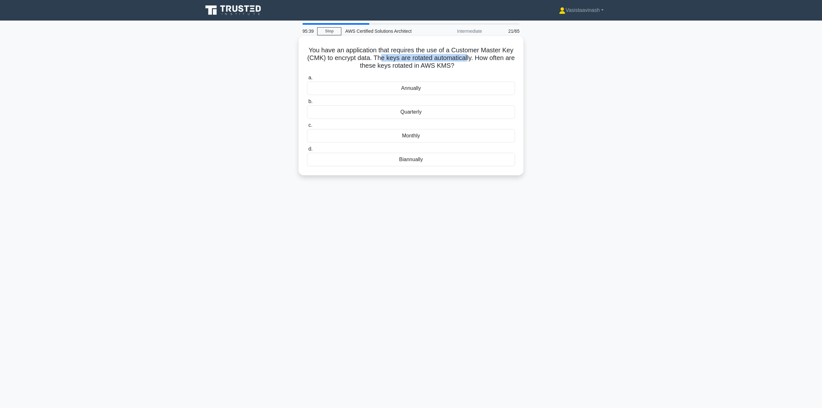
click at [470, 67] on h5 "You have an application that requires the use of a Customer Master Key (CMK) to…" at bounding box center [410, 58] width 209 height 24
click at [431, 134] on div "Monthly" at bounding box center [411, 135] width 208 height 13
click at [307, 127] on input "c. Monthly" at bounding box center [307, 125] width 0 height 4
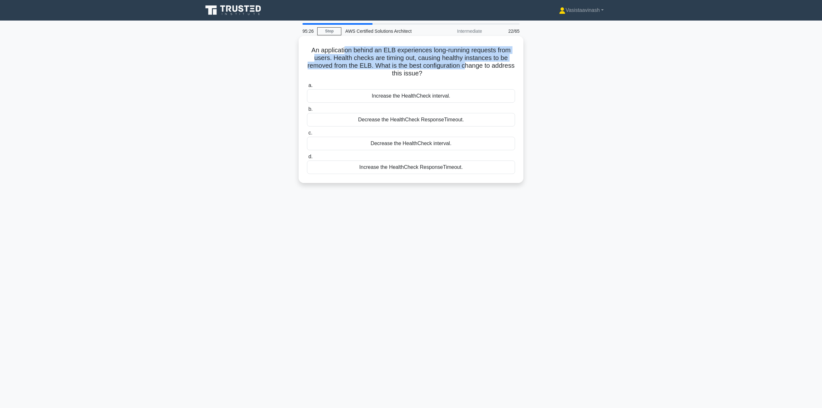
drag, startPoint x: 353, startPoint y: 51, endPoint x: 412, endPoint y: 72, distance: 62.7
click at [470, 69] on h5 "An application behind an ELB experiences long-running requests from users. Heal…" at bounding box center [410, 61] width 209 height 31
click at [411, 72] on h5 "An application behind an ELB experiences long-running requests from users. Heal…" at bounding box center [410, 61] width 209 height 31
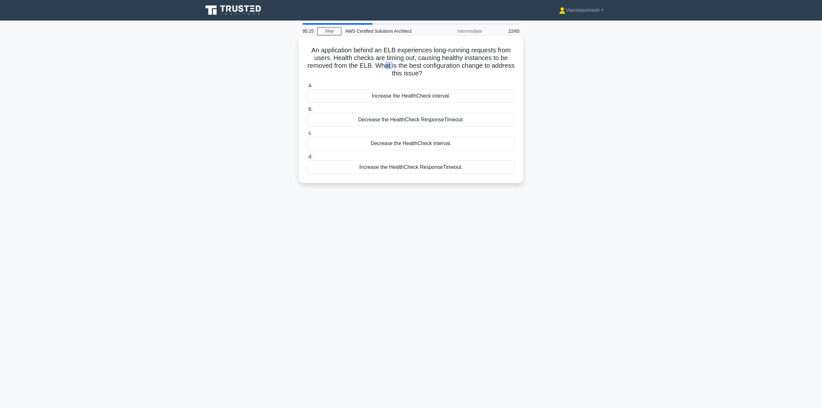
click at [394, 65] on h5 "An application behind an ELB experiences long-running requests from users. Heal…" at bounding box center [410, 61] width 209 height 31
drag, startPoint x: 383, startPoint y: 67, endPoint x: 457, endPoint y: 76, distance: 74.8
click at [457, 77] on h5 "An application behind an ELB experiences long-running requests from users. Heal…" at bounding box center [410, 61] width 209 height 31
click at [456, 74] on h5 "An application behind an ELB experiences long-running requests from users. Heal…" at bounding box center [410, 61] width 209 height 31
click at [580, 138] on div "An application behind an ELB experiences long-running requests from users. Heal…" at bounding box center [411, 115] width 424 height 155
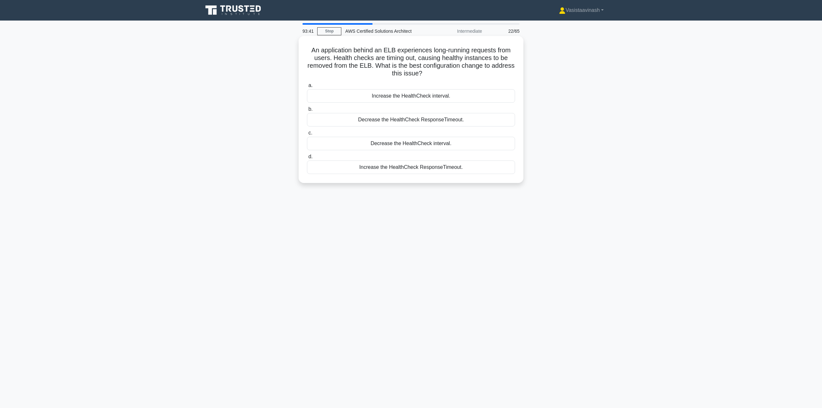
click at [434, 145] on div "Decrease the HealthCheck interval." at bounding box center [411, 143] width 208 height 13
click at [307, 135] on input "c. Decrease the HealthCheck interval." at bounding box center [307, 133] width 0 height 4
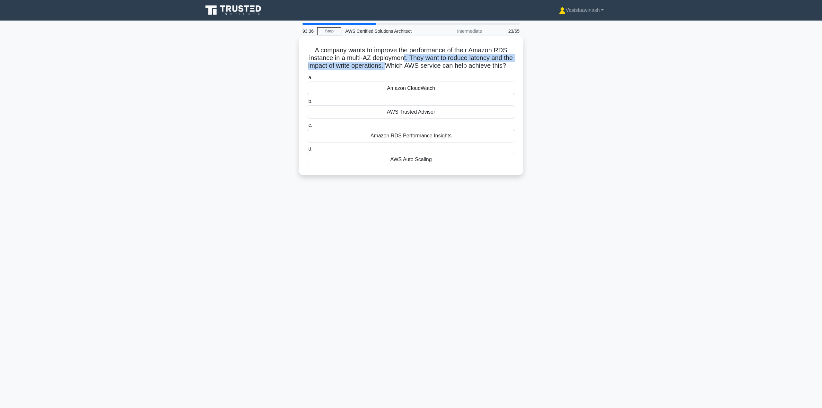
drag, startPoint x: 412, startPoint y: 60, endPoint x: 406, endPoint y: 68, distance: 10.1
click at [406, 68] on h5 "A company wants to improve the performance of their Amazon RDS instance in a mu…" at bounding box center [410, 58] width 209 height 24
click at [435, 65] on h5 "A company wants to improve the performance of their Amazon RDS instance in a mu…" at bounding box center [410, 58] width 209 height 24
click at [420, 142] on div "Amazon RDS Performance Insights" at bounding box center [411, 135] width 208 height 13
click at [307, 127] on input "c. Amazon RDS Performance Insights" at bounding box center [307, 125] width 0 height 4
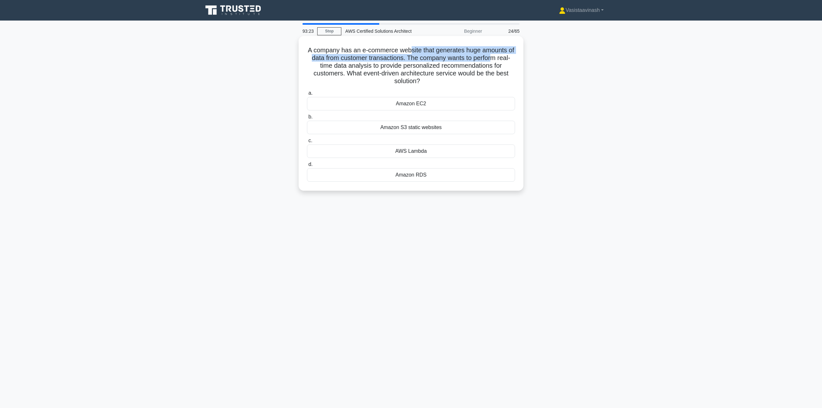
drag, startPoint x: 415, startPoint y: 43, endPoint x: 503, endPoint y: 58, distance: 89.5
click at [503, 58] on div "A company has an e-commerce website that generates huge amounts of data from cu…" at bounding box center [411, 114] width 220 height 150
click at [503, 58] on h5 "A company has an e-commerce website that generates huge amounts of data from cu…" at bounding box center [410, 65] width 209 height 39
drag, startPoint x: 502, startPoint y: 58, endPoint x: 461, endPoint y: 65, distance: 42.3
click at [475, 65] on h5 "A company has an e-commerce website that generates huge amounts of data from cu…" at bounding box center [410, 65] width 209 height 39
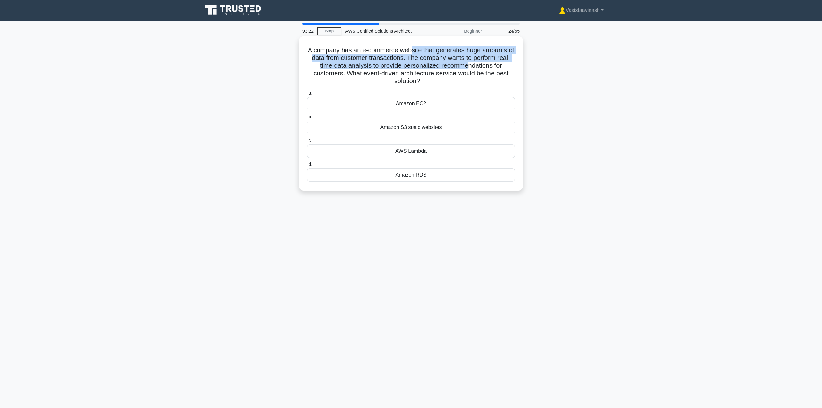
click at [443, 63] on h5 "A company has an e-commerce website that generates huge amounts of data from cu…" at bounding box center [410, 65] width 209 height 39
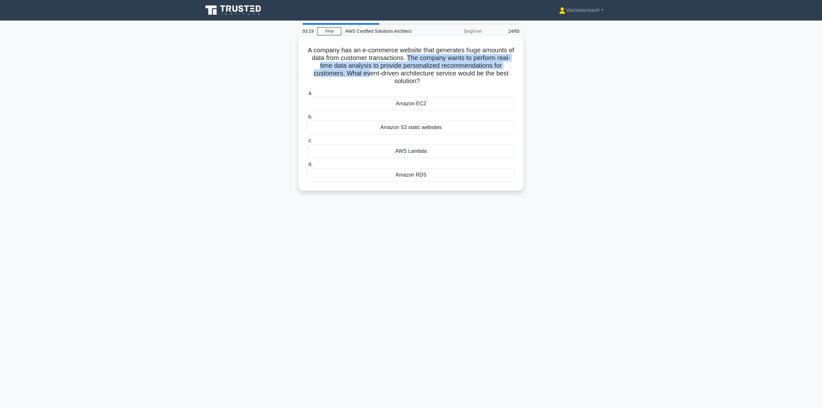
drag, startPoint x: 418, startPoint y: 61, endPoint x: 362, endPoint y: 73, distance: 56.9
click at [365, 73] on h5 "A company has an e-commerce website that generates huge amounts of data from cu…" at bounding box center [410, 65] width 209 height 39
click at [362, 73] on h5 "A company has an e-commerce website that generates huge amounts of data from cu…" at bounding box center [410, 65] width 209 height 39
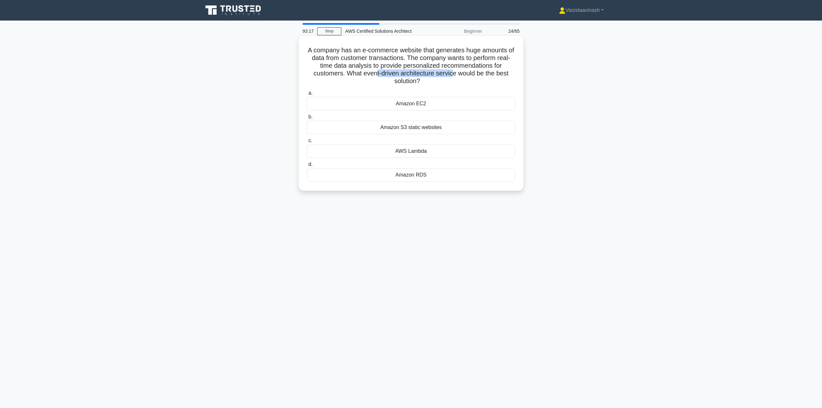
drag, startPoint x: 374, startPoint y: 74, endPoint x: 455, endPoint y: 76, distance: 80.3
click at [455, 76] on h5 "A company has an e-commerce website that generates huge amounts of data from cu…" at bounding box center [410, 65] width 209 height 39
click at [458, 76] on h5 "A company has an e-commerce website that generates huge amounts of data from cu…" at bounding box center [410, 65] width 209 height 39
click at [416, 148] on div "AWS Lambda" at bounding box center [411, 150] width 208 height 13
click at [307, 143] on input "c. AWS Lambda" at bounding box center [307, 141] width 0 height 4
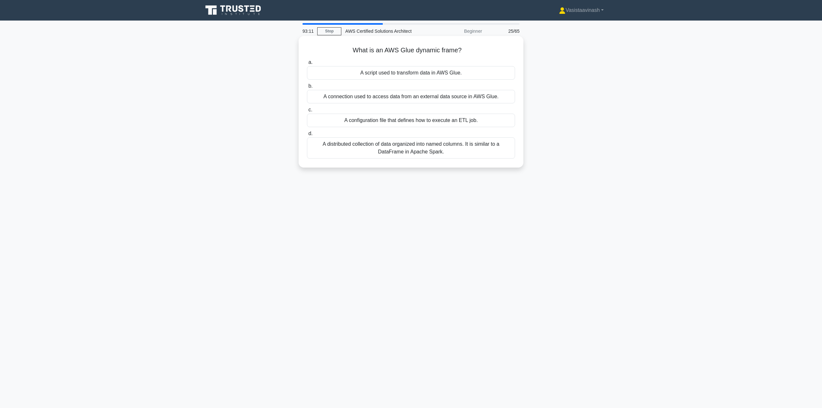
drag, startPoint x: 382, startPoint y: 52, endPoint x: 471, endPoint y: 50, distance: 88.6
click at [471, 50] on h5 "What is an AWS Glue dynamic frame? .spinner_0XTQ{transform-origin:center;animat…" at bounding box center [410, 50] width 209 height 8
click at [479, 48] on h5 "What is an AWS Glue dynamic frame? .spinner_0XTQ{transform-origin:center;animat…" at bounding box center [410, 50] width 209 height 8
click at [481, 49] on h5 "What is an AWS Glue dynamic frame? .spinner_0XTQ{transform-origin:center;animat…" at bounding box center [410, 50] width 209 height 8
click at [430, 153] on div "A distributed collection of data organized into named columns. It is similar to…" at bounding box center [411, 147] width 208 height 21
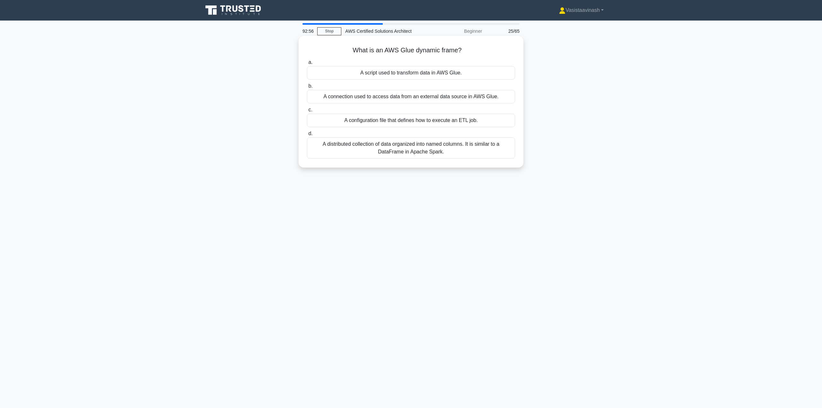
click at [307, 136] on input "d. A distributed collection of data organized into named columns. It is similar…" at bounding box center [307, 134] width 0 height 4
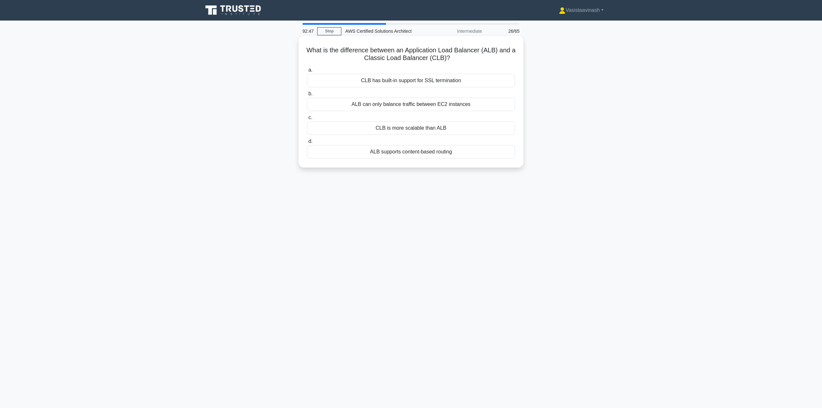
click at [454, 68] on label "a. CLB has built-in support for SSL termination" at bounding box center [411, 76] width 208 height 21
click at [307, 68] on input "a. CLB has built-in support for SSL termination" at bounding box center [307, 70] width 0 height 4
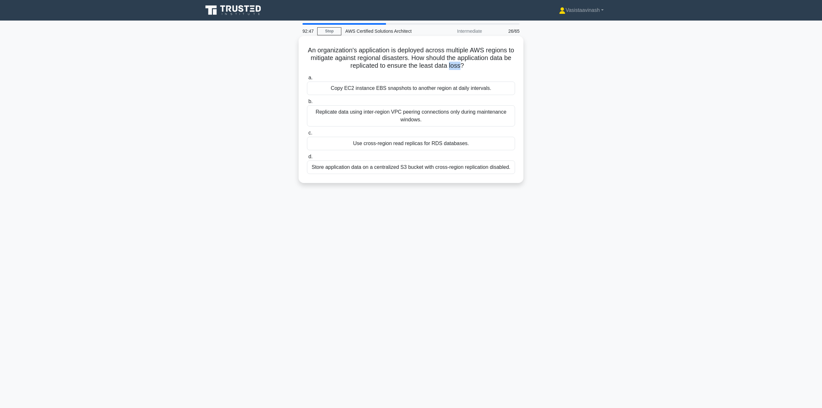
click at [454, 68] on h5 "An organization's application is deployed across multiple AWS regions to mitiga…" at bounding box center [410, 58] width 209 height 24
click at [454, 66] on h5 "An organization's application is deployed across multiple AWS regions to mitiga…" at bounding box center [410, 58] width 209 height 24
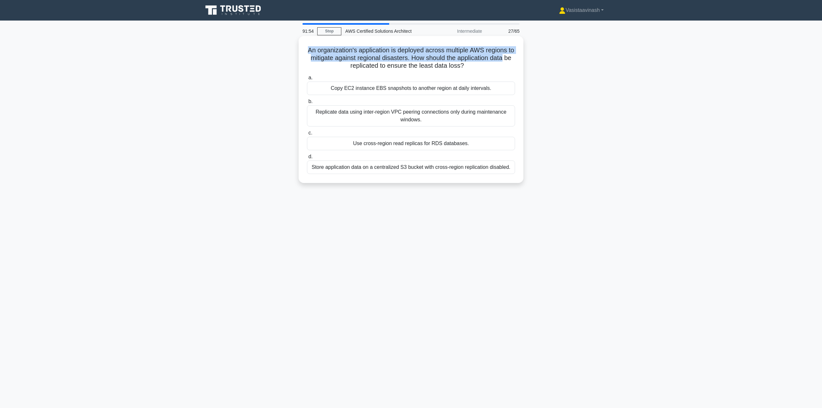
drag, startPoint x: 309, startPoint y: 52, endPoint x: 520, endPoint y: 55, distance: 210.3
click at [520, 55] on div "An organization's application is deployed across multiple AWS regions to mitiga…" at bounding box center [411, 110] width 220 height 142
click at [521, 55] on div "An organization's application is deployed across multiple AWS regions to mitiga…" at bounding box center [411, 109] width 225 height 147
click at [560, 65] on div "An organization's application is deployed across multiple AWS regions to mitiga…" at bounding box center [411, 115] width 424 height 155
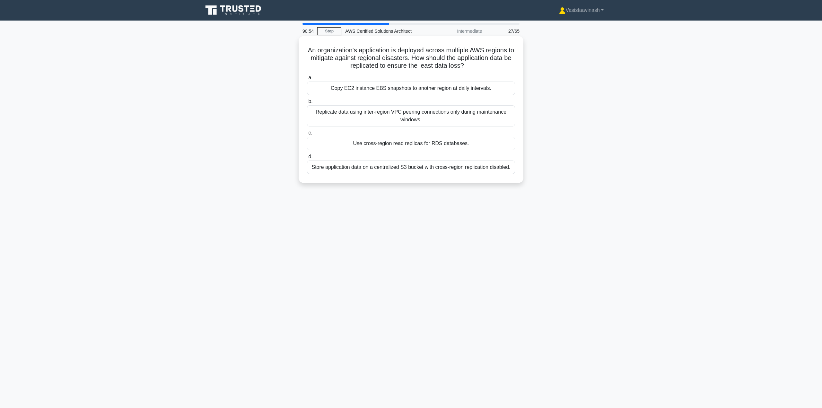
click at [431, 143] on div "Use cross-region read replicas for RDS databases." at bounding box center [411, 143] width 208 height 13
click at [307, 135] on input "c. Use cross-region read replicas for RDS databases." at bounding box center [307, 133] width 0 height 4
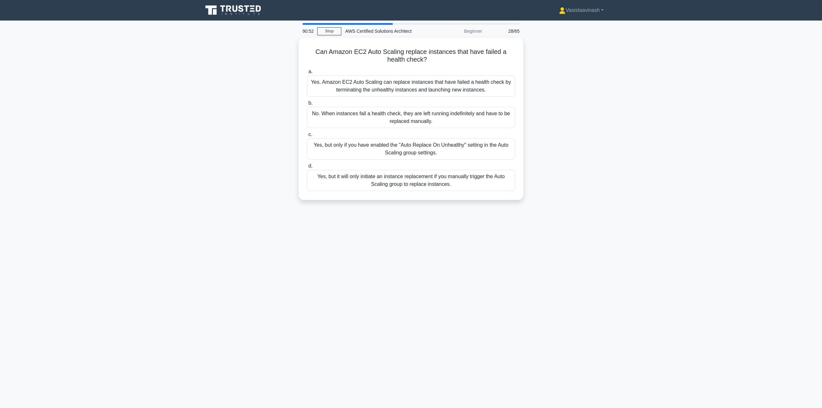
click at [602, 83] on div "Can Amazon EC2 Auto Scaling replace instances that have failed a health check? …" at bounding box center [411, 123] width 424 height 170
click at [468, 86] on div "Yes. Amazon EC2 Auto Scaling can replace instances that have failed a health ch…" at bounding box center [411, 84] width 208 height 21
click at [307, 72] on input "a. Yes. Amazon EC2 Auto Scaling can replace instances that have failed a health…" at bounding box center [307, 70] width 0 height 4
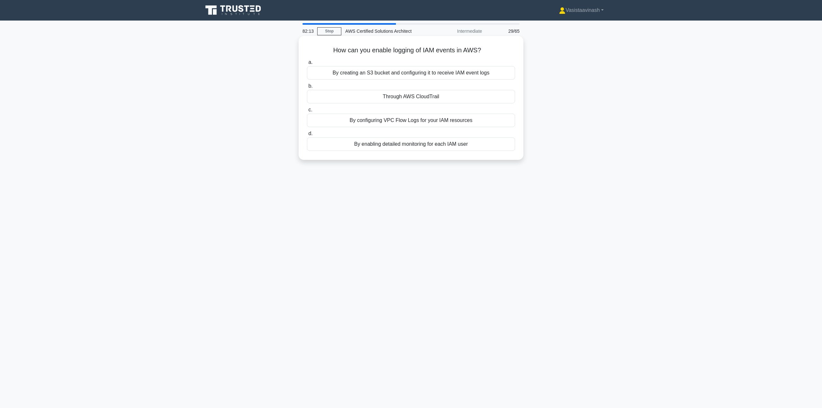
click at [419, 98] on div "Through AWS CloudTrail" at bounding box center [411, 96] width 208 height 13
click at [307, 88] on input "b. Through AWS CloudTrail" at bounding box center [307, 86] width 0 height 4
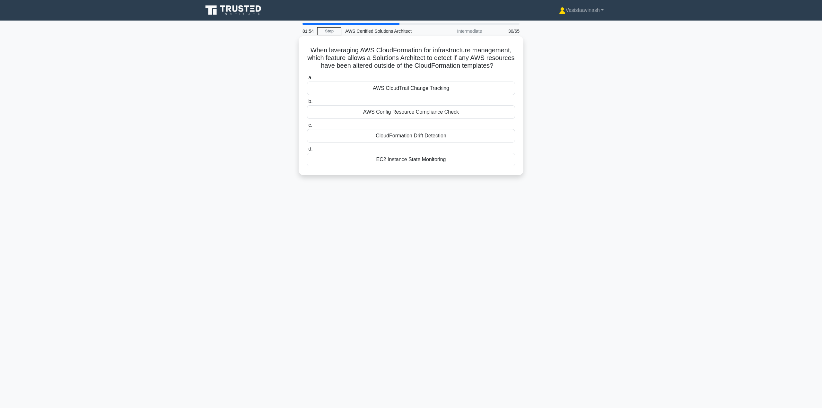
click at [420, 143] on div "CloudFormation Drift Detection" at bounding box center [411, 135] width 208 height 13
click at [307, 127] on input "c. CloudFormation Drift Detection" at bounding box center [307, 125] width 0 height 4
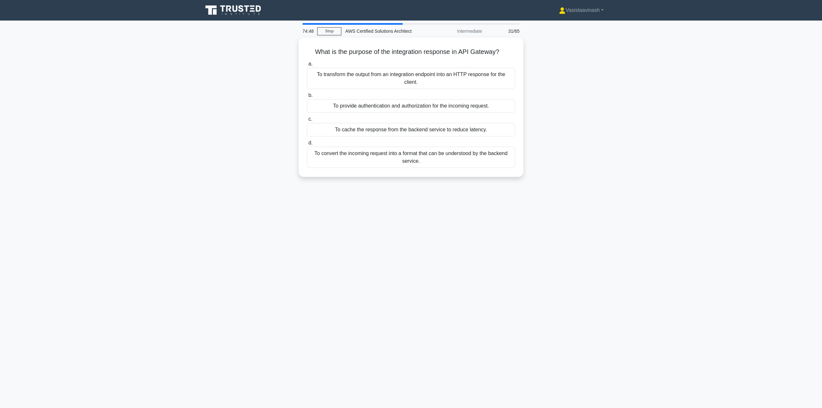
click at [610, 102] on div "What is the purpose of the integration response in API Gateway? .spinner_0XTQ{t…" at bounding box center [411, 111] width 424 height 147
click at [495, 81] on div "To transform the output from an integration endpoint into an HTTP response for …" at bounding box center [411, 76] width 208 height 21
click at [307, 65] on input "a. To transform the output from an integration endpoint into an HTTP response f…" at bounding box center [307, 62] width 0 height 4
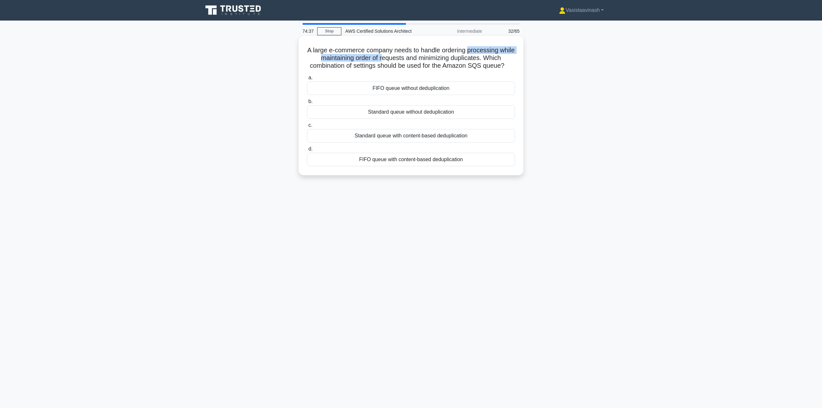
drag, startPoint x: 410, startPoint y: 52, endPoint x: 485, endPoint y: 50, distance: 74.8
click at [478, 51] on h5 "A large e-commerce company needs to handle ordering processing while maintainin…" at bounding box center [410, 58] width 209 height 24
click at [489, 53] on h5 "A large e-commerce company needs to handle ordering processing while maintainin…" at bounding box center [410, 58] width 209 height 24
click at [583, 47] on div "A large e-commerce company needs to handle ordering processing while maintainin…" at bounding box center [411, 111] width 424 height 147
click at [440, 162] on div "FIFO queue with content-based deduplication" at bounding box center [411, 159] width 208 height 13
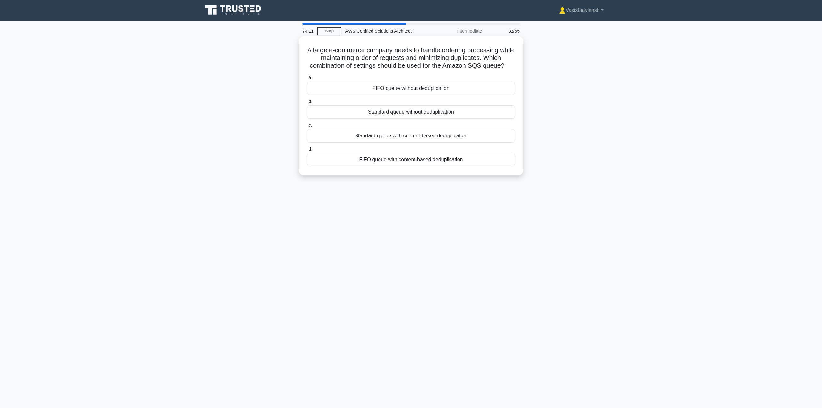
click at [307, 151] on input "d. FIFO queue with content-based deduplication" at bounding box center [307, 149] width 0 height 4
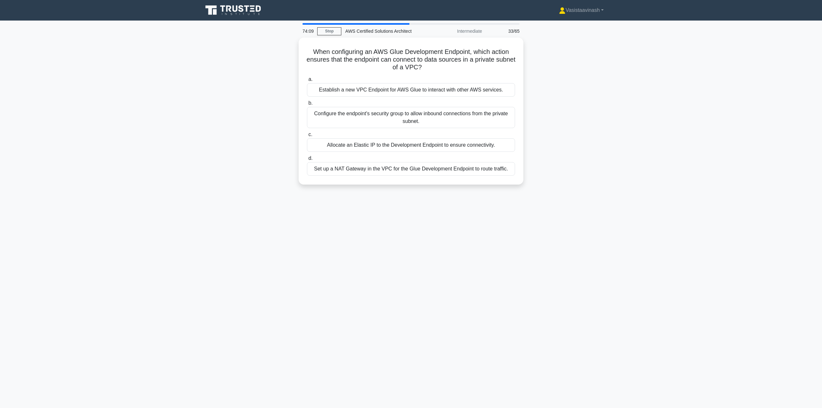
click at [272, 198] on div "74:09 Stop AWS Certified Solutions Architect Intermediate 33/65 When configurin…" at bounding box center [411, 183] width 424 height 321
click at [466, 170] on div "Set up a NAT Gateway in the VPC for the Glue Development Endpoint to route traf…" at bounding box center [411, 167] width 208 height 13
click at [307, 159] on input "d. Set up a NAT Gateway in the VPC for the Glue Development Endpoint to route t…" at bounding box center [307, 157] width 0 height 4
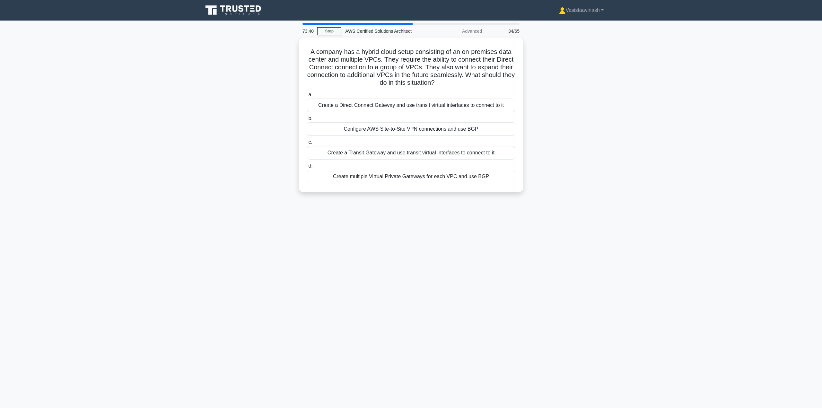
click at [236, 129] on div "A company has a hybrid cloud setup consisting of an on-premises data center and…" at bounding box center [411, 119] width 424 height 162
click at [421, 154] on div "Create a Transit Gateway and use transit virtual interfaces to connect to it" at bounding box center [411, 150] width 208 height 13
click at [307, 143] on input "c. Create a Transit Gateway and use transit virtual interfaces to connect to it" at bounding box center [307, 141] width 0 height 4
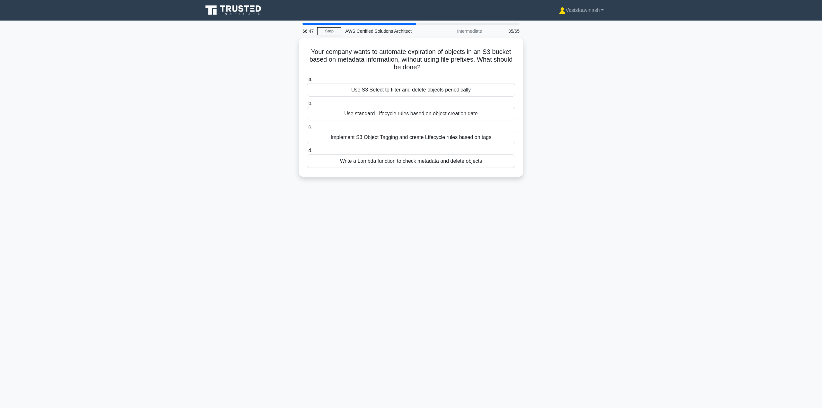
click at [714, 158] on main "66:47 Stop AWS Certified Solutions Architect Intermediate 35/65 Your company wa…" at bounding box center [411, 215] width 822 height 388
click at [566, 106] on div "Your company wants to automate expiration of objects in an S3 bucket based on m…" at bounding box center [411, 111] width 424 height 147
drag, startPoint x: 322, startPoint y: 51, endPoint x: 486, endPoint y: 58, distance: 164.5
click at [486, 58] on h5 "Your company wants to automate expiration of objects in an S3 bucket based on m…" at bounding box center [410, 58] width 209 height 24
click at [488, 58] on h5 "Your company wants to automate expiration of objects in an S3 bucket based on m…" at bounding box center [410, 58] width 209 height 24
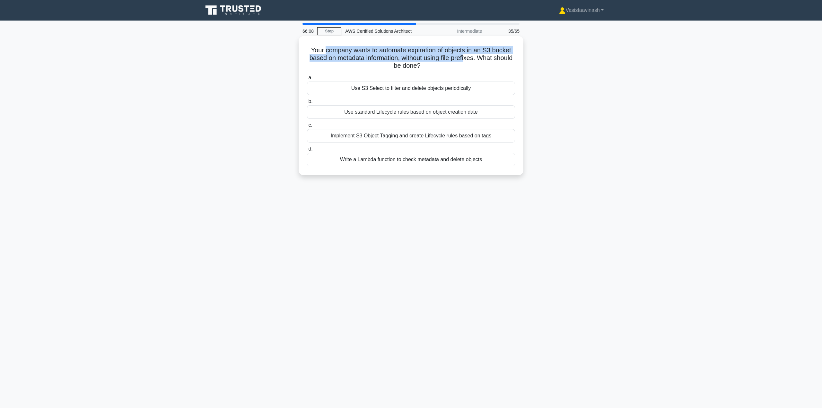
drag, startPoint x: 324, startPoint y: 52, endPoint x: 478, endPoint y: 60, distance: 154.0
click at [478, 60] on h5 "Your company wants to automate expiration of objects in an S3 bucket based on m…" at bounding box center [410, 58] width 209 height 24
click at [483, 59] on h5 "Your company wants to automate expiration of objects in an S3 bucket based on m…" at bounding box center [410, 58] width 209 height 24
click at [424, 161] on div "Write a Lambda function to check metadata and delete objects" at bounding box center [411, 159] width 208 height 13
click at [307, 151] on input "d. Write a Lambda function to check metadata and delete objects" at bounding box center [307, 149] width 0 height 4
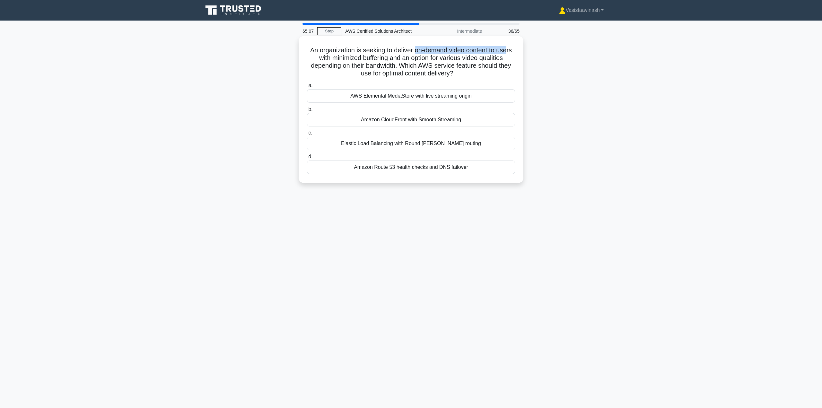
drag, startPoint x: 414, startPoint y: 51, endPoint x: 509, endPoint y: 52, distance: 94.7
click at [509, 52] on h5 "An organization is seeking to deliver on-demand video content to users with min…" at bounding box center [410, 61] width 209 height 31
click at [467, 54] on h5 "An organization is seeking to deliver on-demand video content to users with min…" at bounding box center [410, 61] width 209 height 31
click at [666, 102] on main "64:00 Stop AWS Certified Solutions Architect Intermediate 36/65 An organization…" at bounding box center [411, 215] width 822 height 388
click at [465, 98] on div "AWS Elemental MediaStore with live streaming origin" at bounding box center [411, 95] width 208 height 13
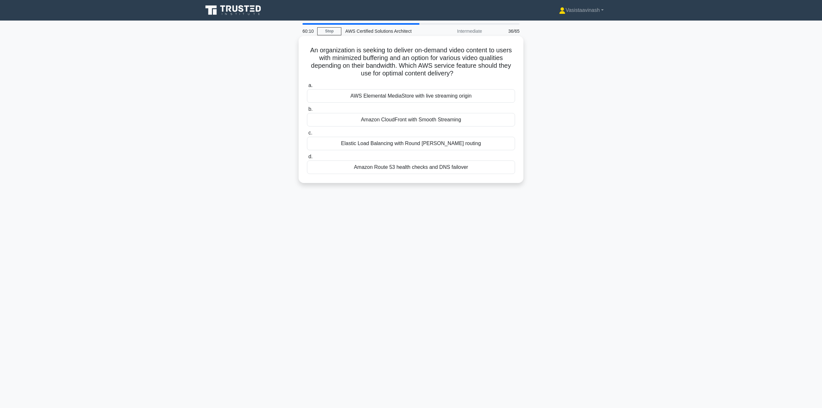
click at [307, 88] on input "a. AWS Elemental MediaStore with live streaming origin" at bounding box center [307, 85] width 0 height 4
click at [425, 172] on div "Enable MFA Delete on the S3 bucket" at bounding box center [411, 167] width 208 height 13
click at [307, 159] on input "d. Enable MFA Delete on the S3 bucket" at bounding box center [307, 157] width 0 height 4
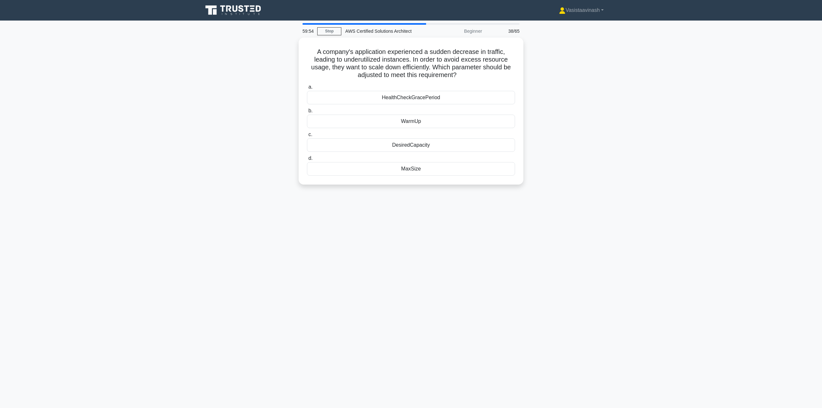
click at [508, 268] on div "59:54 Stop AWS Certified Solutions Architect Beginner 38/65 A company's applica…" at bounding box center [411, 183] width 424 height 321
click at [608, 146] on div "A company's application experienced a sudden decrease in traffic, leading to un…" at bounding box center [411, 115] width 424 height 155
click at [446, 147] on div "DesiredCapacity" at bounding box center [411, 143] width 208 height 13
click at [307, 135] on input "c. DesiredCapacity" at bounding box center [307, 133] width 0 height 4
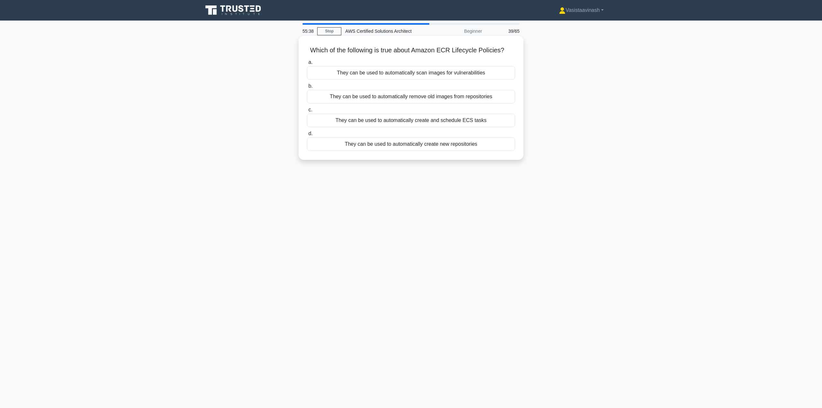
click at [424, 98] on div "They can be used to automatically remove old images from repositories" at bounding box center [411, 96] width 208 height 13
click at [307, 88] on input "b. They can be used to automatically remove old images from repositories" at bounding box center [307, 86] width 0 height 4
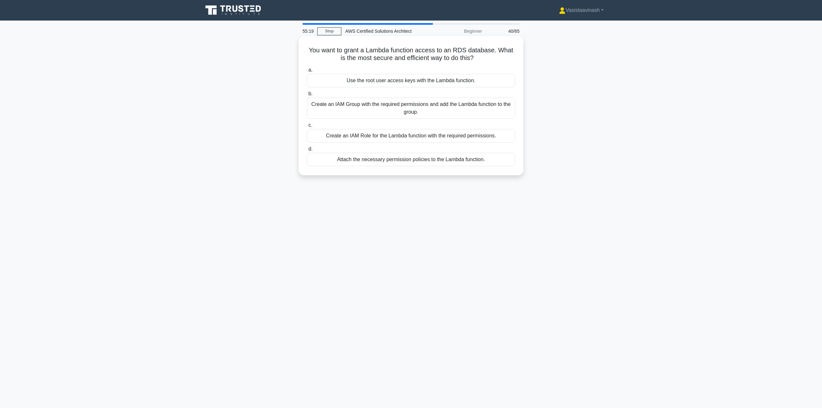
click at [391, 136] on div "Create an IAM Role for the Lambda function with the required permissions." at bounding box center [411, 135] width 208 height 13
click at [307, 127] on input "c. Create an IAM Role for the Lambda function with the required permissions." at bounding box center [307, 125] width 0 height 4
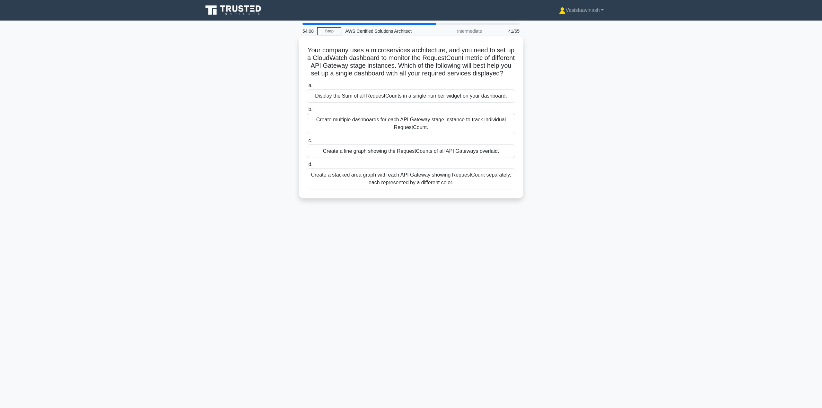
click at [392, 186] on div "Create a stacked area graph with each API Gateway showing RequestCount separate…" at bounding box center [411, 178] width 208 height 21
click at [307, 167] on input "d. Create a stacked area graph with each API Gateway showing RequestCount separ…" at bounding box center [307, 164] width 0 height 4
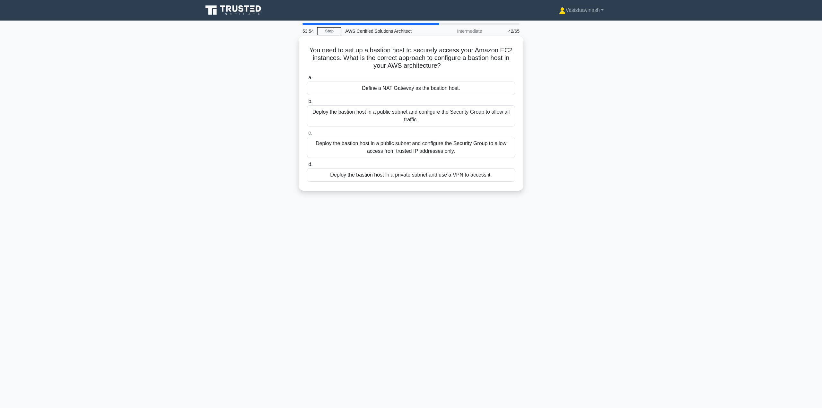
click at [441, 150] on div "Deploy the bastion host in a public subnet and configure the Security Group to …" at bounding box center [411, 147] width 208 height 21
click at [307, 135] on input "c. Deploy the bastion host in a public subnet and configure the Security Group …" at bounding box center [307, 133] width 0 height 4
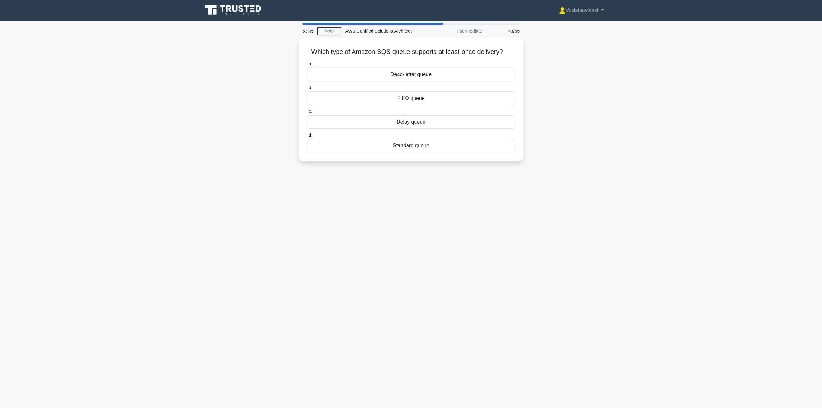
click at [535, 215] on div "53:45 Stop AWS Certified Solutions Architect Intermediate 43/65 Which type of A…" at bounding box center [411, 183] width 424 height 321
click at [230, 179] on div "52:37 Stop AWS Certified Solutions Architect Intermediate 43/65 Which type of A…" at bounding box center [411, 183] width 424 height 321
click at [421, 74] on div "Dead-letter queue" at bounding box center [411, 72] width 208 height 13
click at [307, 65] on input "a. Dead-letter queue" at bounding box center [307, 62] width 0 height 4
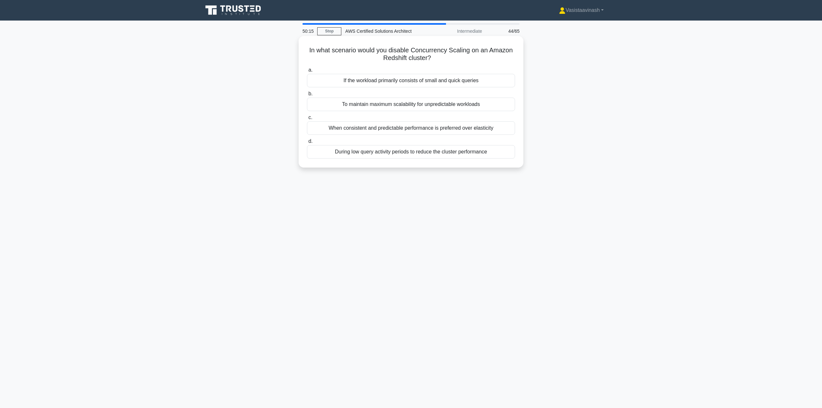
click at [385, 105] on div "To maintain maximum scalability for unpredictable workloads" at bounding box center [411, 104] width 208 height 13
click at [307, 96] on input "b. To maintain maximum scalability for unpredictable workloads" at bounding box center [307, 94] width 0 height 4
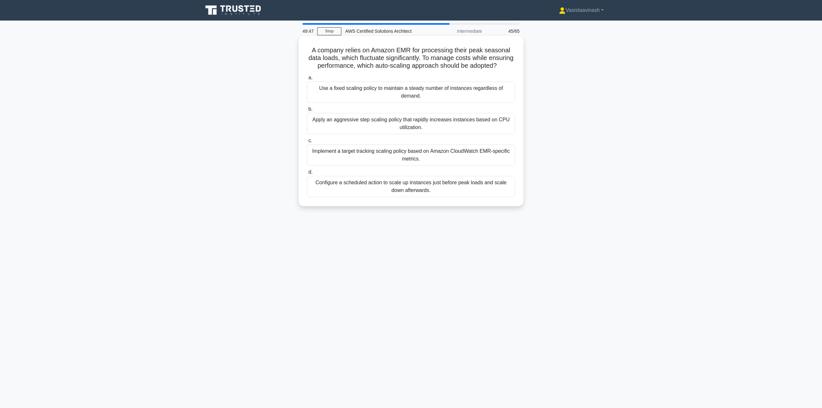
click at [434, 197] on div "Configure a scheduled action to scale up instances just before peak loads and s…" at bounding box center [411, 186] width 208 height 21
click at [307, 174] on input "d. Configure a scheduled action to scale up instances just before peak loads an…" at bounding box center [307, 172] width 0 height 4
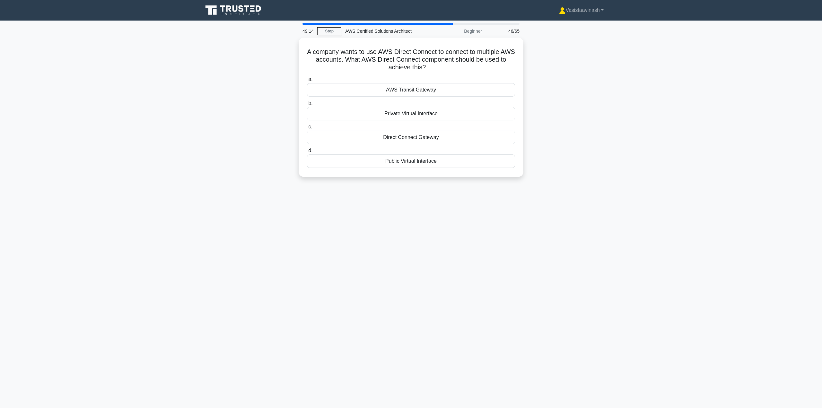
click at [379, 252] on div "49:14 Stop AWS Certified Solutions Architect Beginner 46/65 A company wants to …" at bounding box center [411, 183] width 424 height 321
click at [420, 137] on div "Direct Connect Gateway" at bounding box center [411, 135] width 208 height 13
click at [307, 127] on input "c. Direct Connect Gateway" at bounding box center [307, 125] width 0 height 4
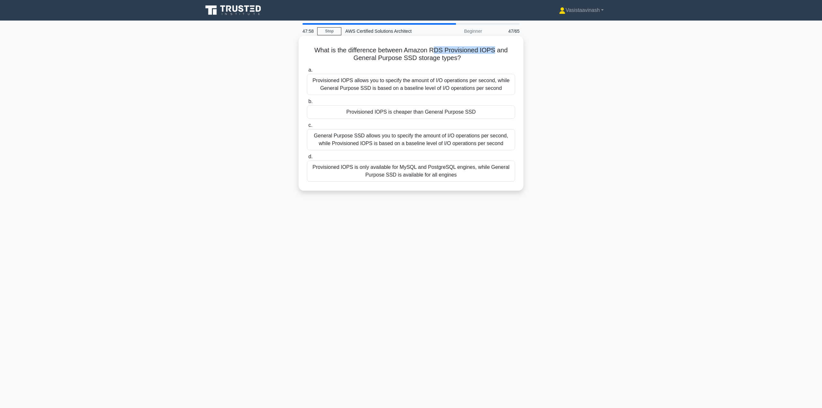
drag, startPoint x: 437, startPoint y: 50, endPoint x: 495, endPoint y: 55, distance: 58.7
click at [494, 53] on h5 "What is the difference between Amazon RDS Provisioned IOPS and General Purpose …" at bounding box center [410, 54] width 209 height 16
click at [254, 95] on div "What is the difference between Amazon RDS Provisioned IOPS and General Purpose …" at bounding box center [411, 119] width 424 height 162
drag, startPoint x: 234, startPoint y: 91, endPoint x: 187, endPoint y: 82, distance: 48.9
click at [187, 82] on main "46:22 Stop AWS Certified Solutions Architect Beginner 47/65 What is the differe…" at bounding box center [411, 215] width 822 height 388
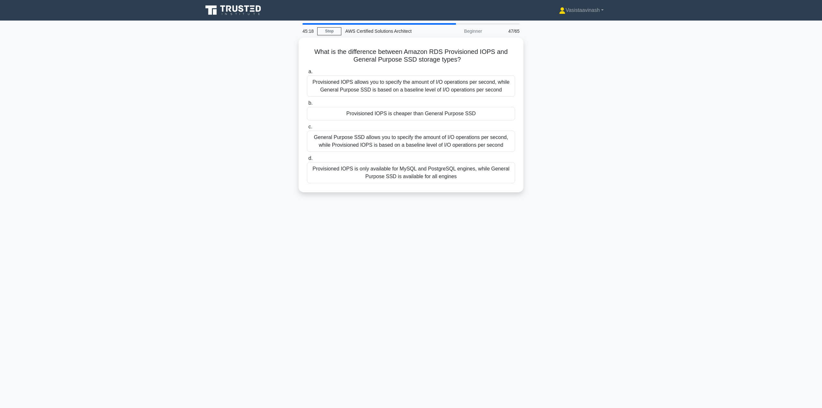
click at [644, 169] on main "45:18 Stop AWS Certified Solutions Architect Beginner 47/65 What is the differe…" at bounding box center [411, 215] width 822 height 388
click at [416, 91] on div "Provisioned IOPS allows you to specify the amount of I/O operations per second,…" at bounding box center [411, 84] width 208 height 21
click at [307, 72] on input "a. Provisioned IOPS allows you to specify the amount of I/O operations per seco…" at bounding box center [307, 70] width 0 height 4
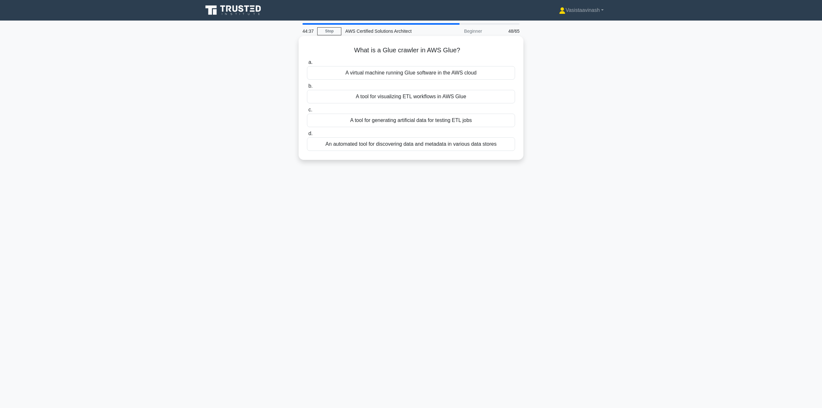
click at [450, 122] on div "A tool for generating artificial data for testing ETL jobs" at bounding box center [411, 120] width 208 height 13
click at [307, 112] on input "c. A tool for generating artificial data for testing ETL jobs" at bounding box center [307, 110] width 0 height 4
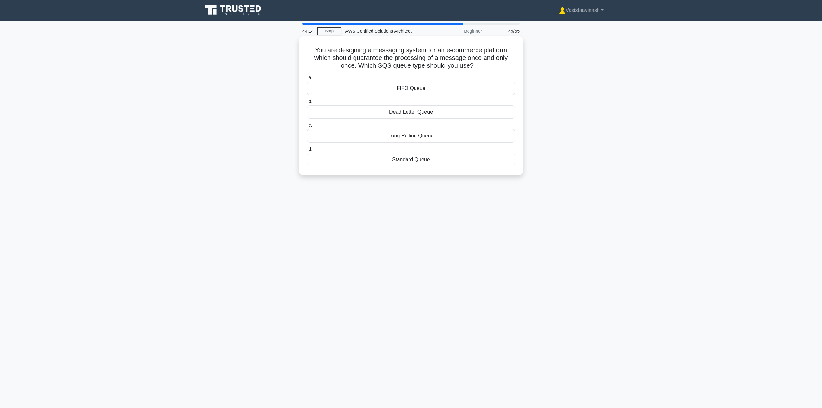
click at [425, 113] on div "Dead Letter Queue" at bounding box center [411, 111] width 208 height 13
click at [307, 104] on input "b. Dead Letter Queue" at bounding box center [307, 102] width 0 height 4
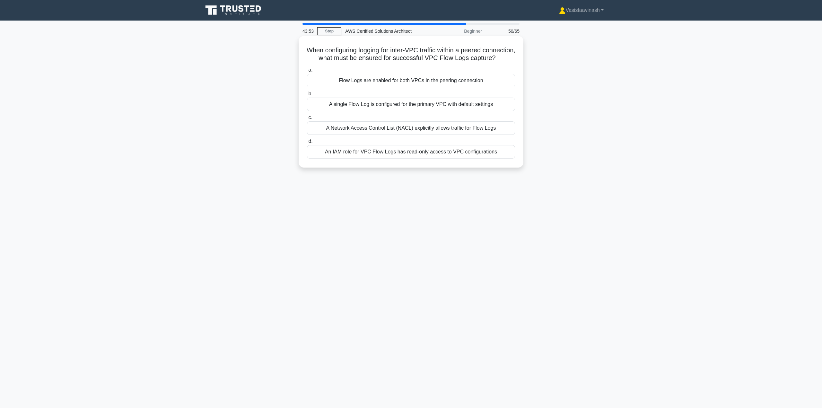
click at [409, 87] on div "Flow Logs are enabled for both VPCs in the peering connection" at bounding box center [411, 80] width 208 height 13
click at [307, 72] on input "a. Flow Logs are enabled for both VPCs in the peering connection" at bounding box center [307, 70] width 0 height 4
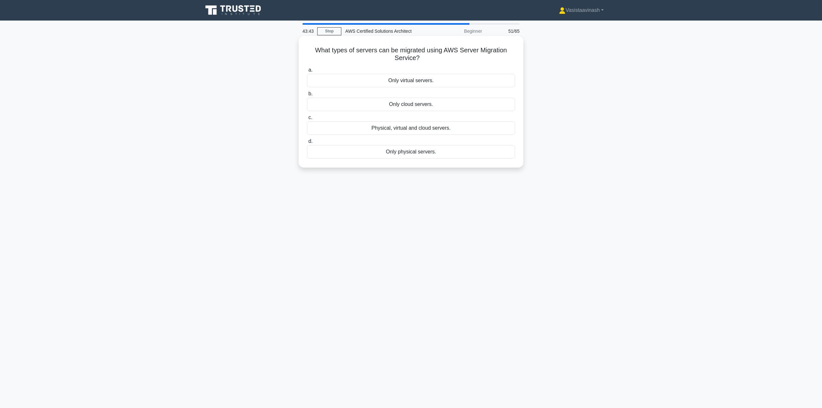
click at [389, 130] on div "Physical, virtual and cloud servers." at bounding box center [411, 127] width 208 height 13
click at [307, 120] on input "c. Physical, virtual and cloud servers." at bounding box center [307, 118] width 0 height 4
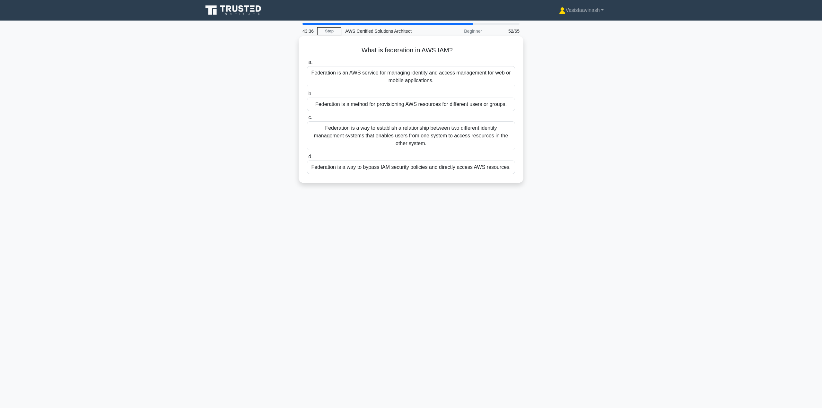
click at [352, 169] on div "Federation is a way to bypass IAM security policies and directly access AWS res…" at bounding box center [411, 167] width 208 height 13
click at [307, 159] on input "d. Federation is a way to bypass IAM security policies and directly access AWS …" at bounding box center [307, 157] width 0 height 4
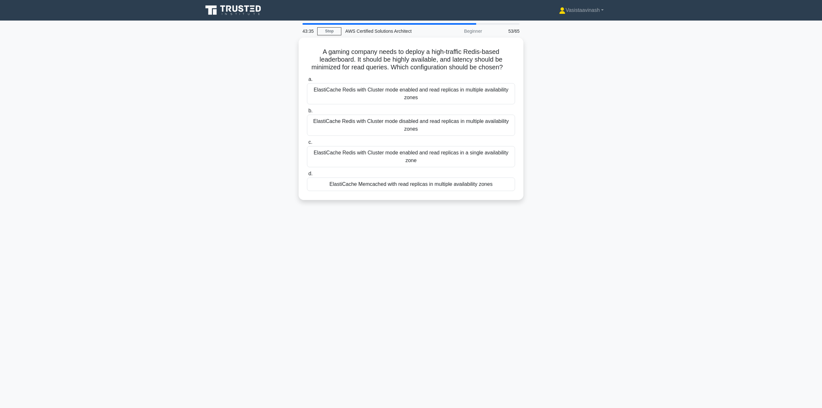
drag, startPoint x: 352, startPoint y: 169, endPoint x: 271, endPoint y: 210, distance: 90.6
click at [283, 211] on div "43:35 Stop AWS Certified Solutions Architect Beginner 53/65 A gaming company ne…" at bounding box center [411, 183] width 424 height 321
click at [236, 182] on div "A gaming company needs to deploy a high-traffic Redis-based leaderboard. It sho…" at bounding box center [411, 123] width 424 height 170
click at [585, 154] on div "A gaming company needs to deploy a high-traffic Redis-based leaderboard. It sho…" at bounding box center [411, 123] width 424 height 170
drag, startPoint x: 414, startPoint y: 51, endPoint x: 515, endPoint y: 52, distance: 101.1
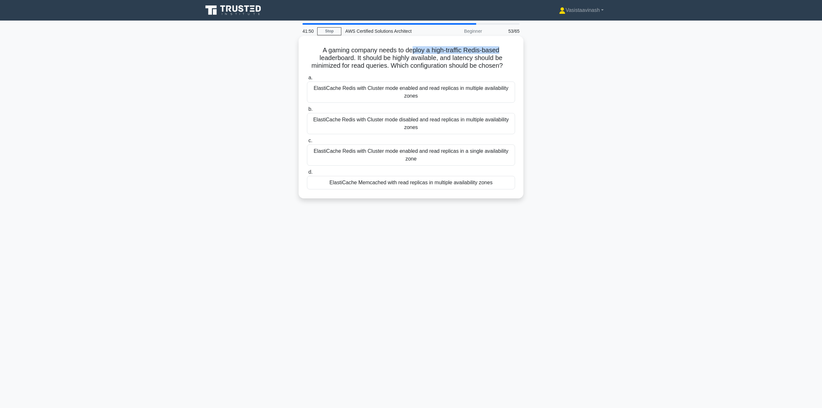
click at [515, 52] on h5 "A gaming company needs to deploy a high-traffic Redis-based leaderboard. It sho…" at bounding box center [410, 58] width 209 height 24
click at [562, 57] on div "A gaming company needs to deploy a high-traffic Redis-based leaderboard. It sho…" at bounding box center [411, 123] width 424 height 170
drag, startPoint x: 352, startPoint y: 59, endPoint x: 434, endPoint y: 59, distance: 82.2
click at [434, 59] on h5 "A gaming company needs to deploy a high-traffic Redis-based leaderboard. It sho…" at bounding box center [410, 58] width 209 height 24
drag, startPoint x: 443, startPoint y: 58, endPoint x: 393, endPoint y: 67, distance: 50.5
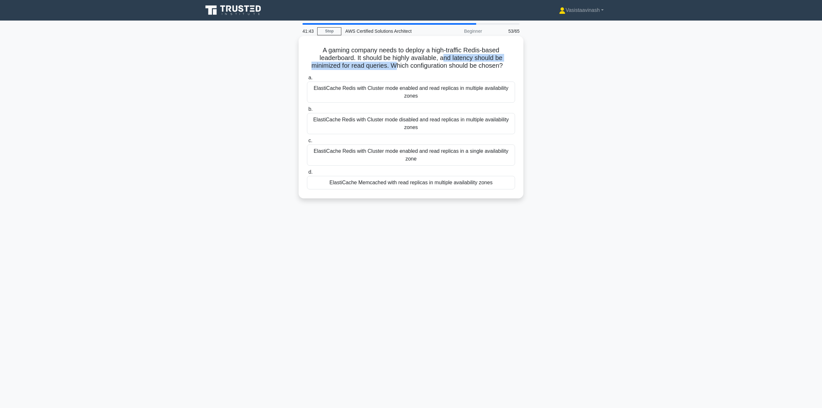
click at [393, 67] on h5 "A gaming company needs to deploy a high-traffic Redis-based leaderboard. It sho…" at bounding box center [410, 58] width 209 height 24
click at [390, 68] on h5 "A gaming company needs to deploy a high-traffic Redis-based leaderboard. It sho…" at bounding box center [410, 58] width 209 height 24
click at [390, 64] on h5 "A gaming company needs to deploy a high-traffic Redis-based leaderboard. It sho…" at bounding box center [410, 58] width 209 height 24
drag, startPoint x: 396, startPoint y: 63, endPoint x: 504, endPoint y: 66, distance: 107.3
click at [504, 66] on h5 "A gaming company needs to deploy a high-traffic Redis-based leaderboard. It sho…" at bounding box center [410, 58] width 209 height 24
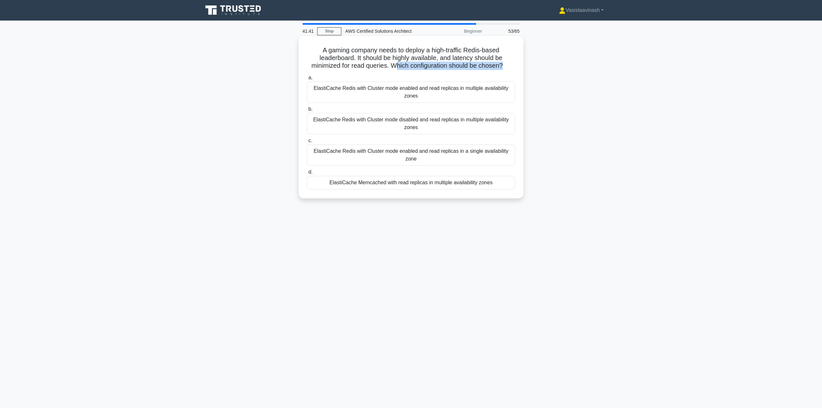
click at [504, 66] on h5 "A gaming company needs to deploy a high-traffic Redis-based leaderboard. It sho…" at bounding box center [410, 58] width 209 height 24
click at [482, 93] on div "ElastiCache Redis with Cluster mode enabled and read replicas in multiple avail…" at bounding box center [411, 92] width 208 height 21
click at [307, 80] on input "a. ElastiCache Redis with Cluster mode enabled and read replicas in multiple av…" at bounding box center [307, 78] width 0 height 4
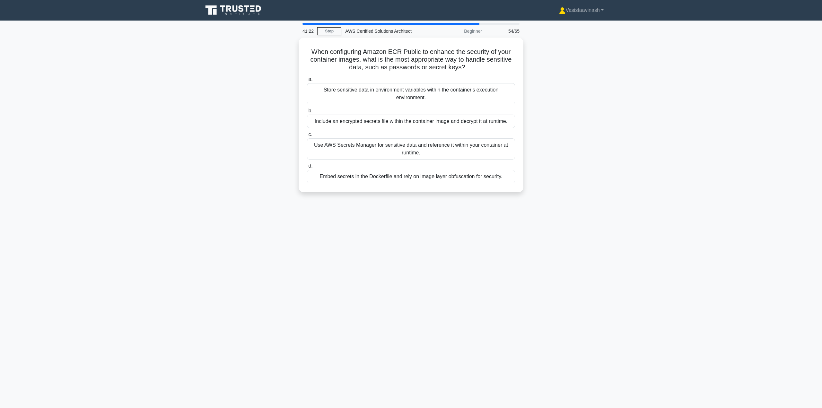
click at [201, 83] on div "When configuring Amazon ECR Public to enhance the security of your container im…" at bounding box center [411, 119] width 424 height 162
click at [474, 147] on div "Use AWS Secrets Manager for sensitive data and reference it within your contain…" at bounding box center [411, 147] width 208 height 21
click at [307, 135] on input "c. Use AWS Secrets Manager for sensitive data and reference it within your cont…" at bounding box center [307, 133] width 0 height 4
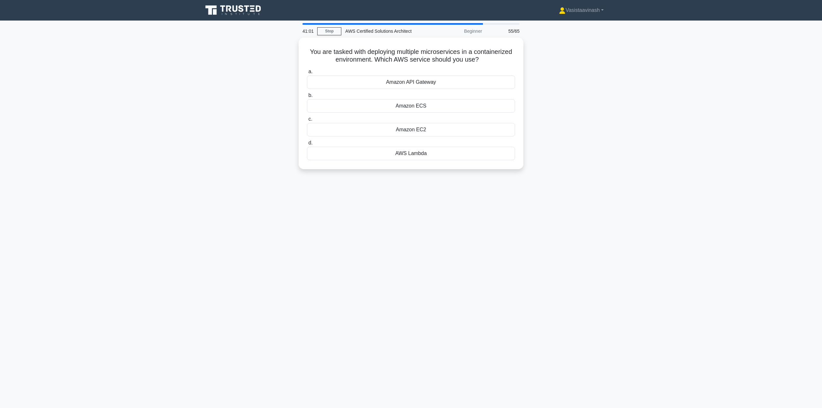
click at [259, 70] on div "You are tasked with deploying multiple microservices in a containerized environ…" at bounding box center [411, 107] width 424 height 139
drag, startPoint x: 604, startPoint y: 179, endPoint x: 600, endPoint y: 172, distance: 7.4
click at [604, 178] on div "40:46 Stop AWS Certified Solutions Architect Beginner 55/65 You are tasked with…" at bounding box center [411, 183] width 424 height 321
click at [393, 205] on div "39:55 Stop AWS Certified Solutions Architect Beginner 55/65 You are tasked with…" at bounding box center [411, 183] width 424 height 321
click at [452, 103] on div "Amazon ECS" at bounding box center [411, 104] width 208 height 13
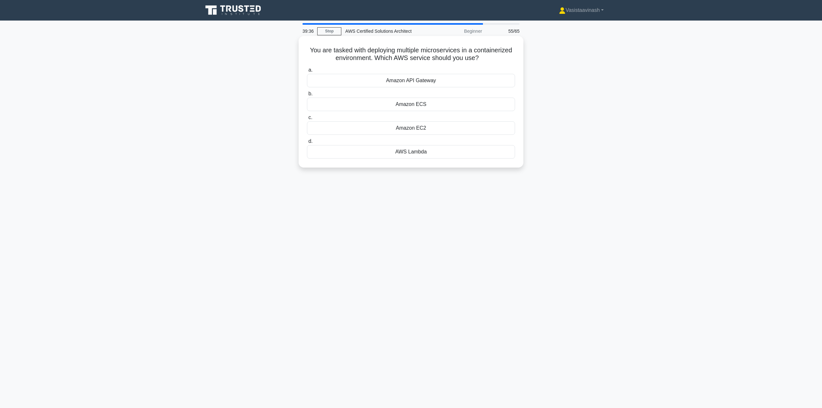
click at [307, 96] on input "b. Amazon ECS" at bounding box center [307, 94] width 0 height 4
click at [240, 204] on div "39:34 Stop AWS Certified Solutions Architect Beginner 56/65 Which of the follow…" at bounding box center [411, 183] width 424 height 321
click at [420, 105] on div "Amazon ECR" at bounding box center [411, 104] width 208 height 13
click at [307, 96] on input "b. Amazon ECR" at bounding box center [307, 94] width 0 height 4
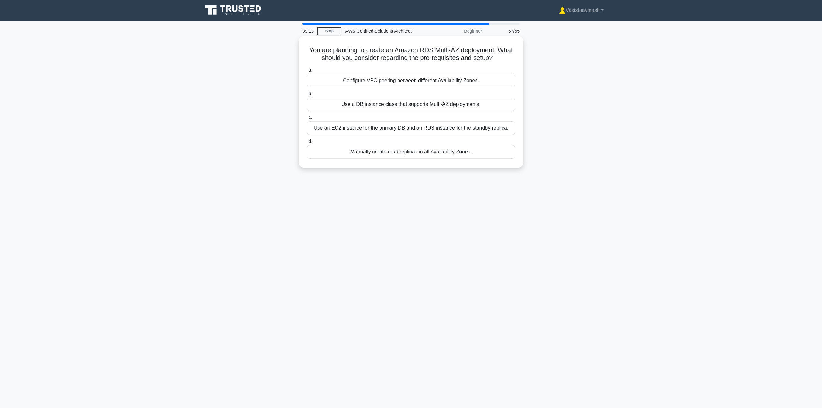
click at [392, 105] on div "Use a DB instance class that supports Multi-AZ deployments." at bounding box center [411, 104] width 208 height 13
click at [307, 96] on input "b. Use a DB instance class that supports Multi-AZ deployments." at bounding box center [307, 94] width 0 height 4
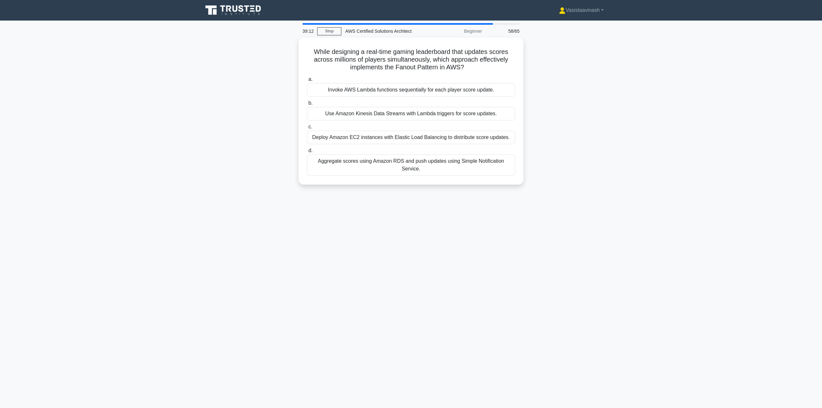
click at [601, 207] on div "39:12 Stop AWS Certified Solutions Architect Beginner 58/65 While designing a r…" at bounding box center [411, 183] width 424 height 321
drag, startPoint x: 336, startPoint y: 217, endPoint x: 334, endPoint y: 214, distance: 3.7
click at [336, 216] on div "38:49 Stop AWS Certified Solutions Architect Beginner 58/65 While designing a r…" at bounding box center [411, 183] width 424 height 321
click at [444, 113] on div "Use Amazon Kinesis Data Streams with Lambda triggers for score updates." at bounding box center [411, 111] width 208 height 13
click at [307, 104] on input "b. Use Amazon Kinesis Data Streams with Lambda triggers for score updates." at bounding box center [307, 102] width 0 height 4
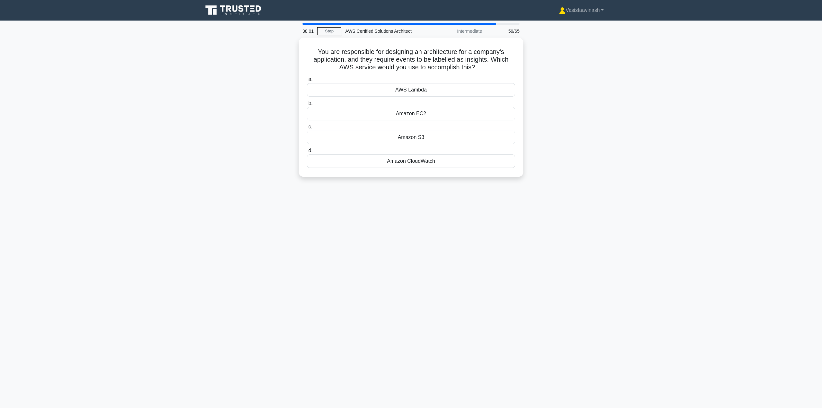
drag, startPoint x: 797, startPoint y: 178, endPoint x: 735, endPoint y: 190, distance: 63.8
drag, startPoint x: 735, startPoint y: 190, endPoint x: 682, endPoint y: 138, distance: 74.2
click at [682, 138] on main "38:01 Stop AWS Certified Solutions Architect Intermediate 59/65 You are respons…" at bounding box center [411, 215] width 822 height 388
click at [447, 93] on div "AWS Lambda" at bounding box center [411, 88] width 208 height 13
click at [307, 80] on input "a. AWS Lambda" at bounding box center [307, 78] width 0 height 4
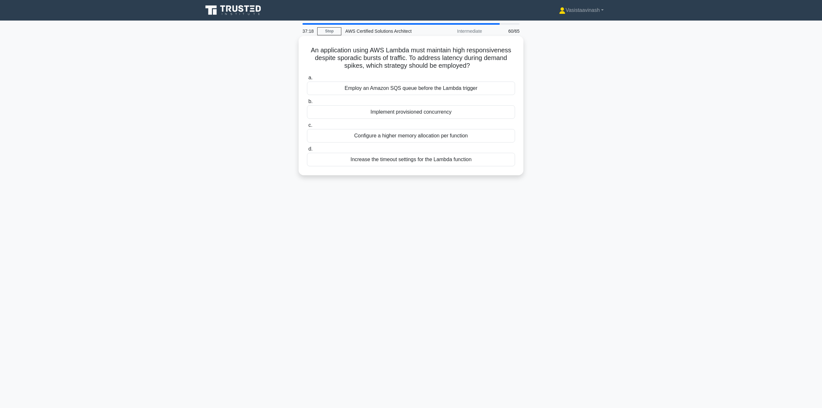
click at [446, 113] on div "Implement provisioned concurrency" at bounding box center [411, 111] width 208 height 13
click at [307, 104] on input "b. Implement provisioned concurrency" at bounding box center [307, 102] width 0 height 4
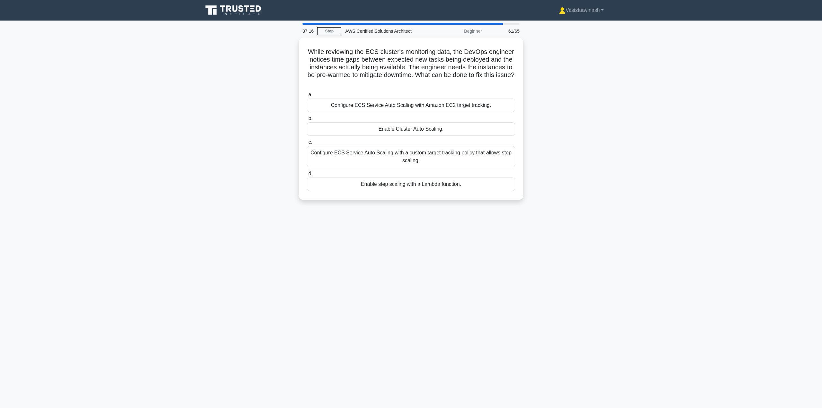
click at [647, 122] on main "37:16 Stop AWS Certified Solutions Architect Beginner 61/65 While reviewing the…" at bounding box center [411, 215] width 822 height 388
click at [636, 152] on main "36:21 Stop AWS Certified Solutions Architect Beginner 61/65 While reviewing the…" at bounding box center [411, 215] width 822 height 388
click at [498, 156] on div "Configure ECS Service Auto Scaling with a custom target tracking policy that al…" at bounding box center [411, 154] width 208 height 21
click at [307, 143] on input "c. Configure ECS Service Auto Scaling with a custom target tracking policy that…" at bounding box center [307, 141] width 0 height 4
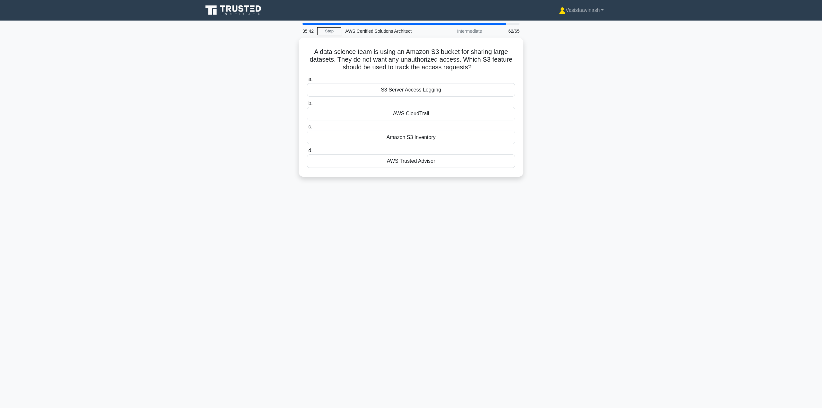
click at [569, 149] on div "A data science team is using an Amazon S3 bucket for sharing large datasets. Th…" at bounding box center [411, 111] width 424 height 147
click at [469, 91] on div "S3 Server Access Logging" at bounding box center [411, 88] width 208 height 13
click at [307, 80] on input "a. S3 Server Access Logging" at bounding box center [307, 78] width 0 height 4
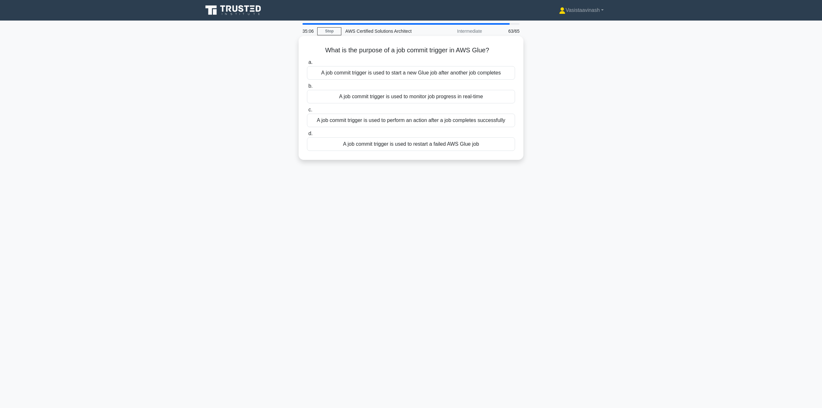
click at [478, 124] on div "A job commit trigger is used to perform an action after a job completes success…" at bounding box center [411, 120] width 208 height 13
click at [307, 112] on input "c. A job commit trigger is used to perform an action after a job completes succ…" at bounding box center [307, 110] width 0 height 4
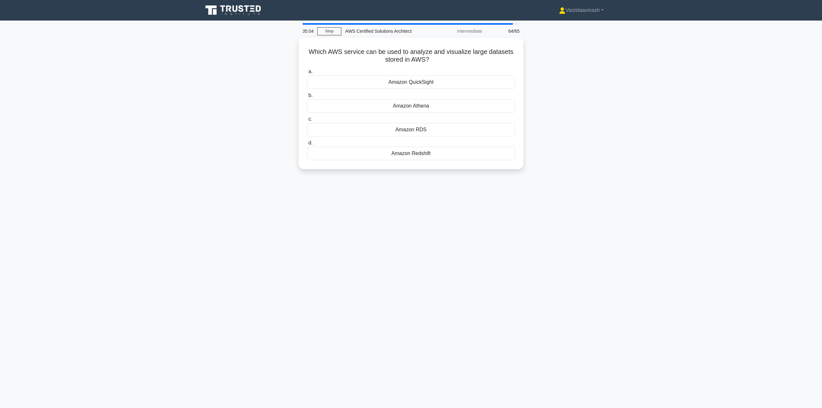
click at [577, 117] on div "Which AWS service can be used to analyze and visualize large datasets stored in…" at bounding box center [411, 107] width 424 height 139
click at [602, 97] on div "Which AWS service can be used to analyze and visualize large datasets stored in…" at bounding box center [411, 107] width 424 height 139
click at [485, 159] on div "Amazon Redshift" at bounding box center [411, 151] width 208 height 13
click at [307, 144] on input "d. Amazon Redshift" at bounding box center [307, 141] width 0 height 4
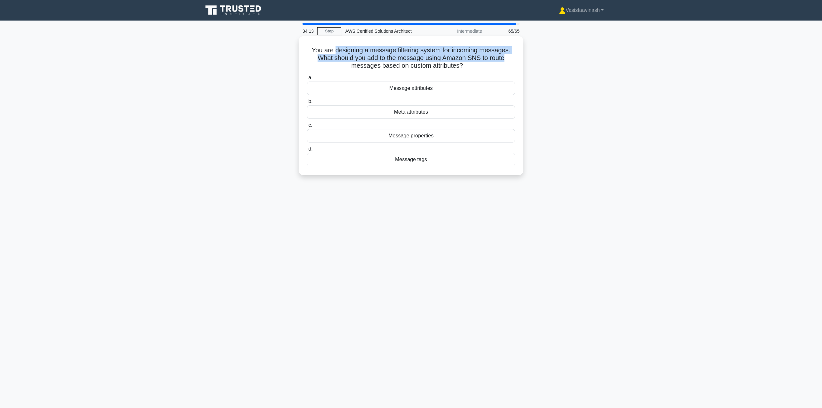
drag, startPoint x: 334, startPoint y: 53, endPoint x: 513, endPoint y: 56, distance: 178.8
click at [512, 56] on h5 "You are designing a message filtering system for incoming messages. What should…" at bounding box center [410, 58] width 209 height 24
click at [513, 56] on h5 "You are designing a message filtering system for incoming messages. What should…" at bounding box center [410, 58] width 209 height 24
drag, startPoint x: 314, startPoint y: 57, endPoint x: 510, endPoint y: 59, distance: 195.5
click at [510, 59] on h5 "You are designing a message filtering system for incoming messages. What should…" at bounding box center [410, 58] width 209 height 24
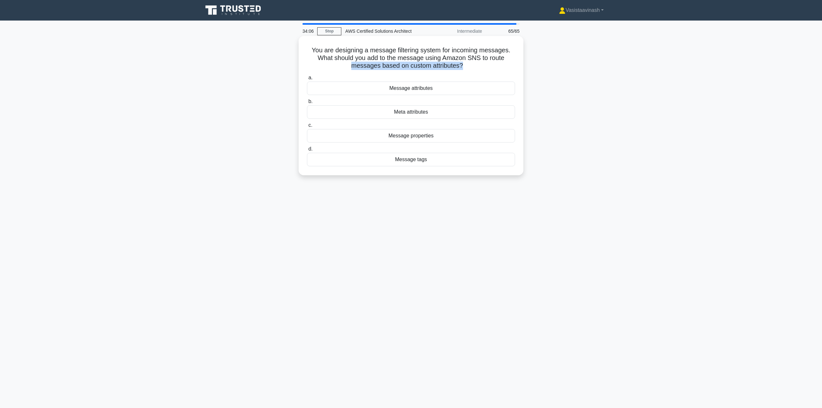
drag, startPoint x: 353, startPoint y: 66, endPoint x: 462, endPoint y: 67, distance: 109.5
click at [462, 67] on h5 "You are designing a message filtering system for incoming messages. What should…" at bounding box center [410, 58] width 209 height 24
click at [468, 66] on icon ".spinner_0XTQ{transform-origin:center;animation:spinner_y6GP .75s linear infini…" at bounding box center [467, 66] width 8 height 8
click at [492, 88] on div "Message attributes" at bounding box center [411, 88] width 208 height 13
click at [307, 80] on input "a. Message attributes" at bounding box center [307, 78] width 0 height 4
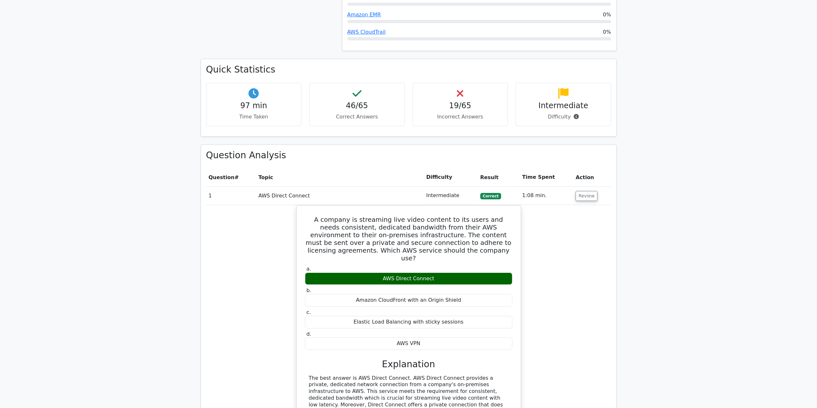
scroll to position [482, 0]
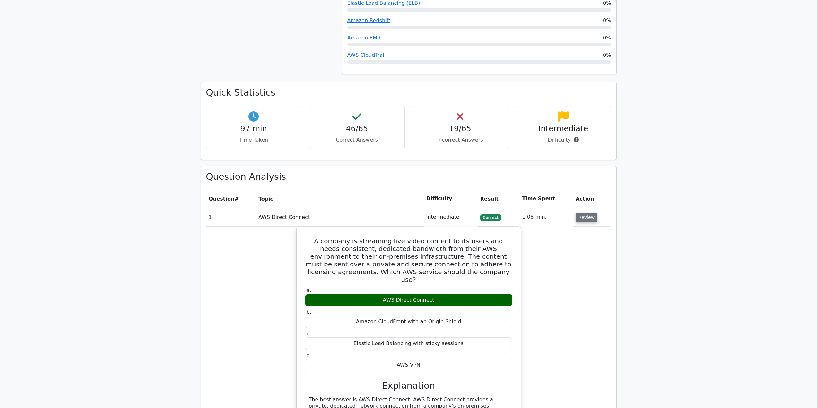
click at [583, 218] on button "Review" at bounding box center [587, 218] width 22 height 10
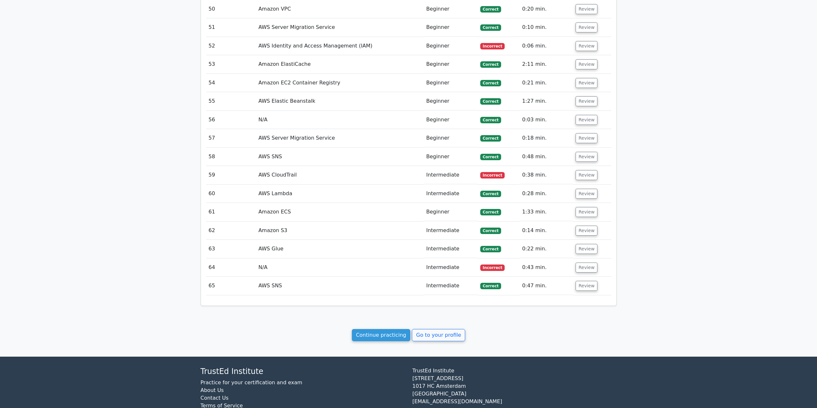
scroll to position [1605, 0]
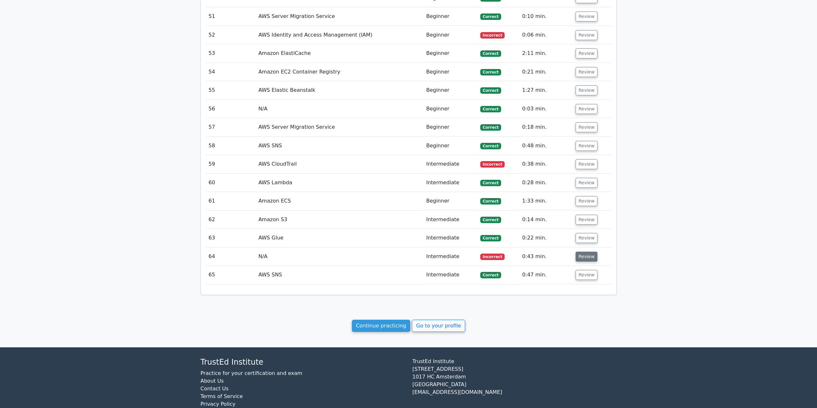
click at [589, 260] on button "Review" at bounding box center [587, 257] width 22 height 10
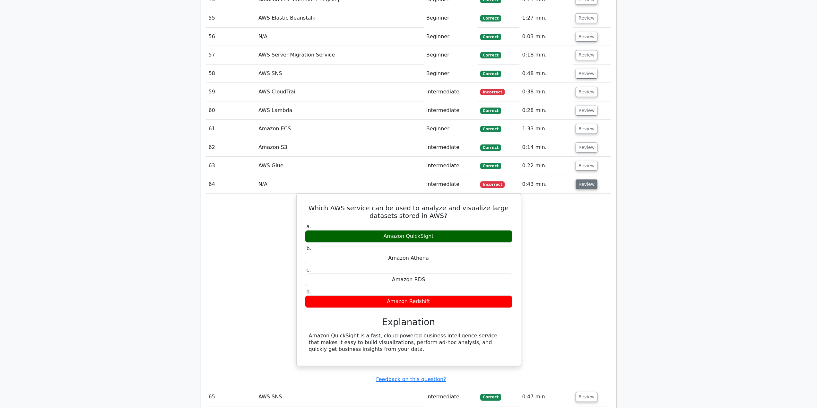
scroll to position [1702, 0]
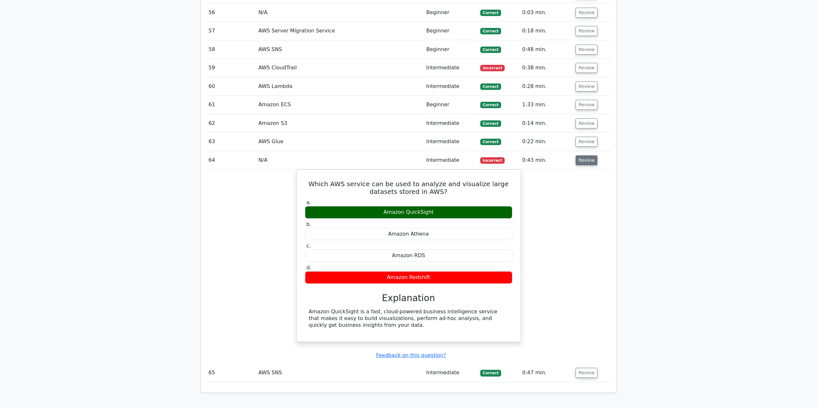
click at [584, 165] on button "Review" at bounding box center [587, 160] width 22 height 10
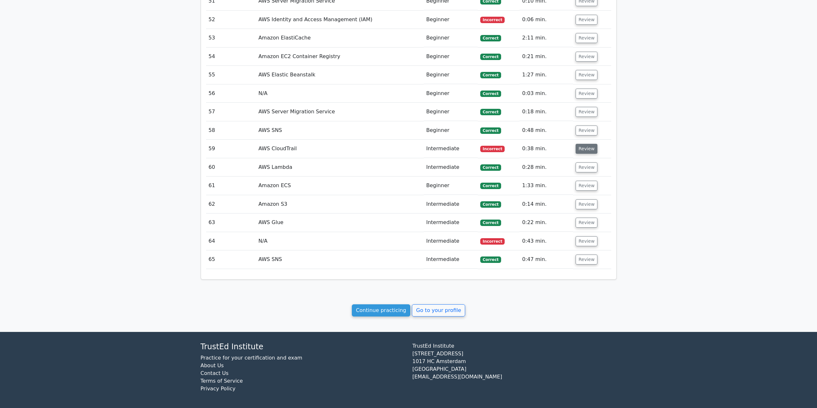
click at [579, 152] on button "Review" at bounding box center [587, 149] width 22 height 10
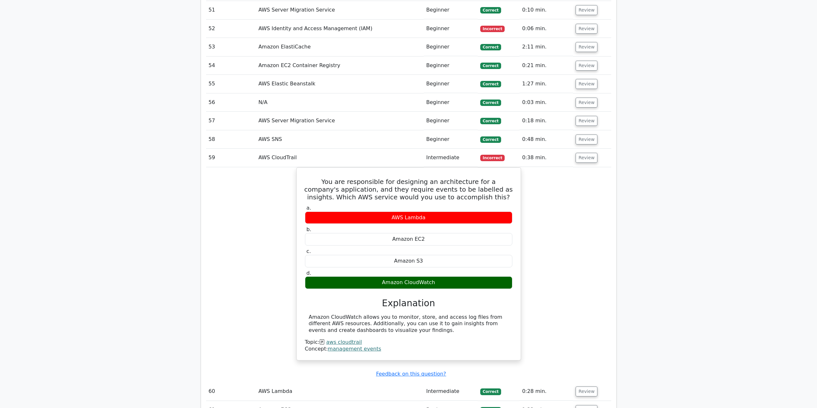
scroll to position [1589, 0]
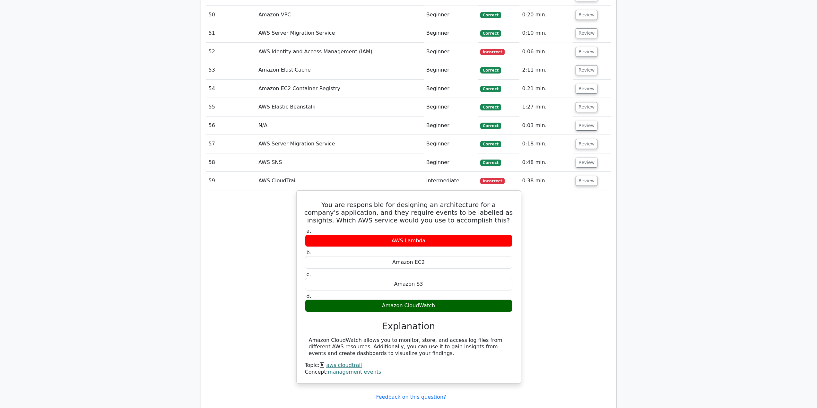
click at [591, 187] on td "Review" at bounding box center [592, 181] width 38 height 18
drag, startPoint x: 588, startPoint y: 180, endPoint x: 586, endPoint y: 189, distance: 8.9
click at [588, 181] on button "Review" at bounding box center [587, 181] width 22 height 10
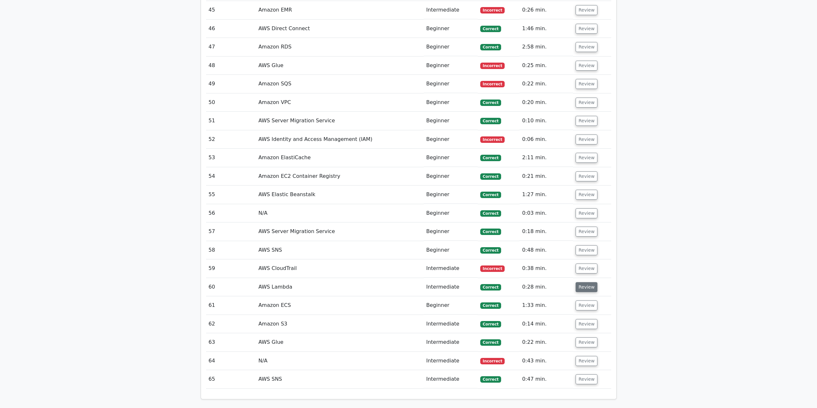
scroll to position [1460, 0]
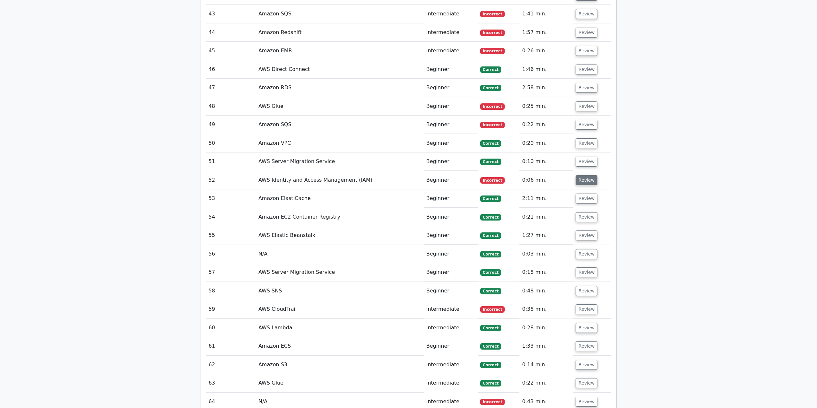
click at [587, 178] on button "Review" at bounding box center [587, 180] width 22 height 10
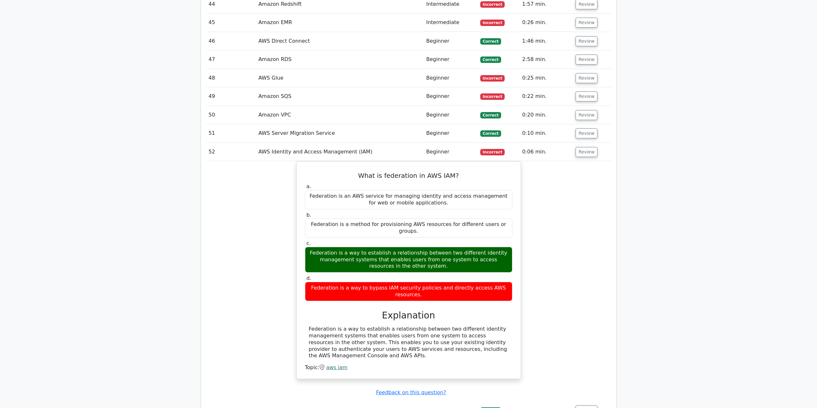
scroll to position [1492, 0]
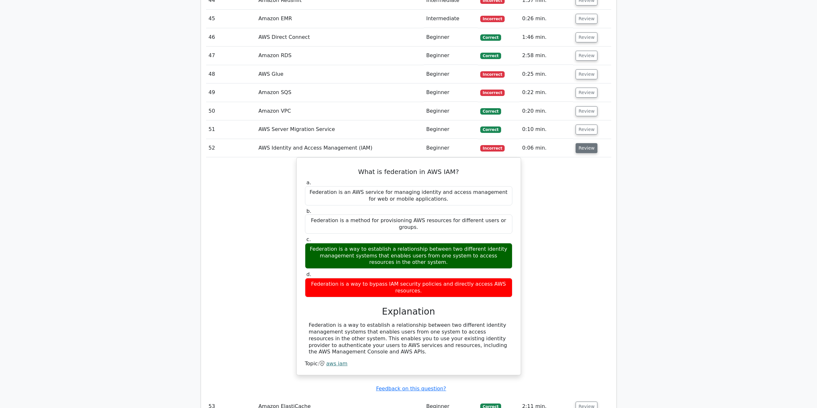
click at [582, 148] on button "Review" at bounding box center [587, 148] width 22 height 10
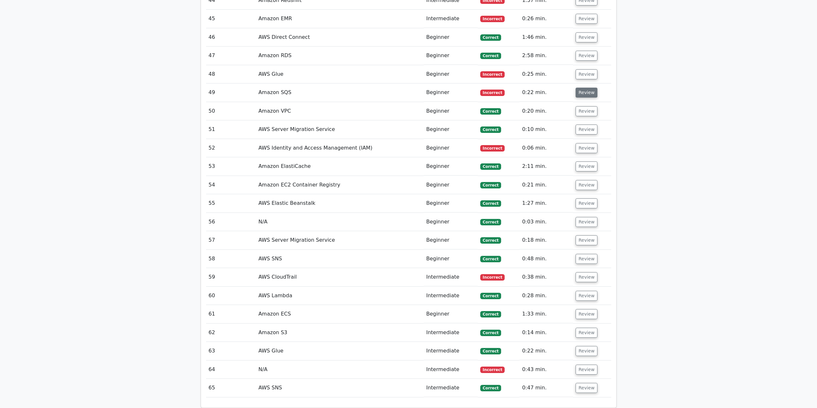
click at [588, 95] on button "Review" at bounding box center [587, 93] width 22 height 10
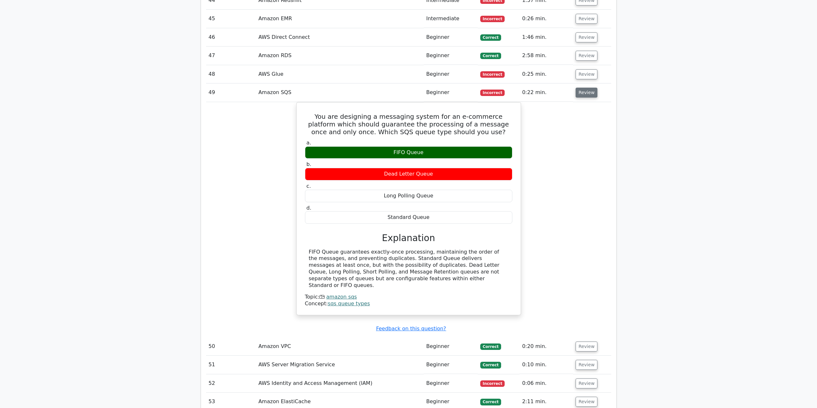
click at [584, 95] on button "Review" at bounding box center [587, 93] width 22 height 10
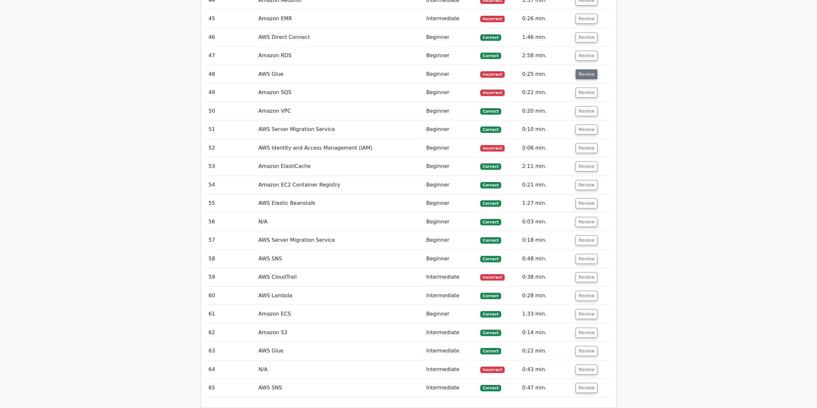
click at [590, 73] on button "Review" at bounding box center [587, 74] width 22 height 10
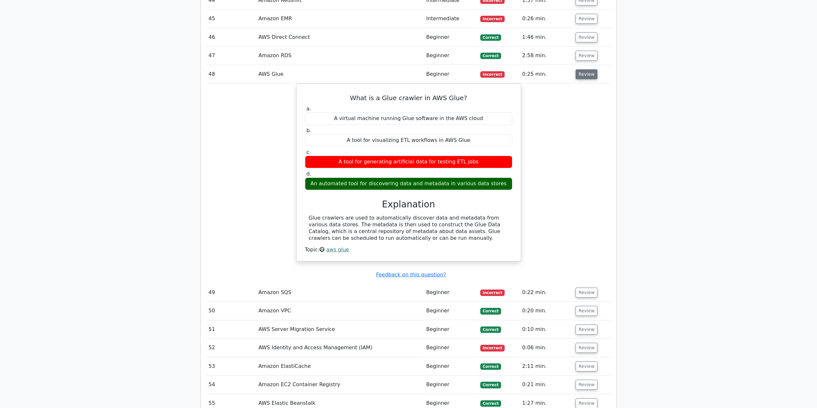
click at [590, 74] on button "Review" at bounding box center [587, 74] width 22 height 10
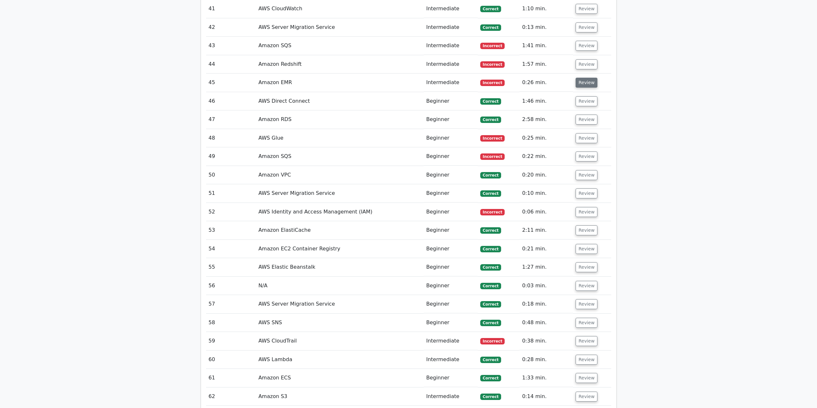
scroll to position [1428, 0]
click at [586, 86] on button "Review" at bounding box center [587, 83] width 22 height 10
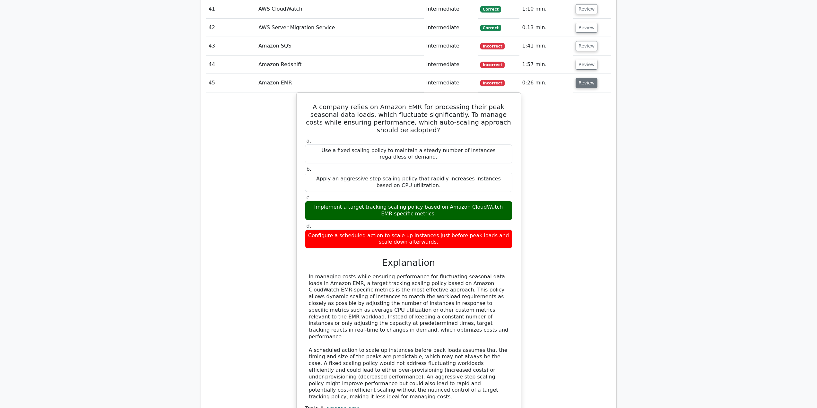
click at [586, 85] on button "Review" at bounding box center [587, 83] width 22 height 10
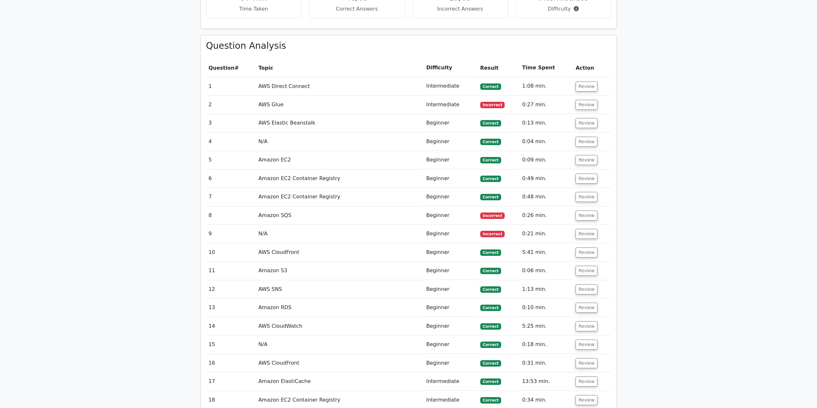
scroll to position [593, 0]
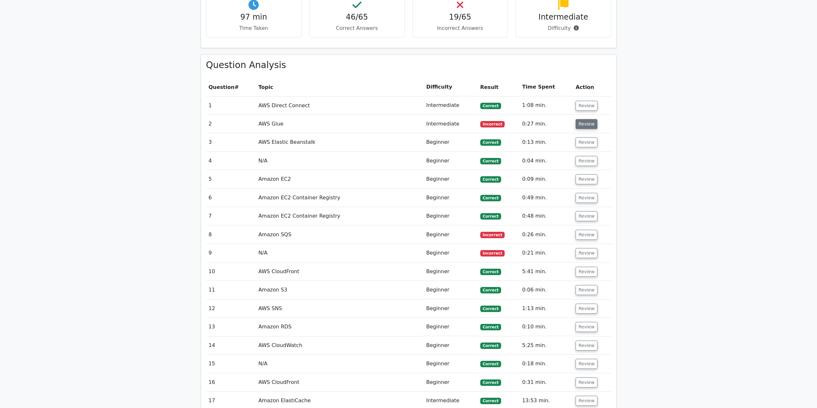
click at [590, 120] on button "Review" at bounding box center [587, 124] width 22 height 10
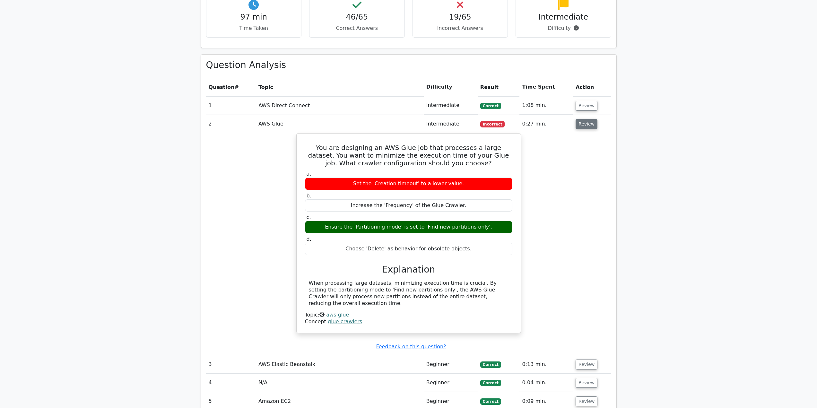
click at [590, 120] on button "Review" at bounding box center [587, 124] width 22 height 10
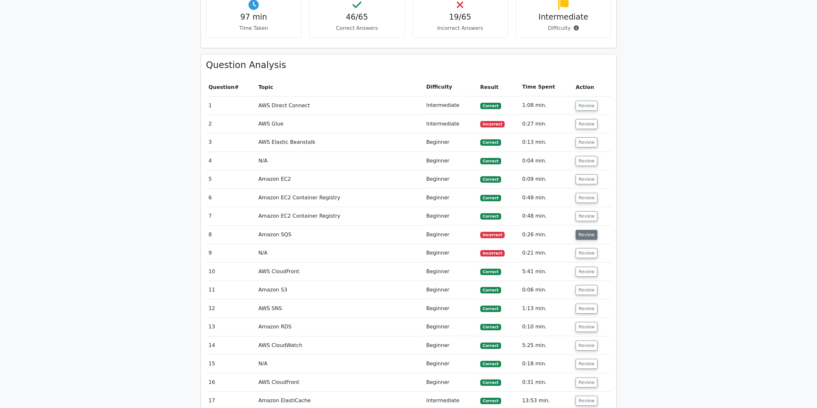
click at [591, 233] on button "Review" at bounding box center [587, 235] width 22 height 10
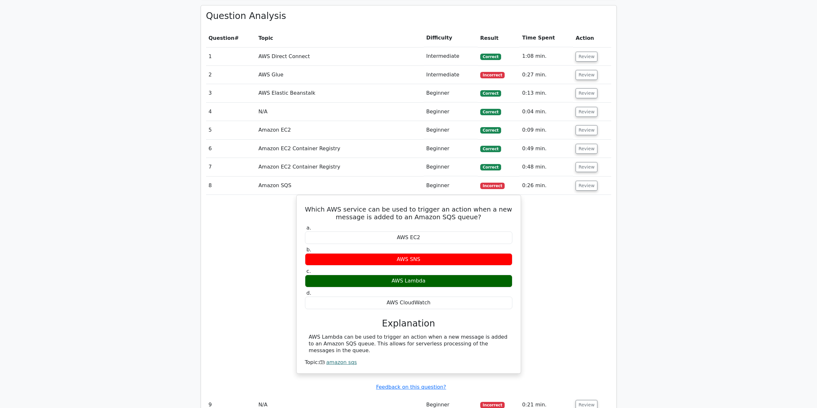
scroll to position [658, 0]
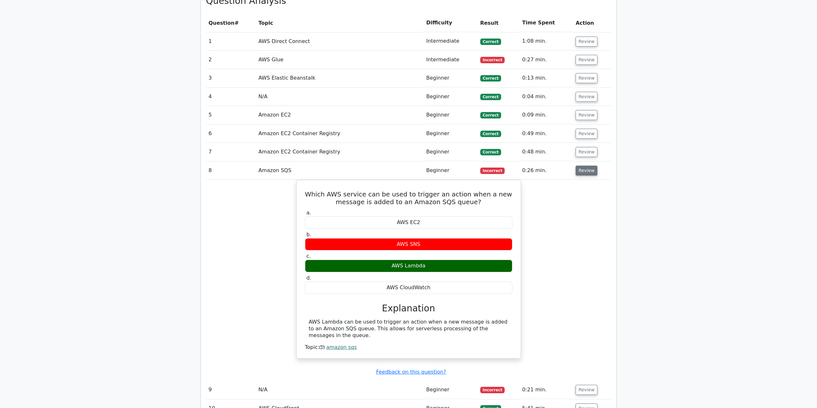
click at [588, 172] on button "Review" at bounding box center [587, 171] width 22 height 10
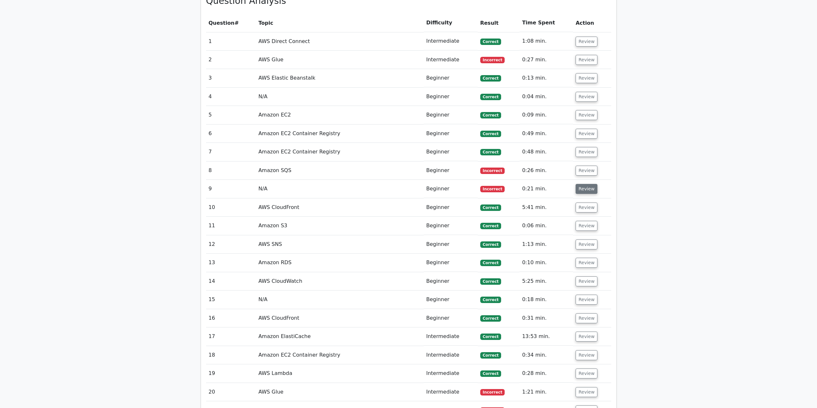
click at [584, 190] on button "Review" at bounding box center [587, 189] width 22 height 10
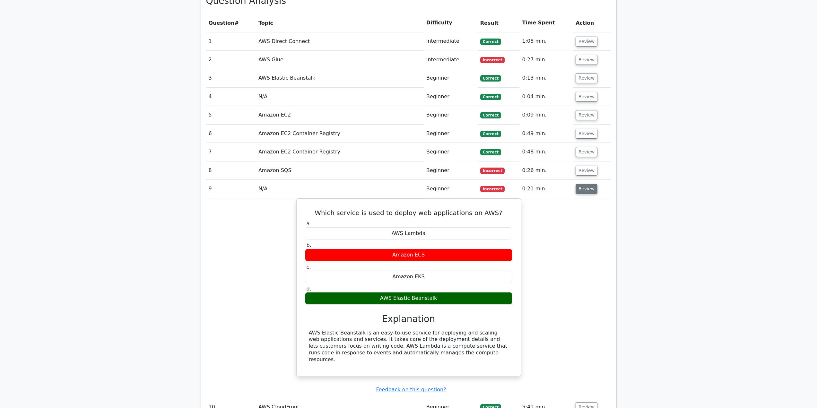
click at [583, 192] on button "Review" at bounding box center [587, 189] width 22 height 10
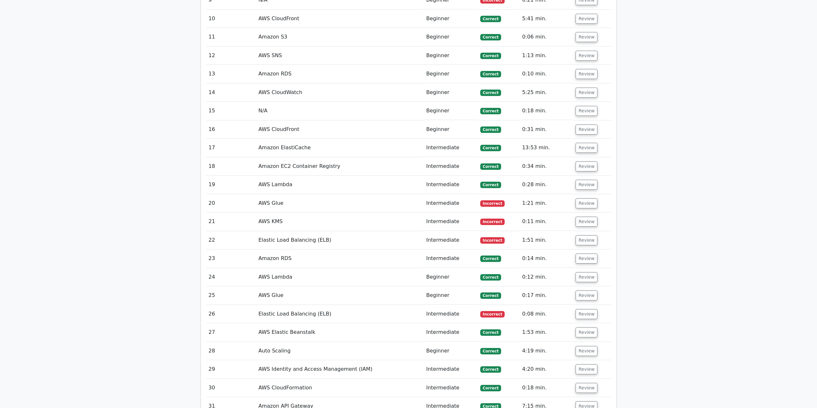
scroll to position [850, 0]
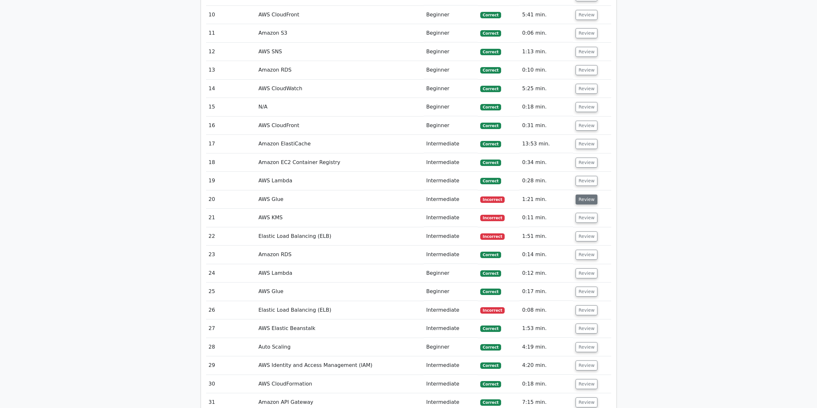
click at [584, 202] on button "Review" at bounding box center [587, 200] width 22 height 10
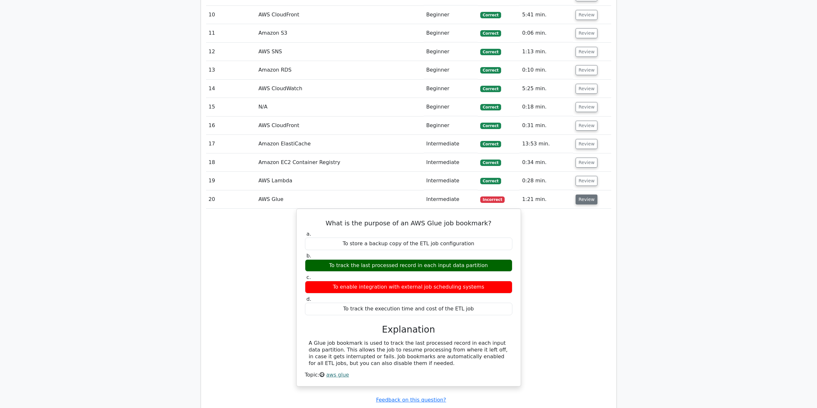
click at [585, 201] on button "Review" at bounding box center [587, 200] width 22 height 10
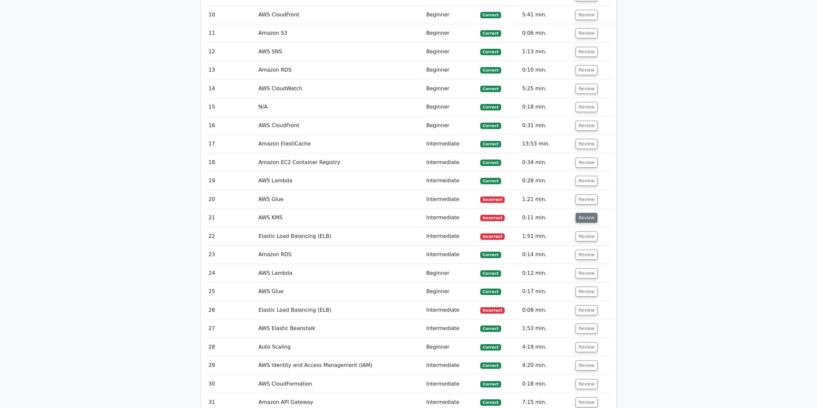
click at [579, 219] on button "Review" at bounding box center [587, 218] width 22 height 10
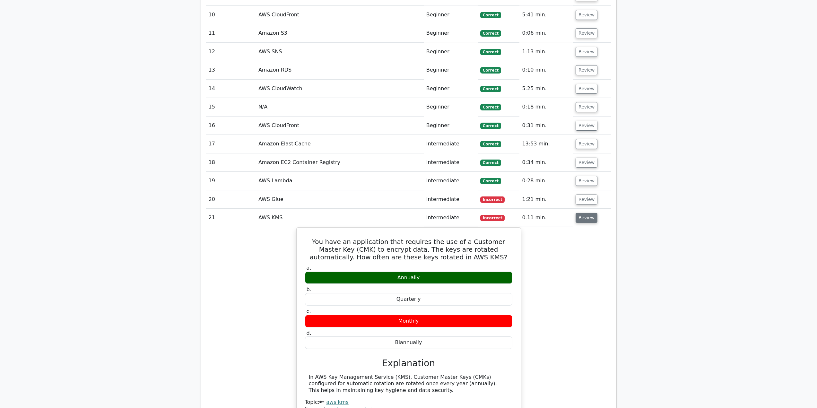
click at [583, 219] on button "Review" at bounding box center [587, 218] width 22 height 10
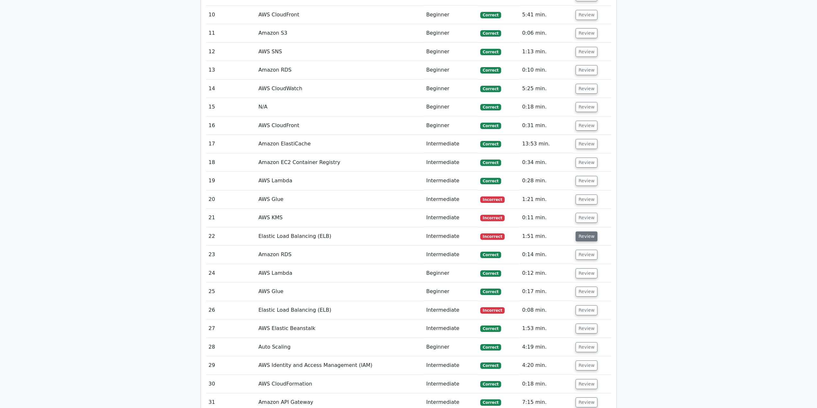
click at [582, 236] on button "Review" at bounding box center [587, 236] width 22 height 10
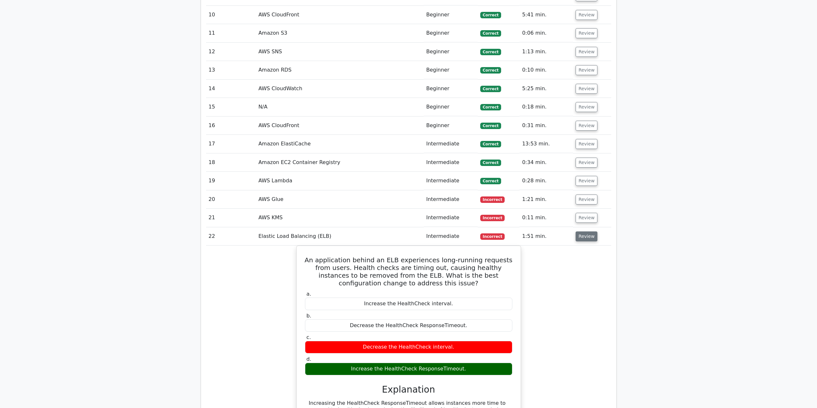
click at [581, 236] on button "Review" at bounding box center [587, 236] width 22 height 10
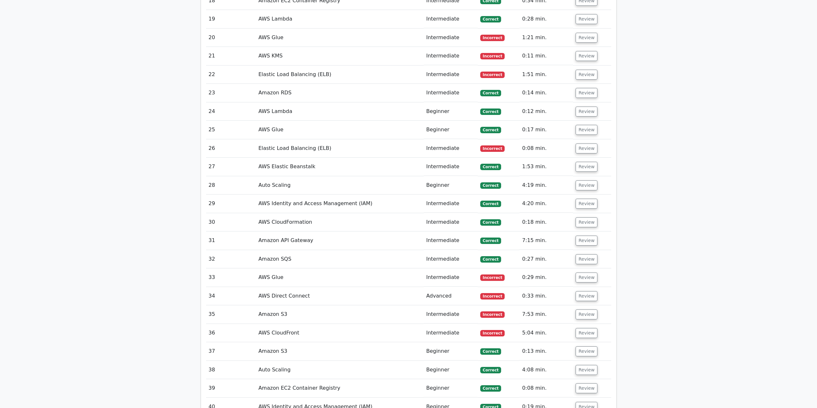
scroll to position [1011, 0]
